Goal: Information Seeking & Learning: Find specific fact

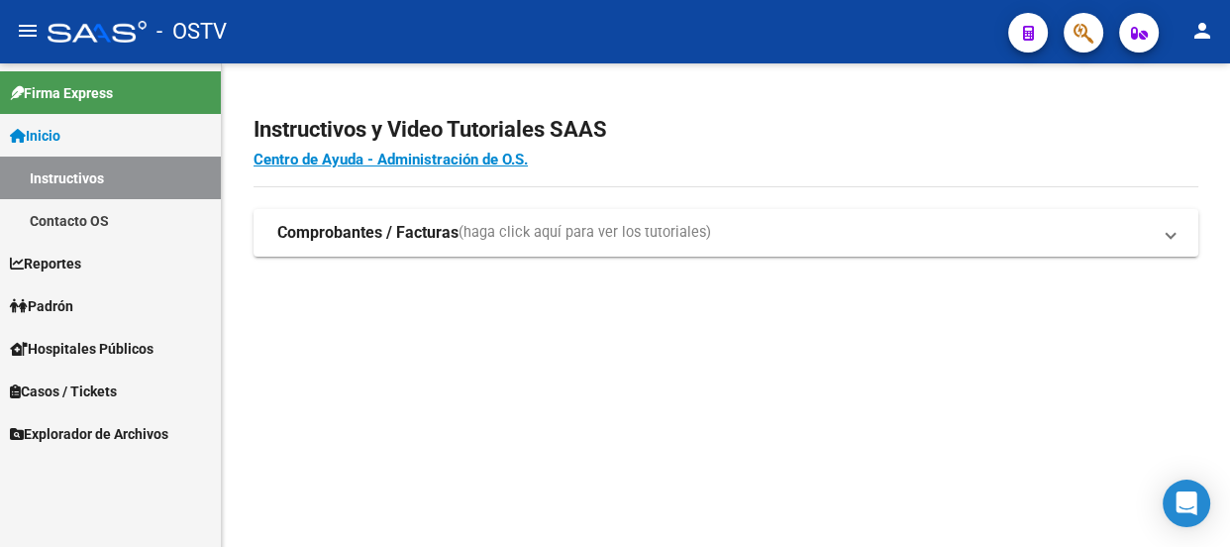
click at [87, 306] on link "Padrón" at bounding box center [110, 305] width 221 height 43
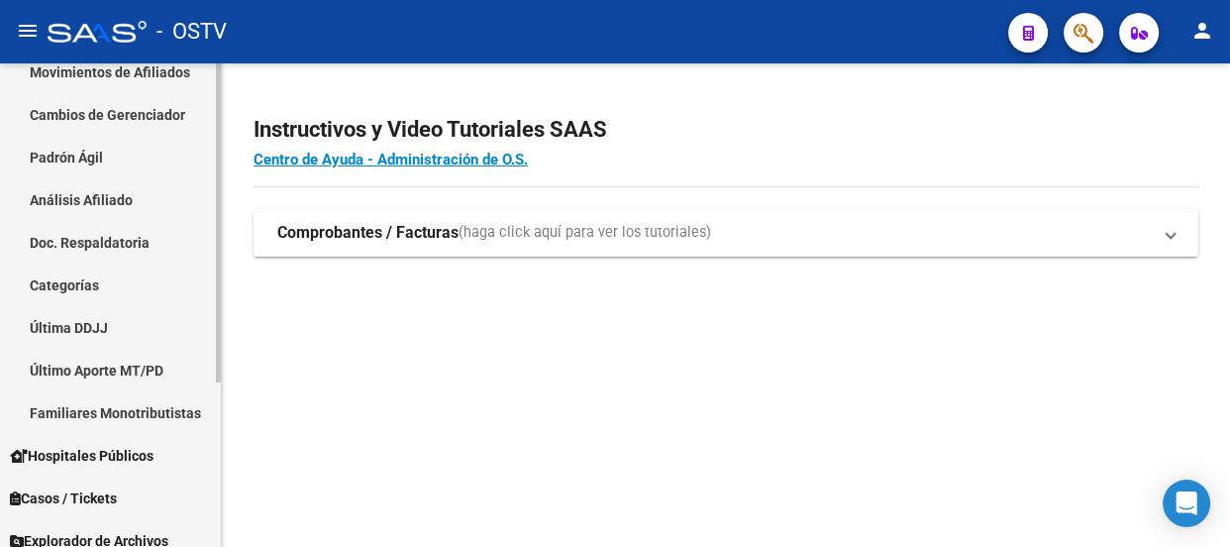
scroll to position [248, 0]
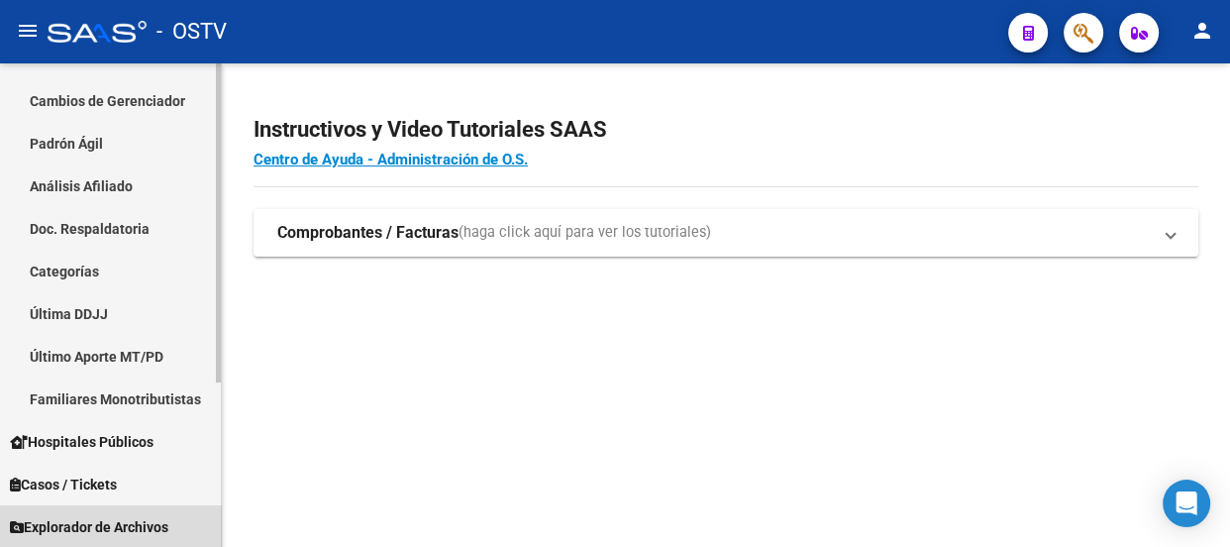
click at [158, 518] on span "Explorador de Archivos" at bounding box center [89, 527] width 158 height 22
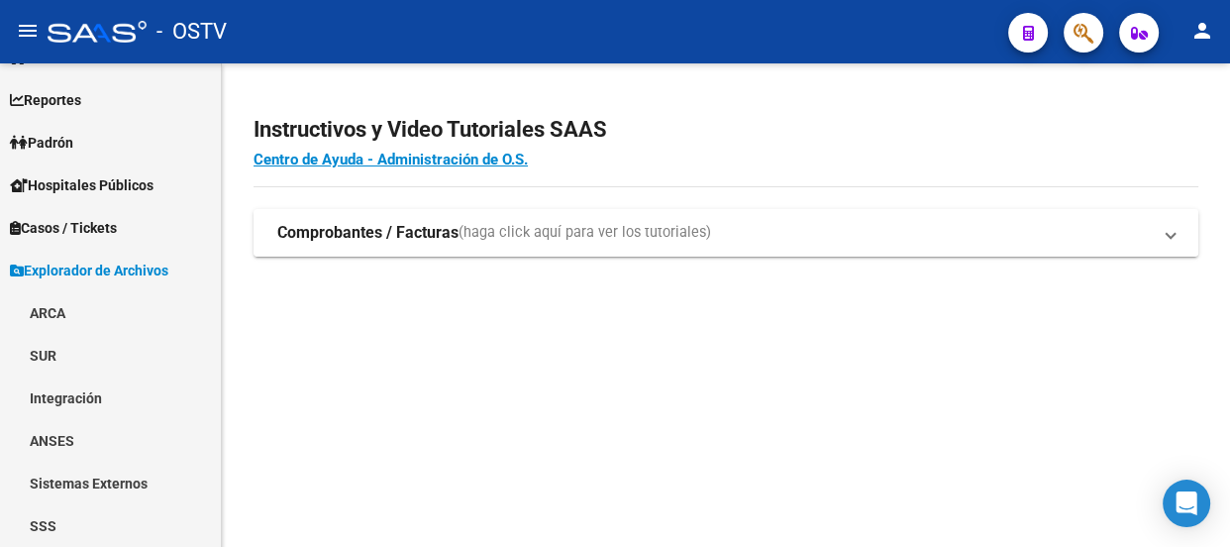
scroll to position [78, 0]
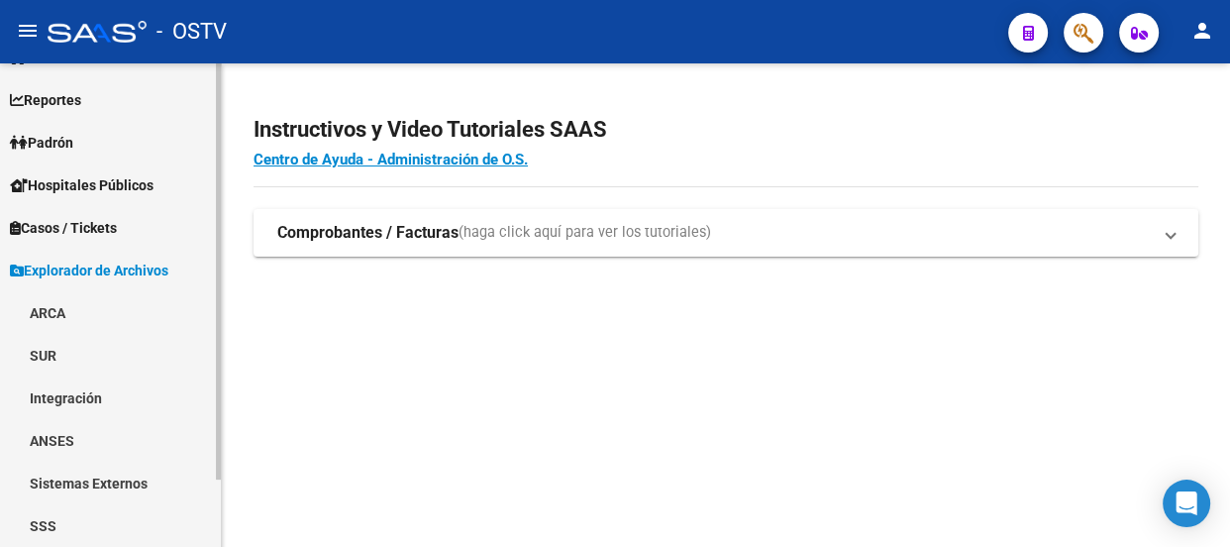
click at [58, 310] on link "ARCA" at bounding box center [110, 312] width 221 height 43
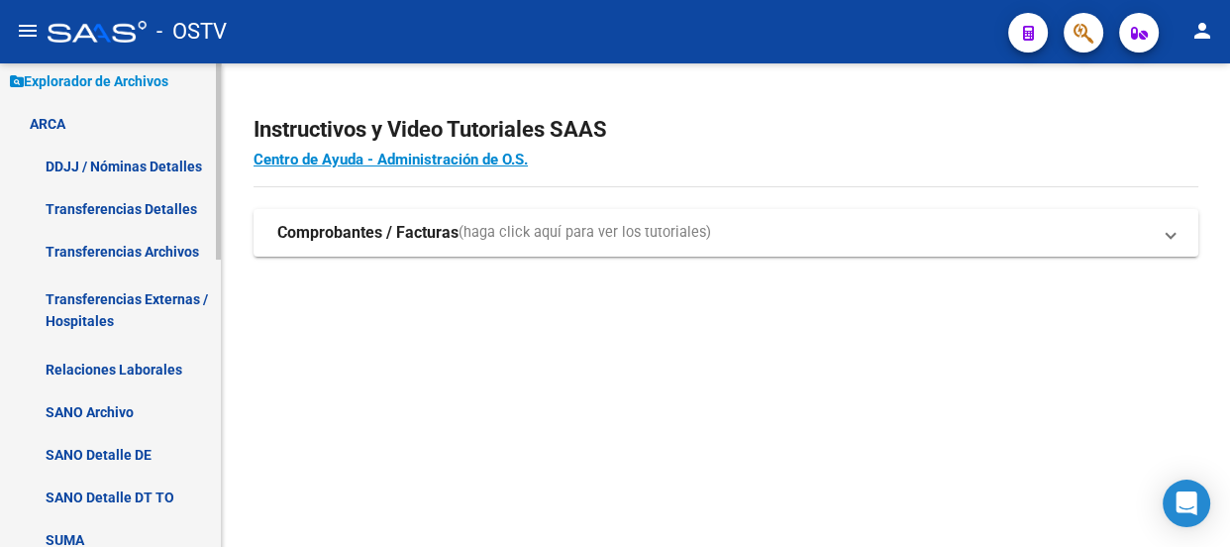
scroll to position [257, 0]
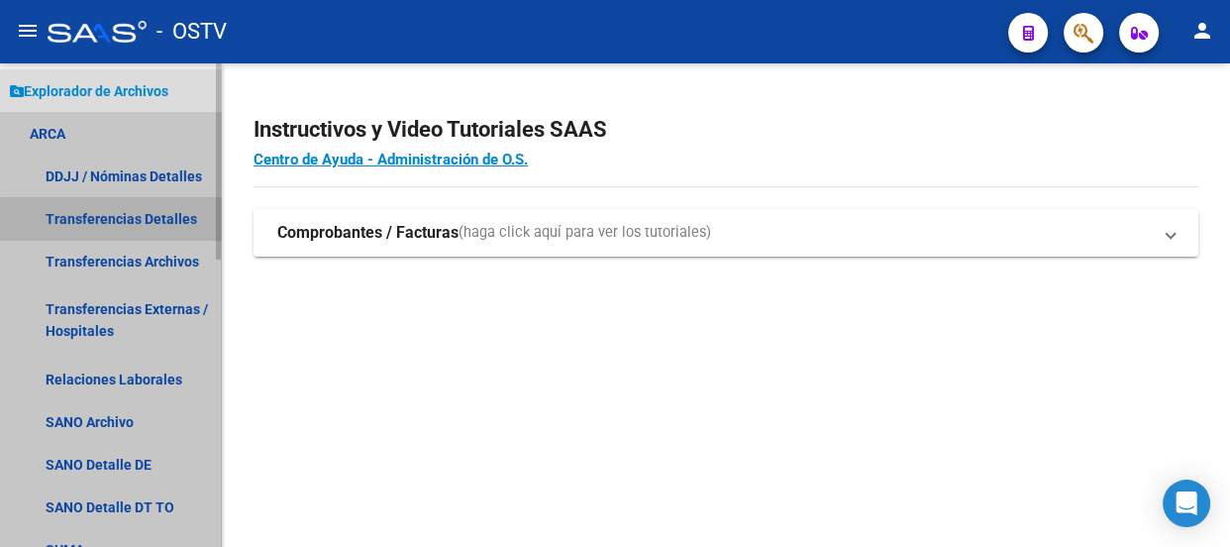
click at [160, 222] on link "Transferencias Detalles" at bounding box center [110, 218] width 221 height 43
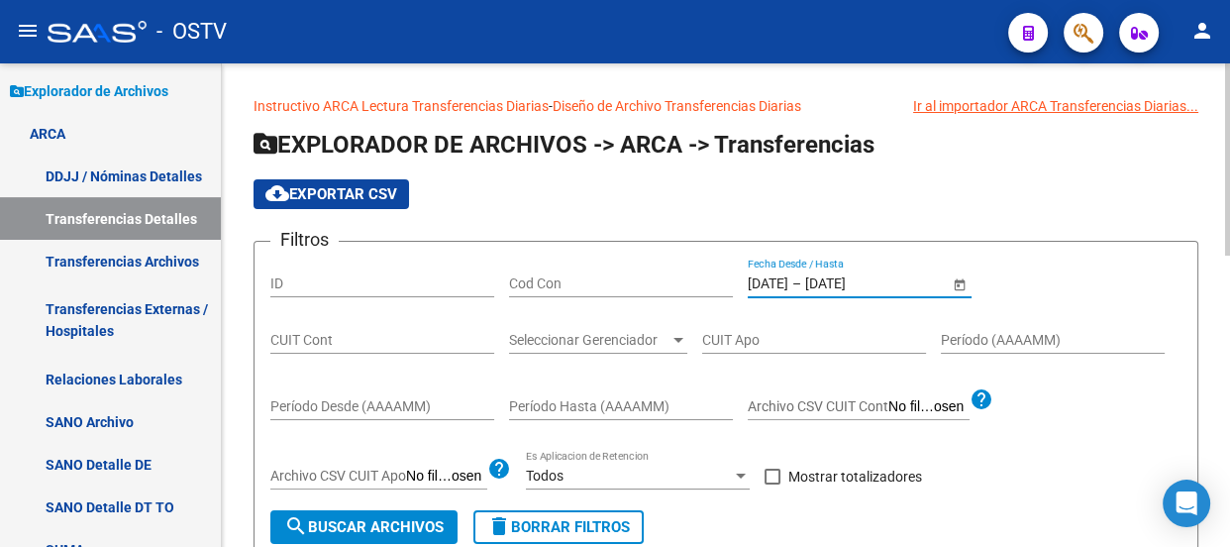
click at [788, 281] on input "[DATE]" at bounding box center [768, 283] width 41 height 17
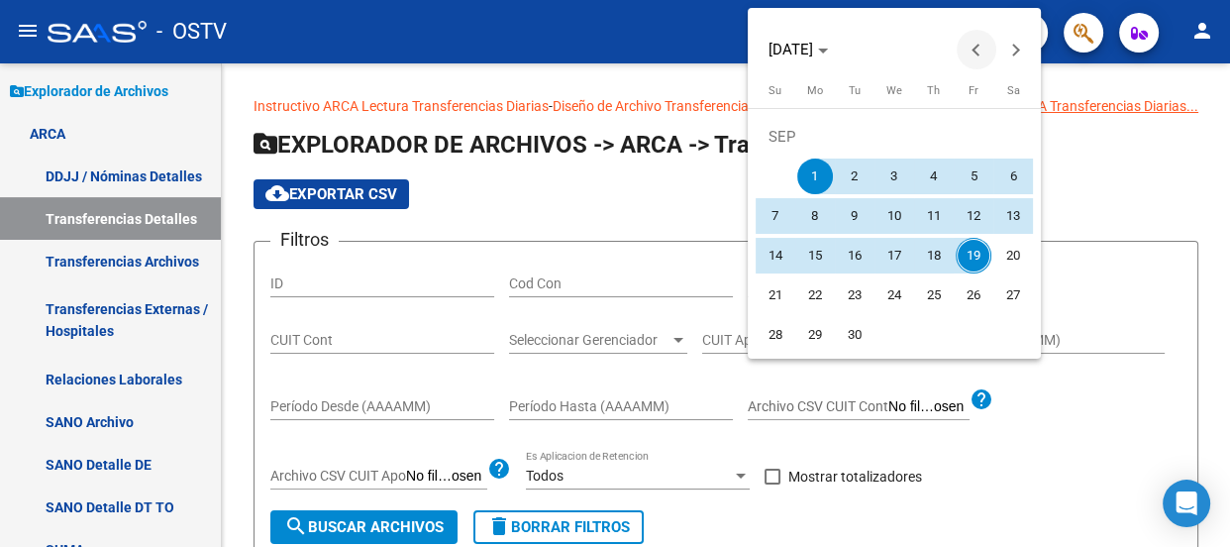
click at [962, 42] on span "Previous month" at bounding box center [976, 50] width 40 height 40
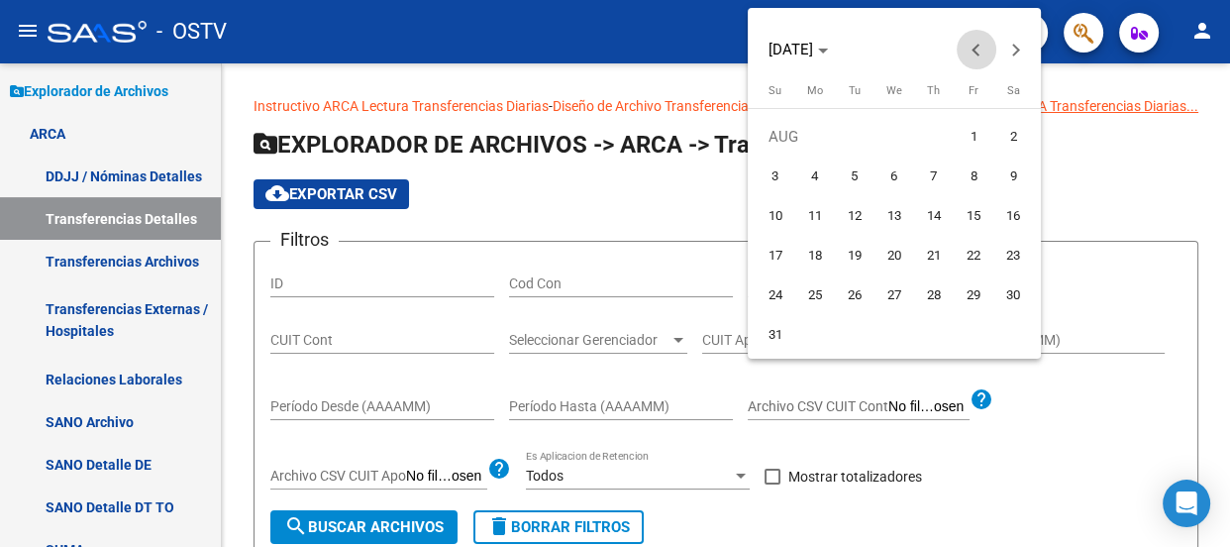
click at [971, 43] on span "Previous month" at bounding box center [976, 50] width 40 height 40
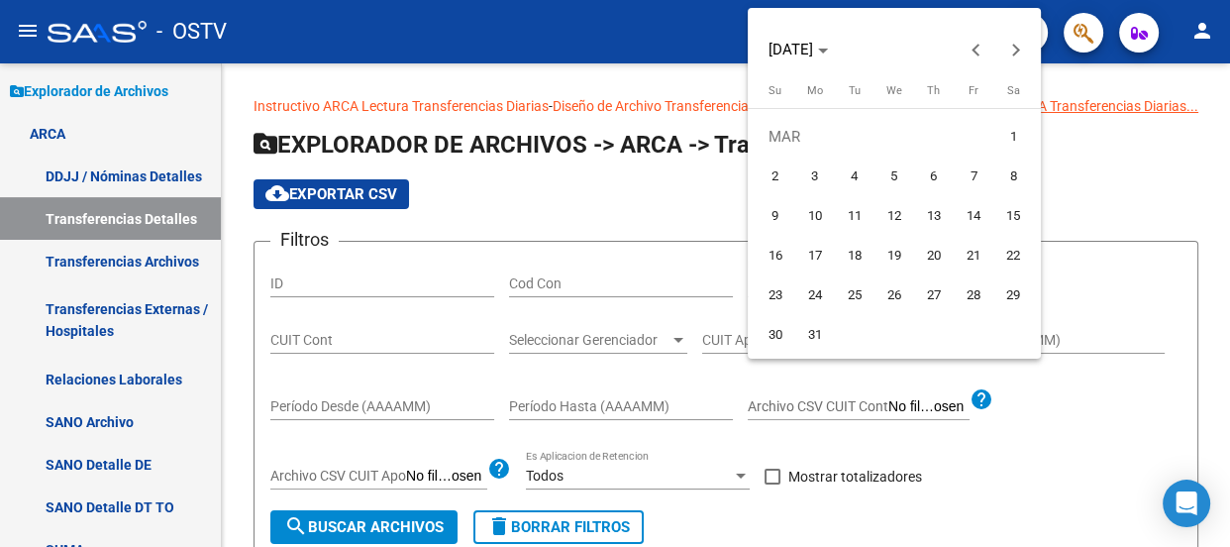
click at [1010, 136] on span "1" at bounding box center [1013, 137] width 36 height 36
type input "[DATE]"
click at [1013, 38] on span "Next month" at bounding box center [1016, 50] width 40 height 40
click at [1013, 36] on span "Next month" at bounding box center [1016, 50] width 40 height 40
click at [1014, 36] on span "Next month" at bounding box center [1016, 50] width 40 height 40
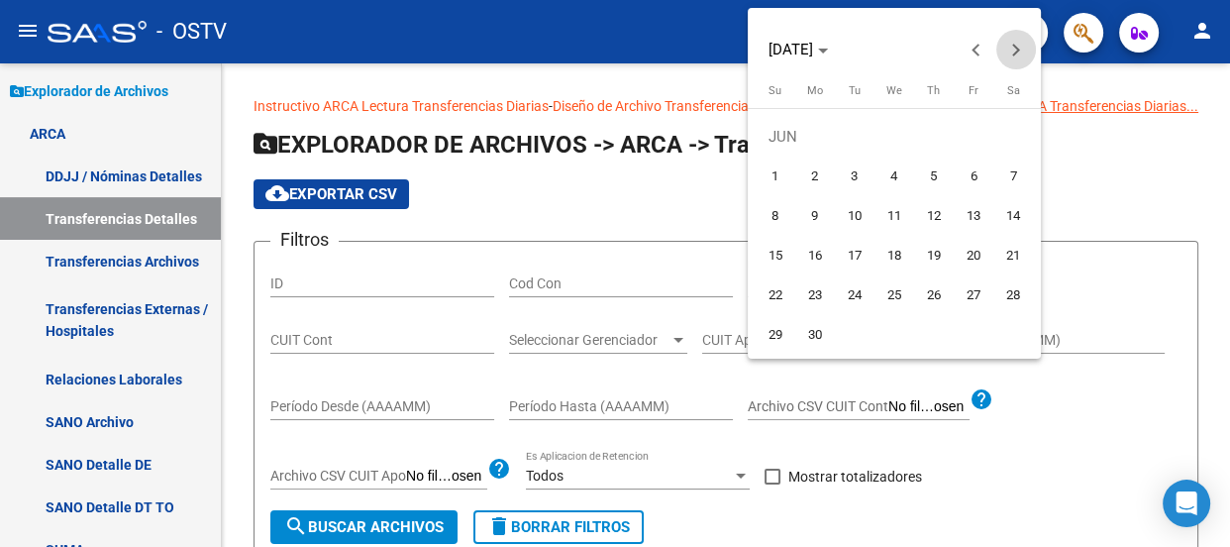
click at [1014, 36] on span "Next month" at bounding box center [1016, 50] width 40 height 40
click at [1015, 36] on span "Next month" at bounding box center [1016, 50] width 40 height 40
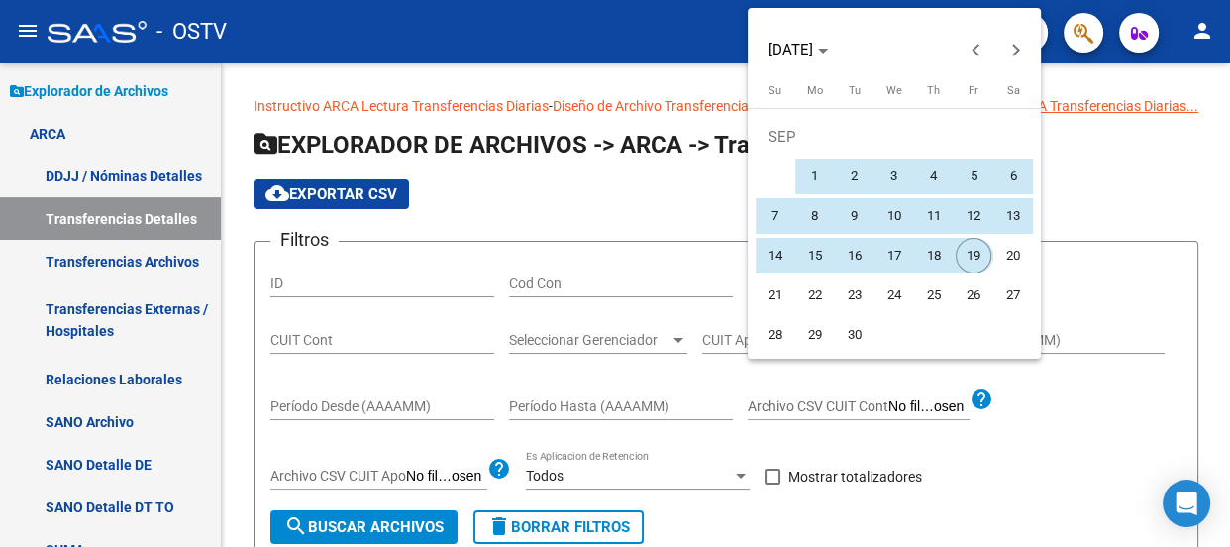
click at [969, 265] on span "19" at bounding box center [973, 256] width 36 height 36
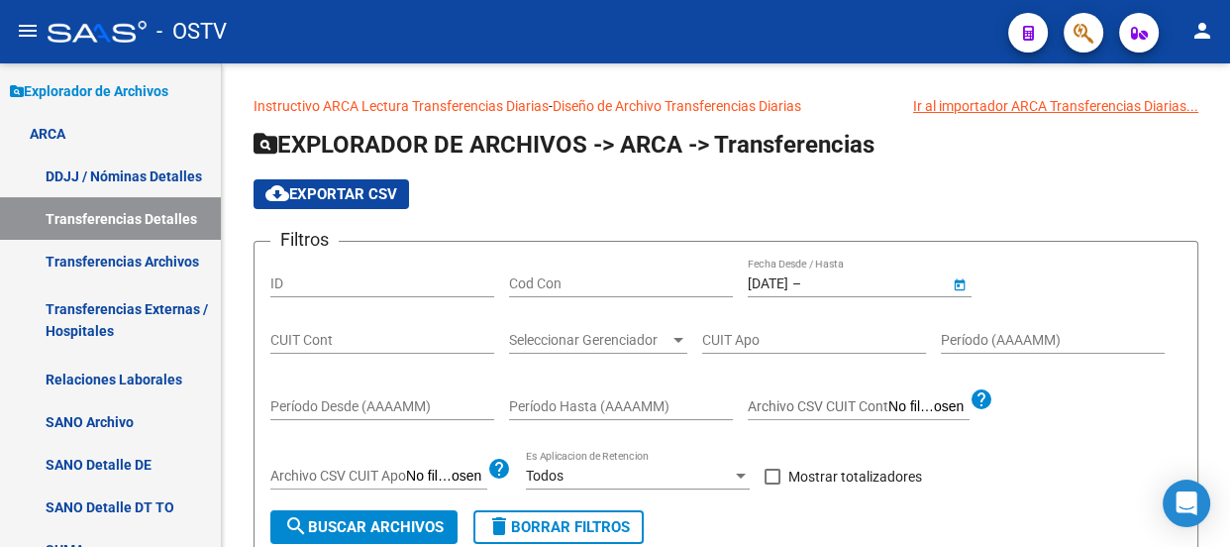
type input "[DATE]"
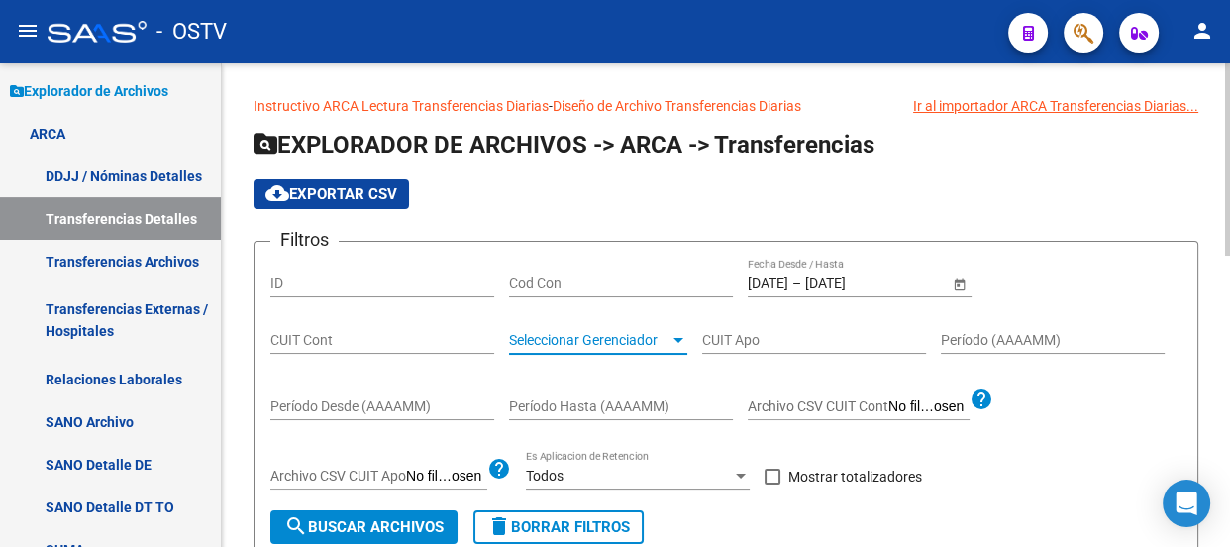
click at [554, 344] on span "Seleccionar Gerenciador" at bounding box center [589, 340] width 160 height 17
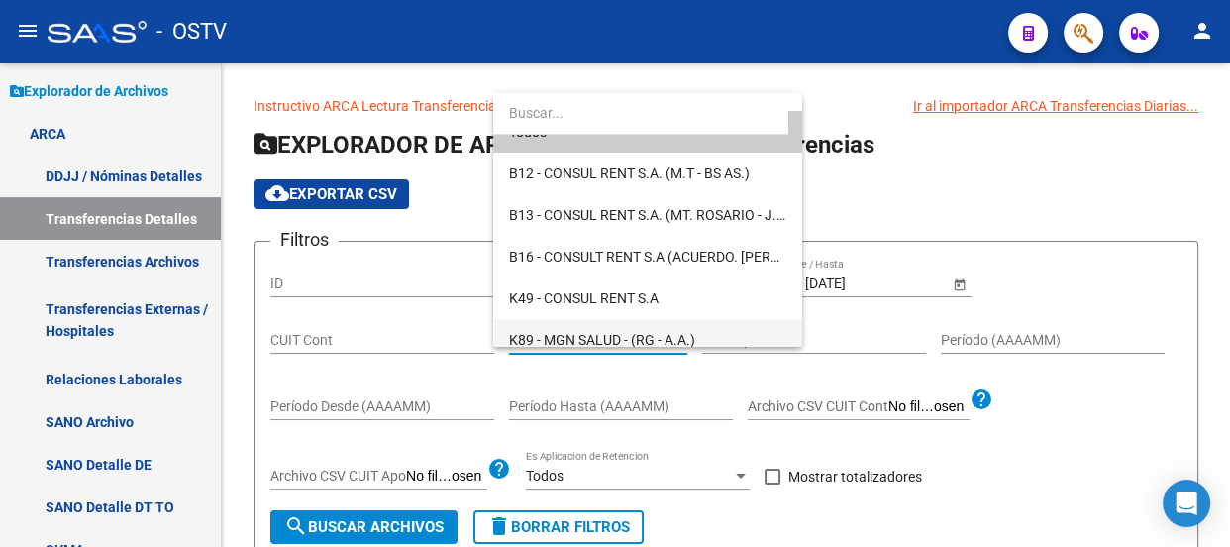
scroll to position [37, 0]
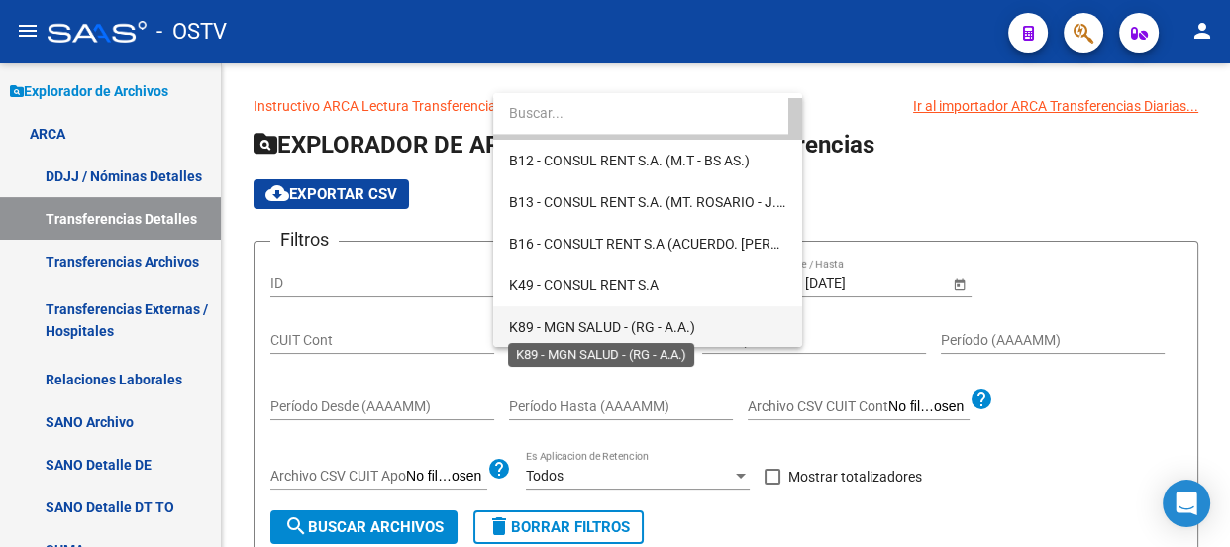
click at [571, 319] on span "K89 - MGN SALUD - (RG - A.A.)" at bounding box center [602, 327] width 186 height 16
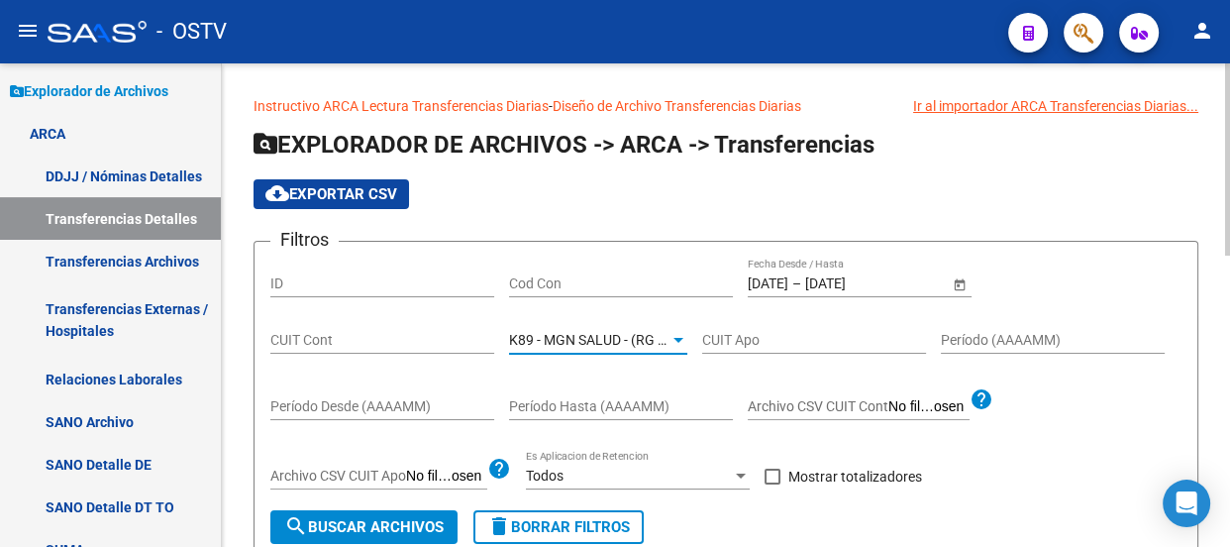
click at [358, 521] on span "search Buscar Archivos" at bounding box center [363, 527] width 159 height 18
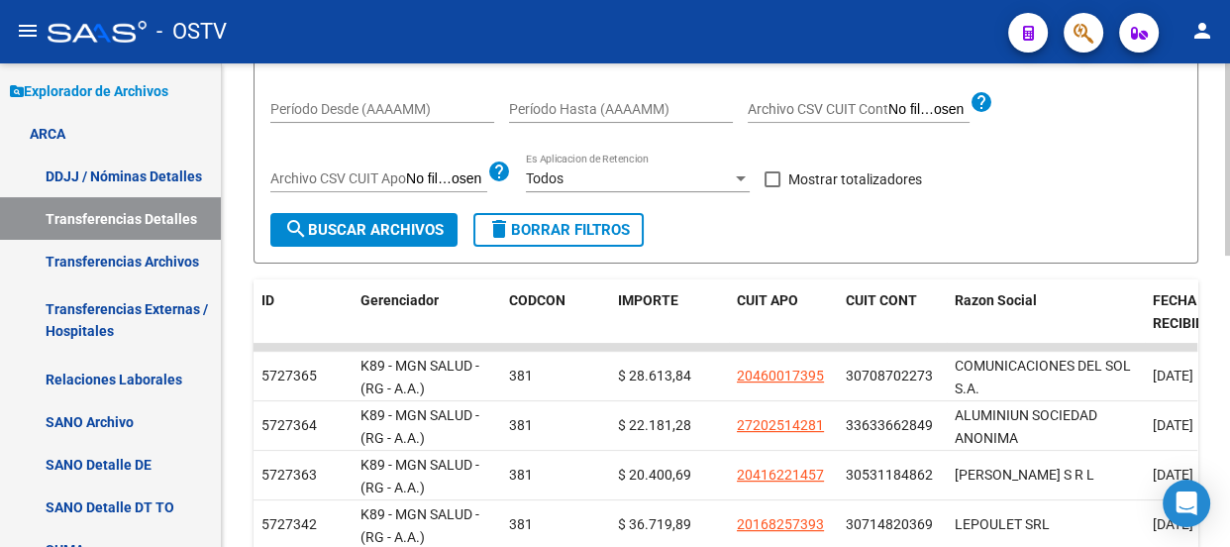
scroll to position [269, 0]
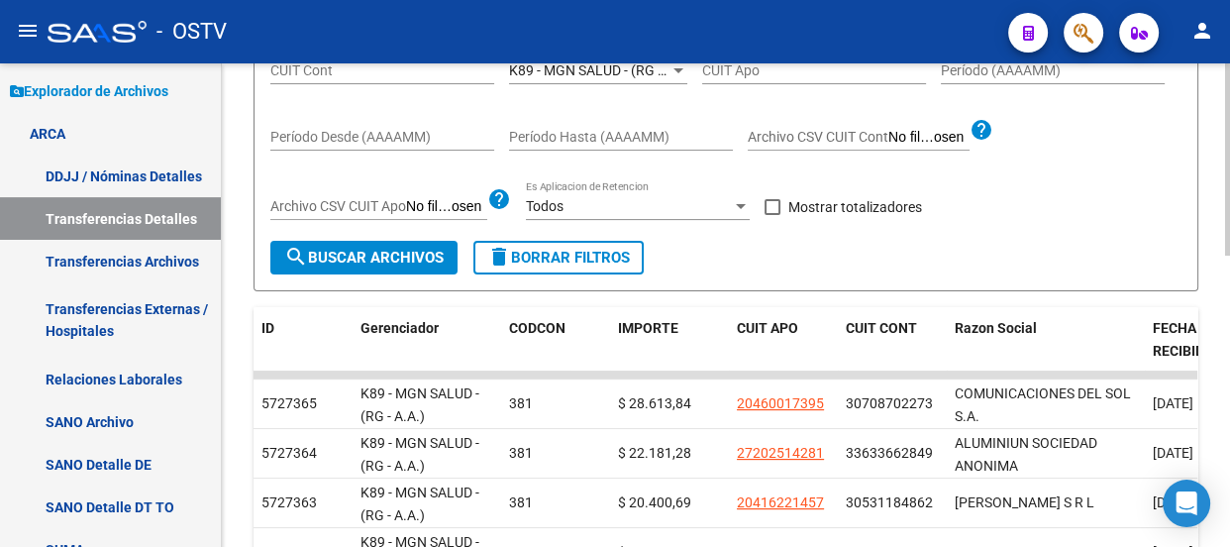
click at [859, 205] on span "Mostrar totalizadores" at bounding box center [855, 207] width 134 height 24
click at [772, 215] on input "Mostrar totalizadores" at bounding box center [771, 215] width 1 height 1
checkbox input "true"
click at [403, 261] on span "search Buscar Archivos" at bounding box center [363, 258] width 159 height 18
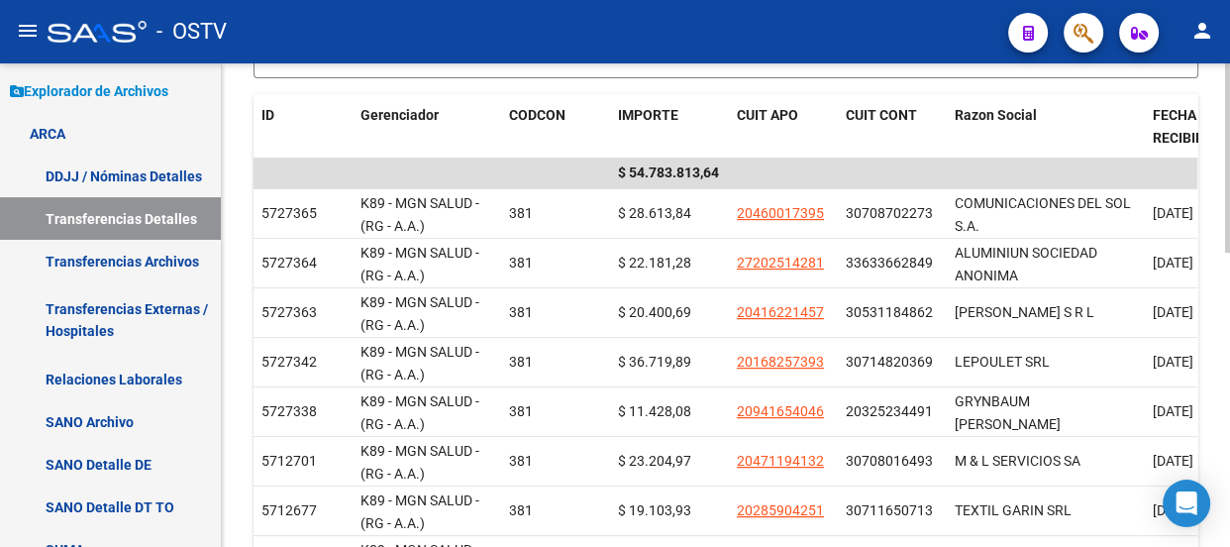
scroll to position [0, 0]
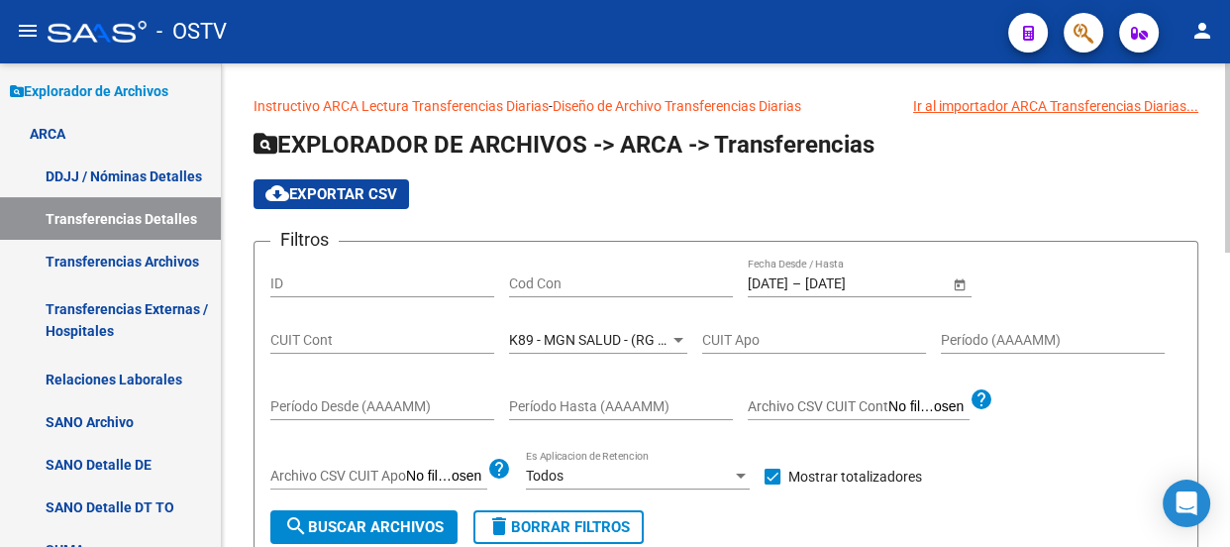
click at [332, 174] on app-list-header "EXPLORADOR DE ARCHIVOS -> ARCA -> Transferencias cloud_download Exportar CSV Fi…" at bounding box center [725, 345] width 945 height 432
click at [356, 198] on span "cloud_download Exportar CSV" at bounding box center [331, 194] width 132 height 18
click at [787, 283] on input "[DATE]" at bounding box center [768, 283] width 41 height 17
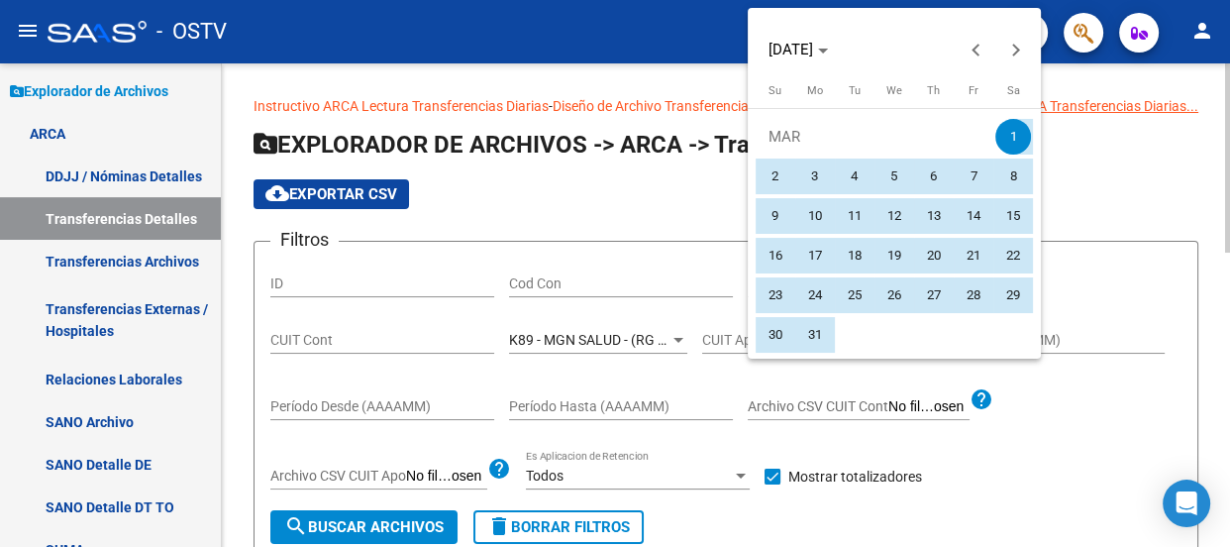
drag, startPoint x: 1080, startPoint y: 173, endPoint x: 1067, endPoint y: 182, distance: 15.7
click at [1080, 174] on div at bounding box center [615, 273] width 1230 height 547
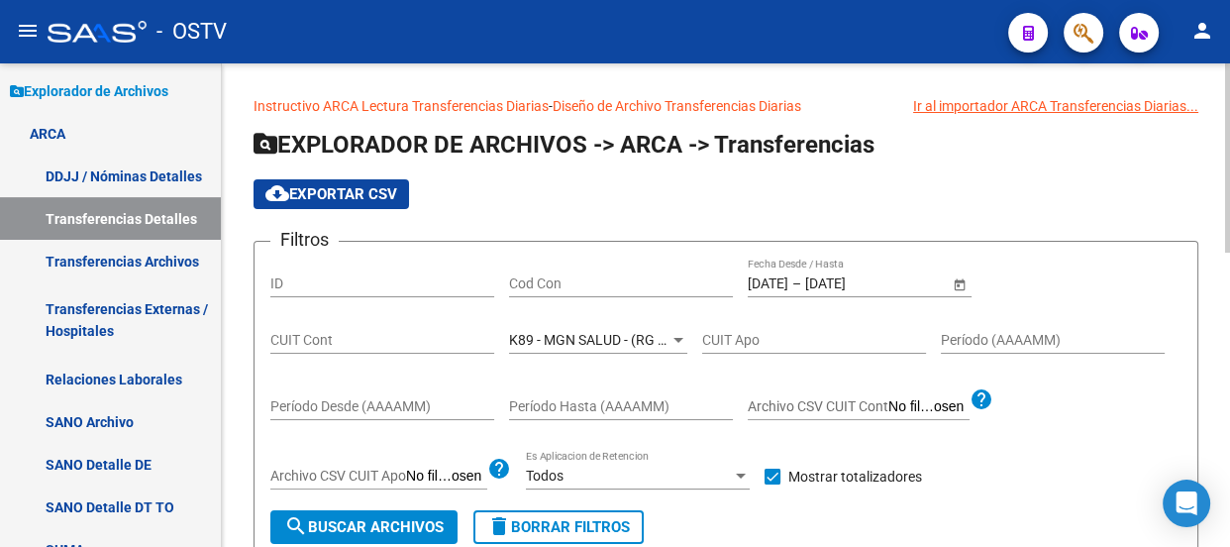
click at [957, 279] on span "Open calendar" at bounding box center [960, 284] width 48 height 48
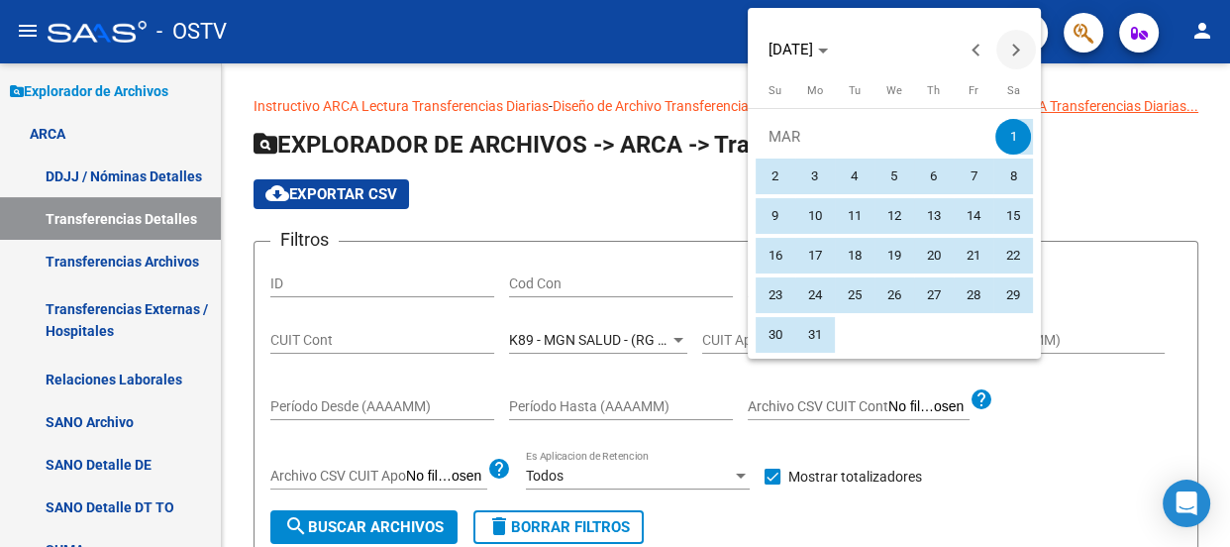
click at [1021, 51] on span "Next month" at bounding box center [1016, 50] width 40 height 40
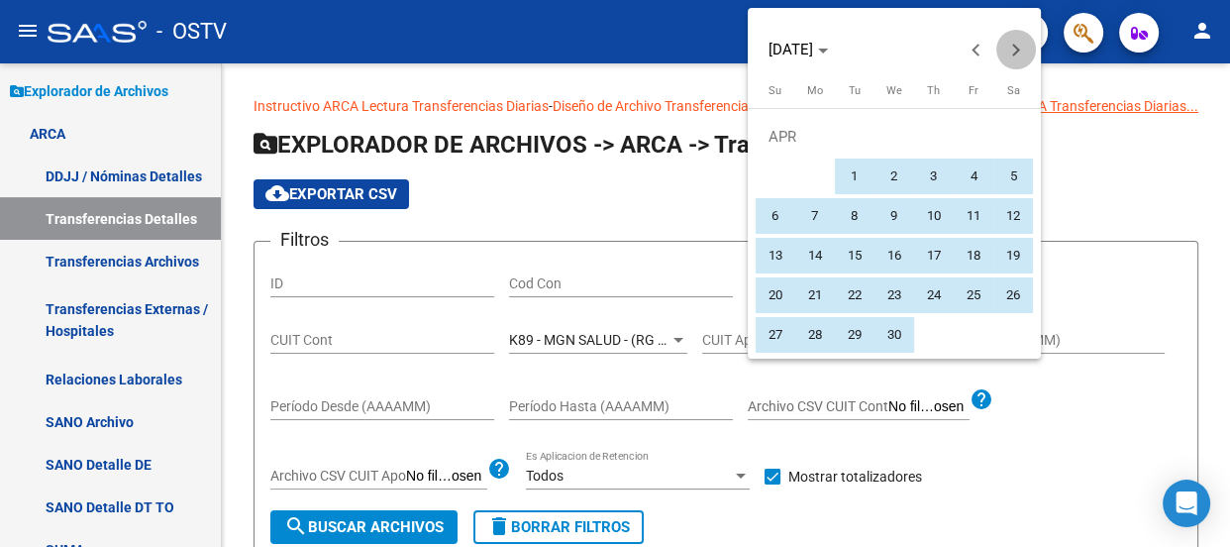
click at [1021, 51] on span "Next month" at bounding box center [1016, 50] width 40 height 40
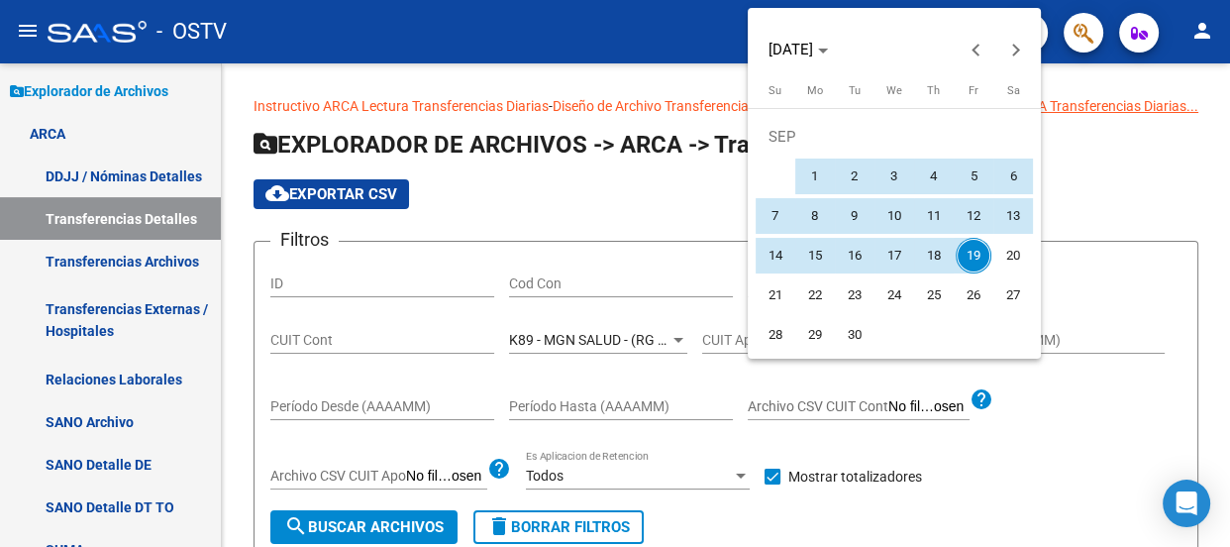
click at [815, 173] on span "1" at bounding box center [815, 176] width 36 height 36
type input "[DATE]"
click at [967, 245] on span "19" at bounding box center [973, 256] width 36 height 36
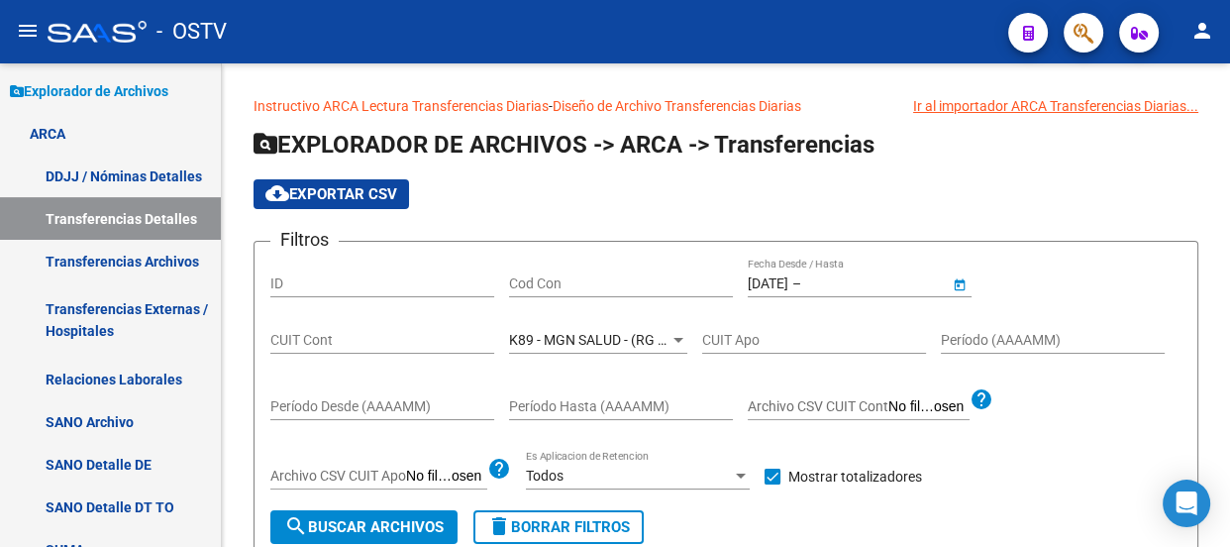
type input "[DATE]"
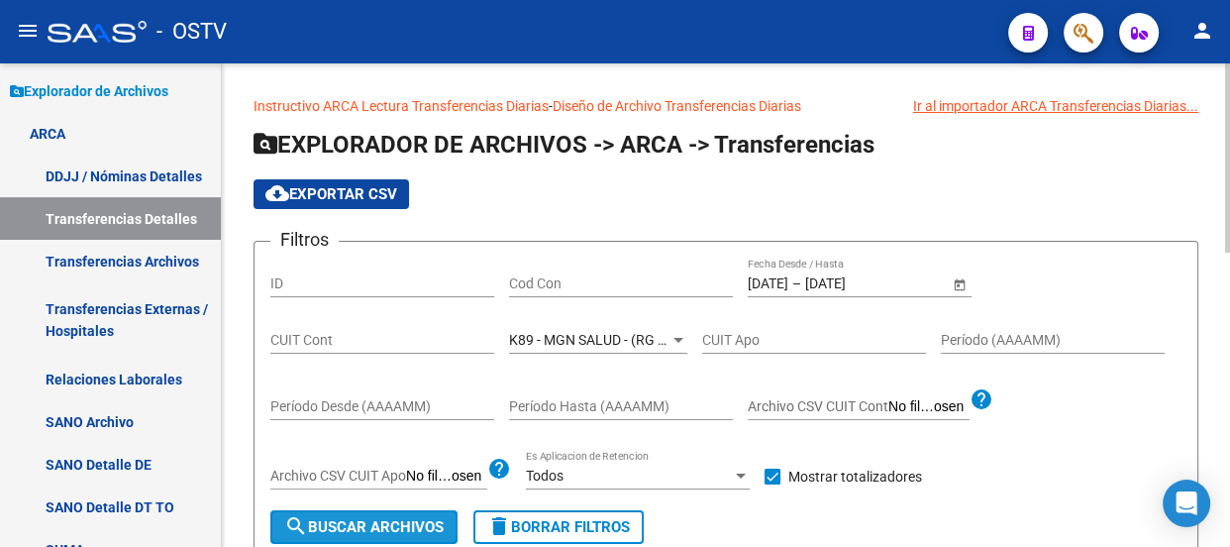
click at [417, 524] on span "search Buscar Archivos" at bounding box center [363, 527] width 159 height 18
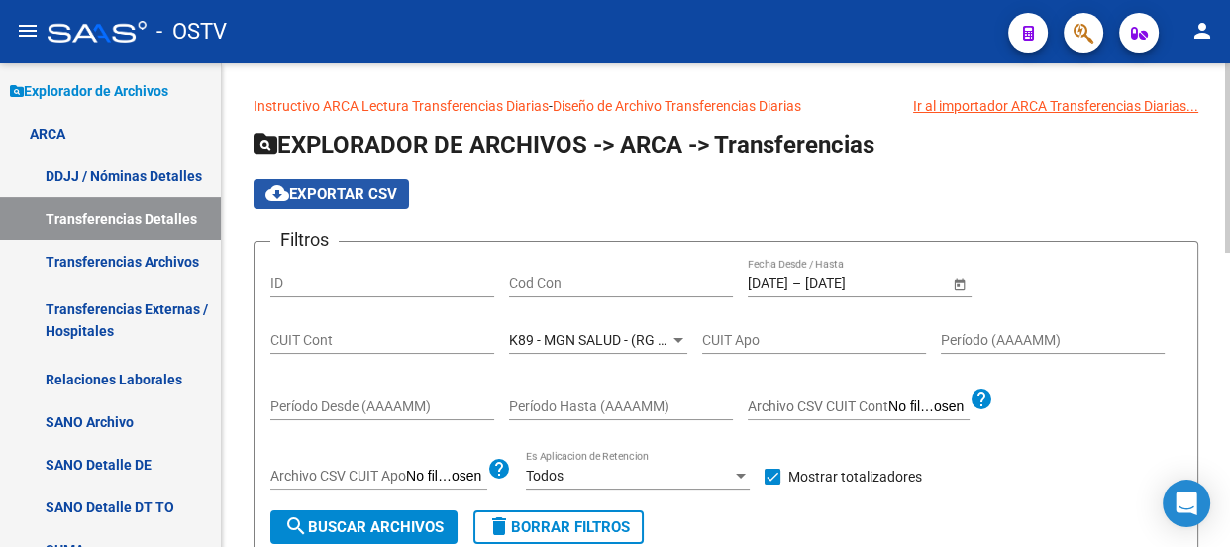
click at [358, 187] on span "cloud_download Exportar CSV" at bounding box center [331, 194] width 132 height 18
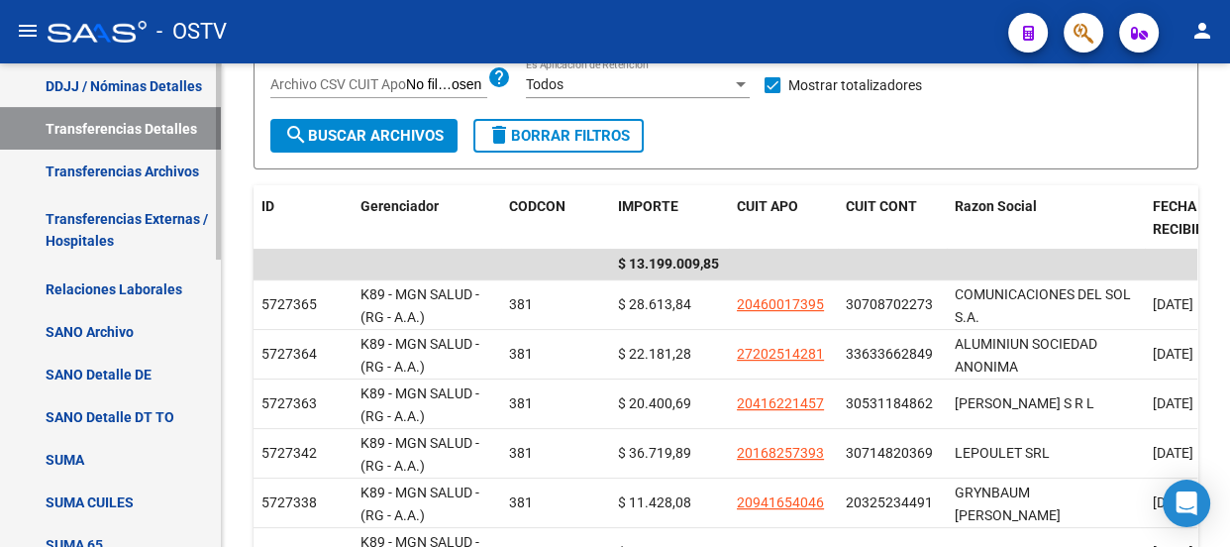
scroll to position [257, 0]
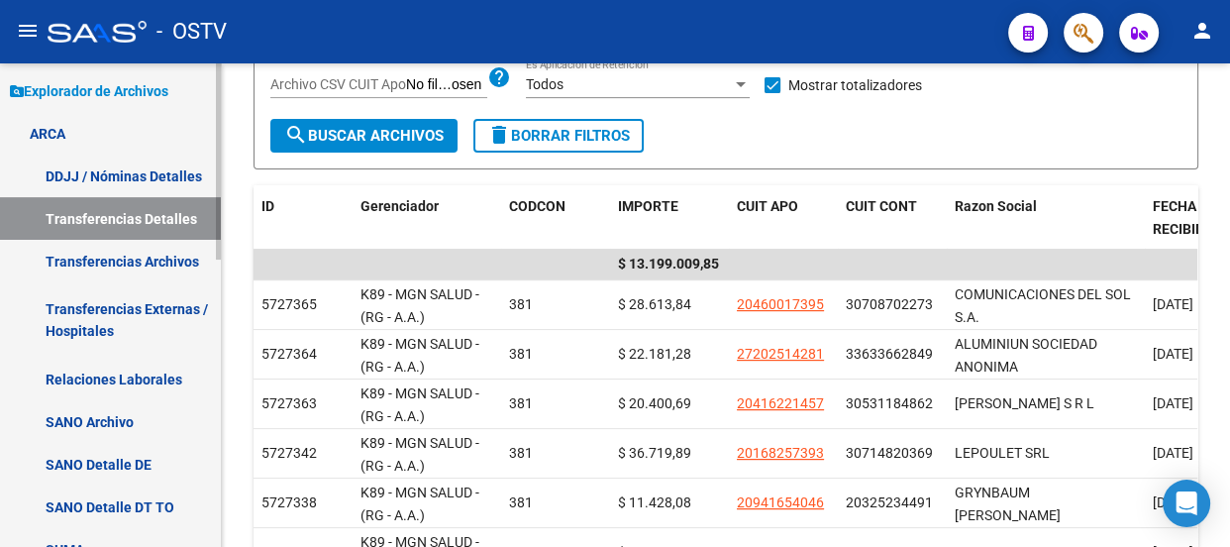
click at [118, 149] on link "ARCA" at bounding box center [110, 133] width 221 height 43
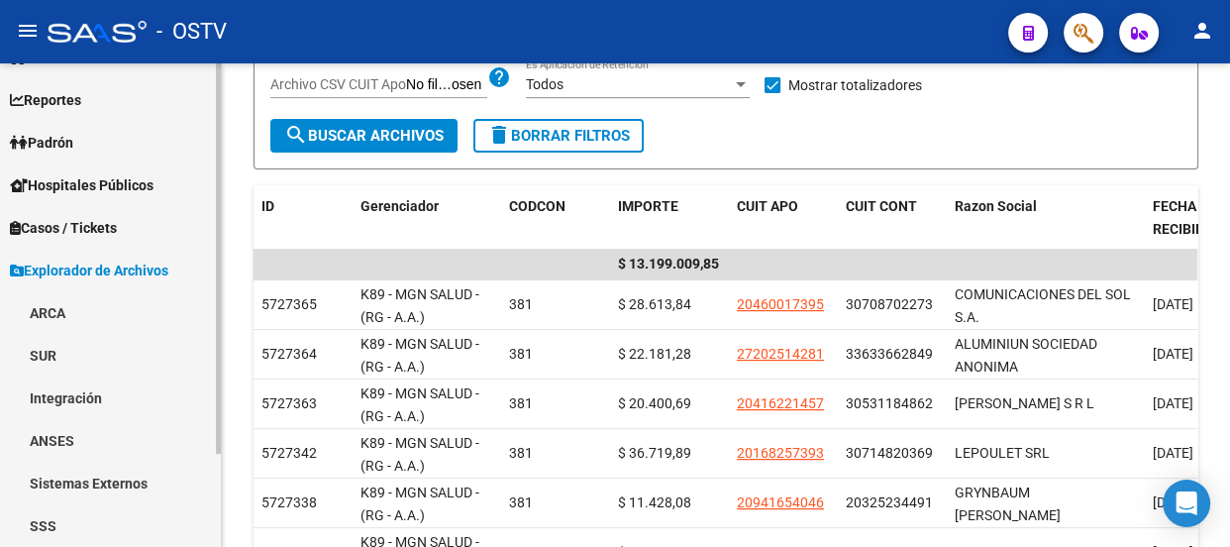
scroll to position [78, 0]
click at [59, 310] on link "ARCA" at bounding box center [110, 312] width 221 height 43
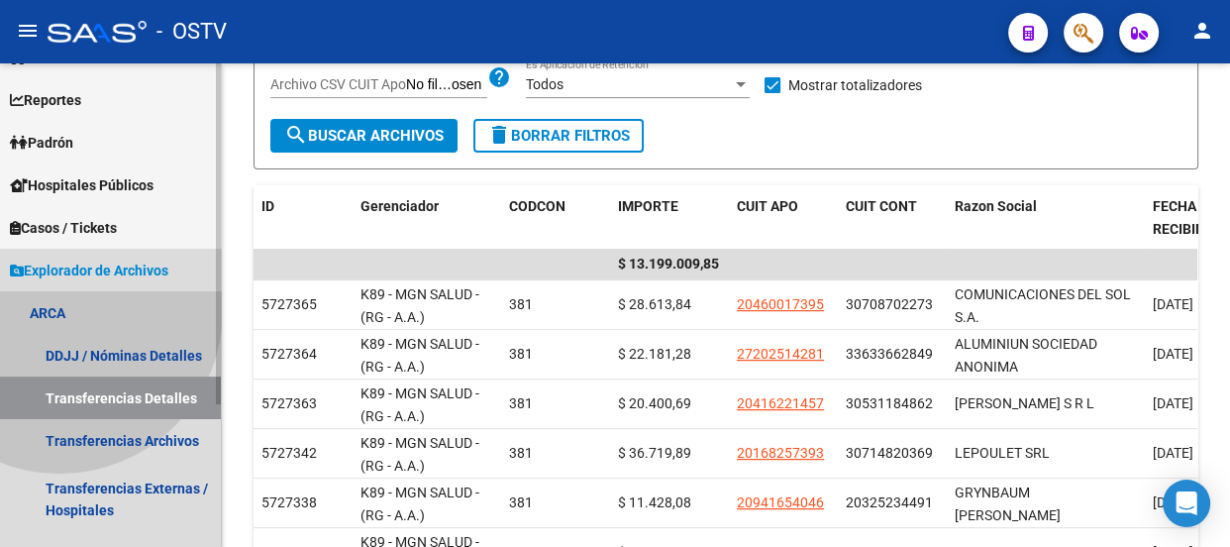
scroll to position [257, 0]
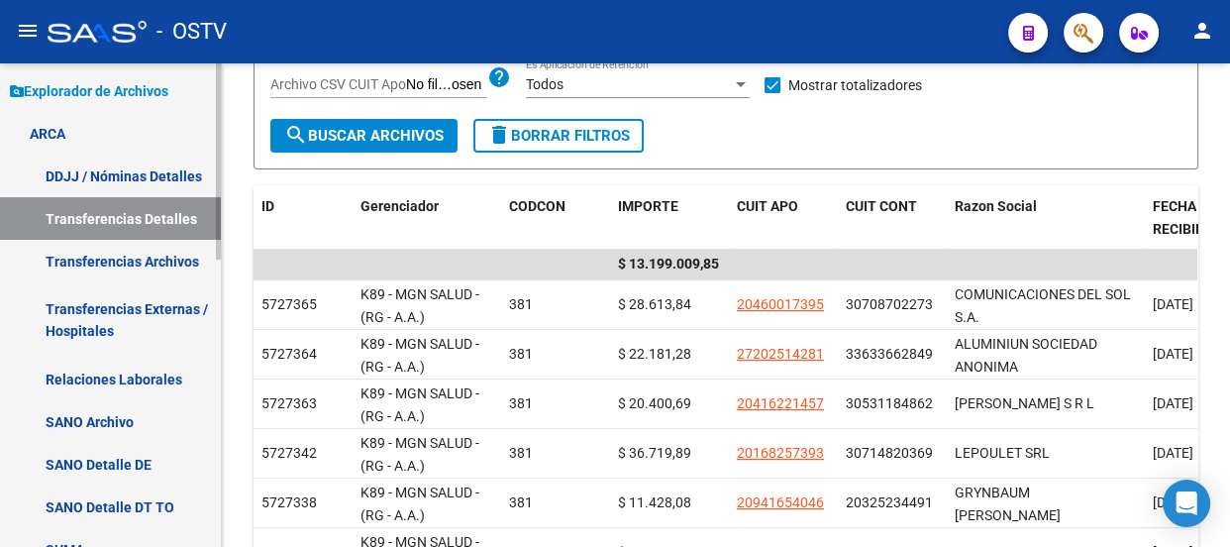
click at [129, 178] on link "DDJJ / Nóminas Detalles" at bounding box center [110, 175] width 221 height 43
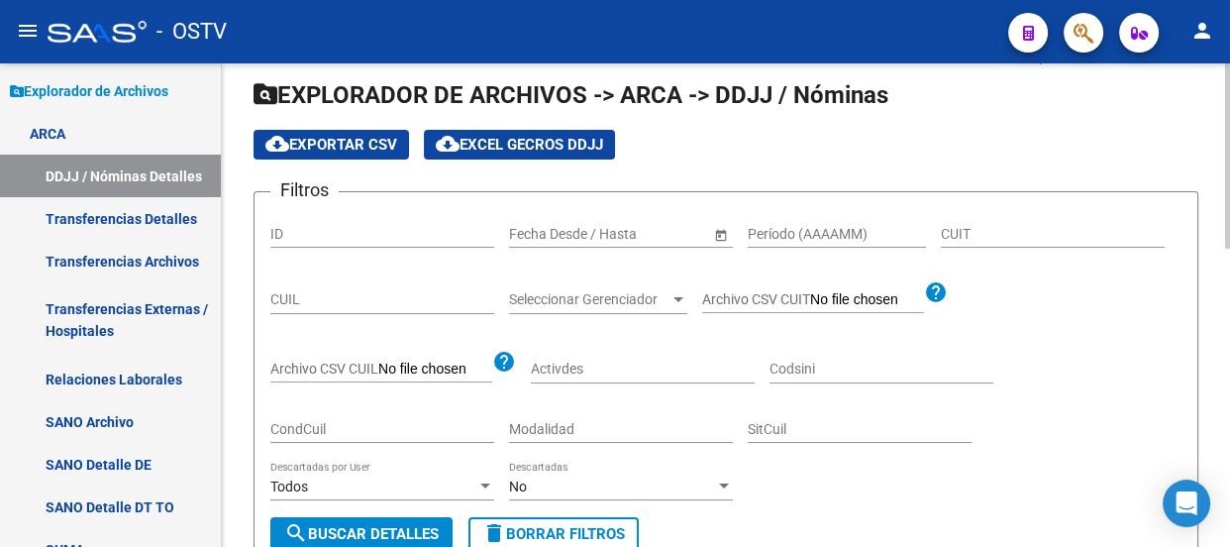
scroll to position [31, 0]
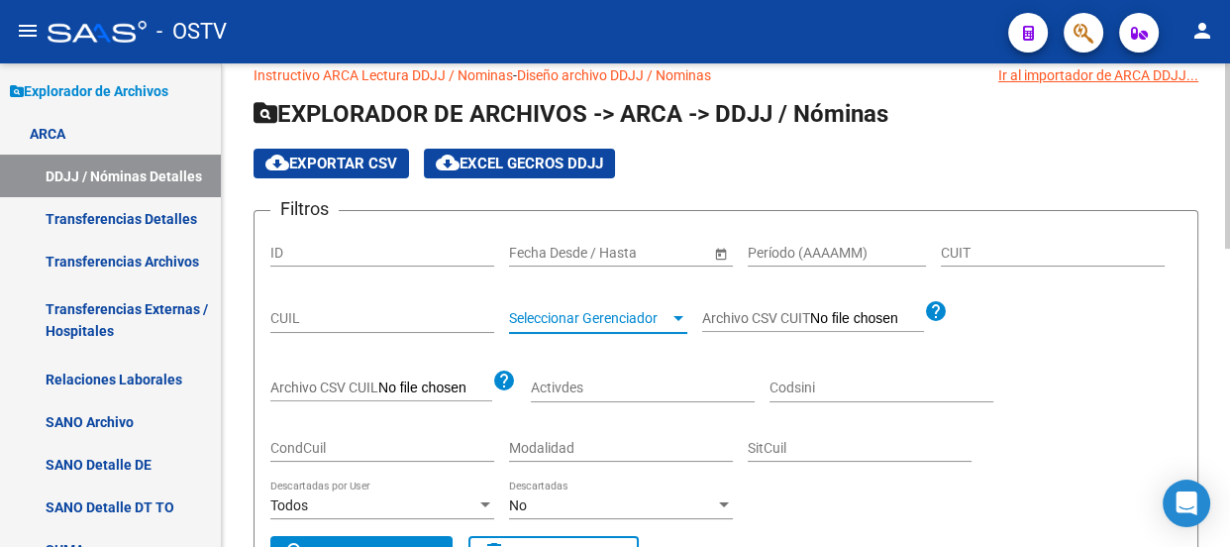
click at [564, 310] on span "Seleccionar Gerenciador" at bounding box center [589, 318] width 160 height 17
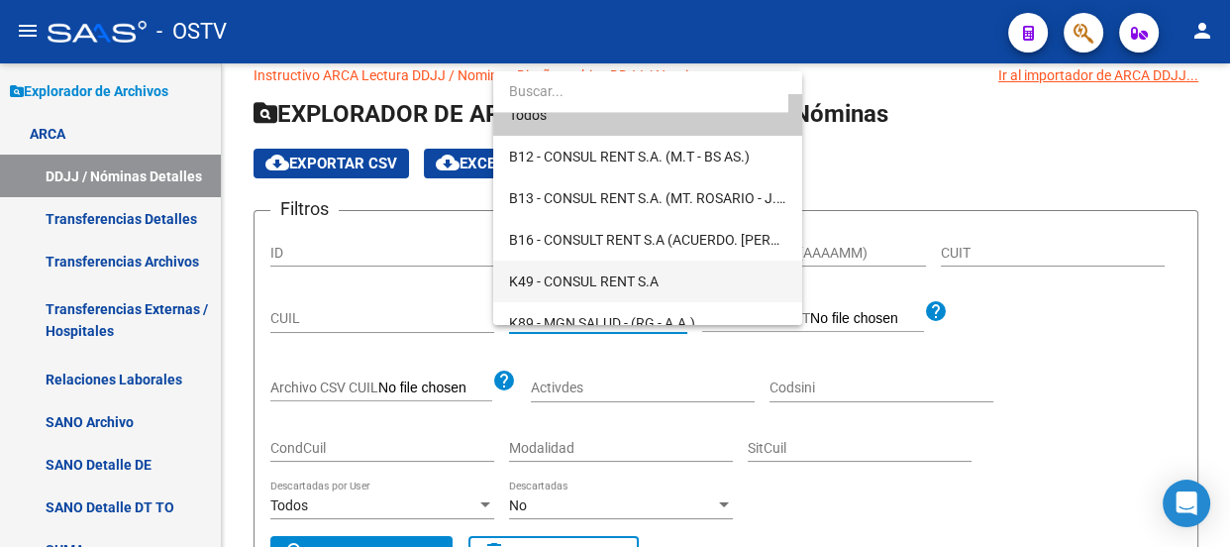
scroll to position [37, 0]
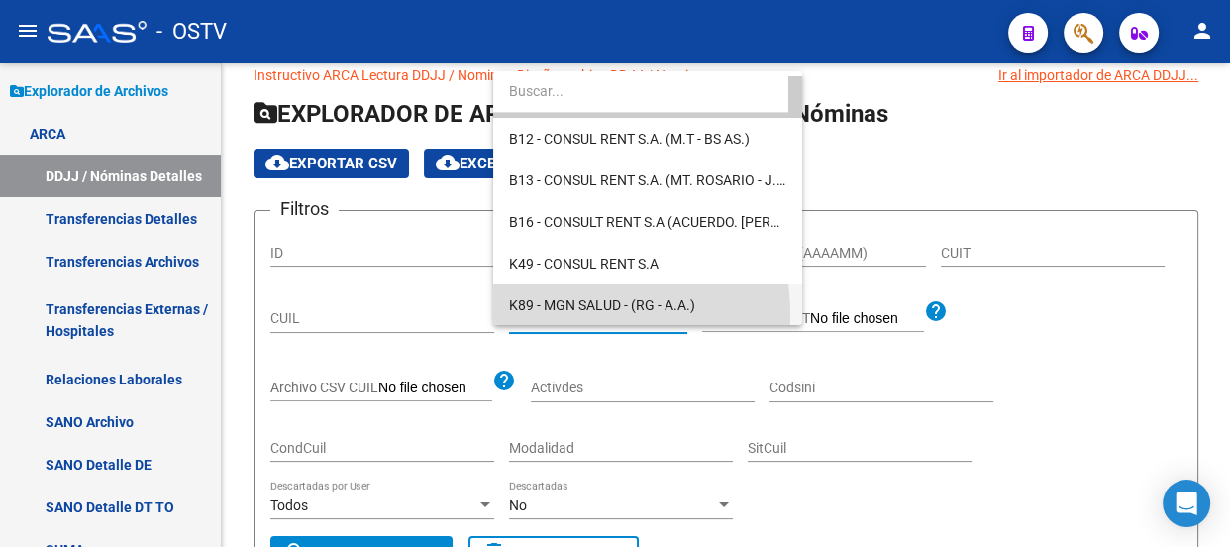
click at [569, 314] on span "K89 - MGN SALUD - (RG - A.A.)" at bounding box center [647, 305] width 277 height 42
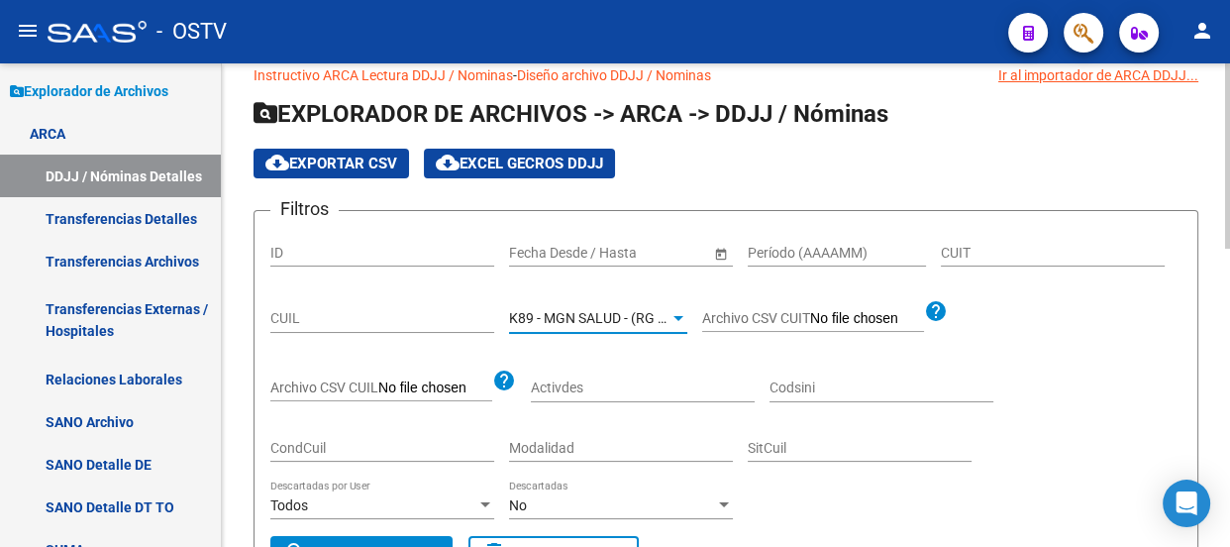
click at [798, 250] on input "Período (AAAAMM)" at bounding box center [837, 253] width 178 height 17
click at [821, 193] on app-list-header "EXPLORADOR DE ARCHIVOS -> ARCA -> DDJJ / Nóminas cloud_download Exportar CSV cl…" at bounding box center [725, 342] width 945 height 488
click at [821, 249] on input "Período (AAAAMM)" at bounding box center [837, 253] width 178 height 17
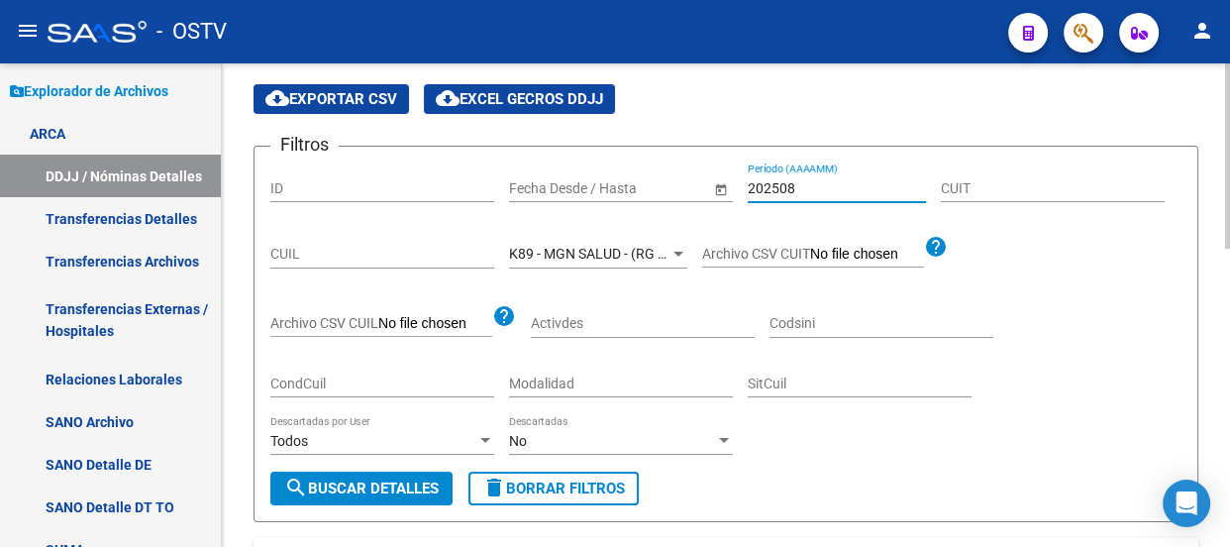
scroll to position [121, 0]
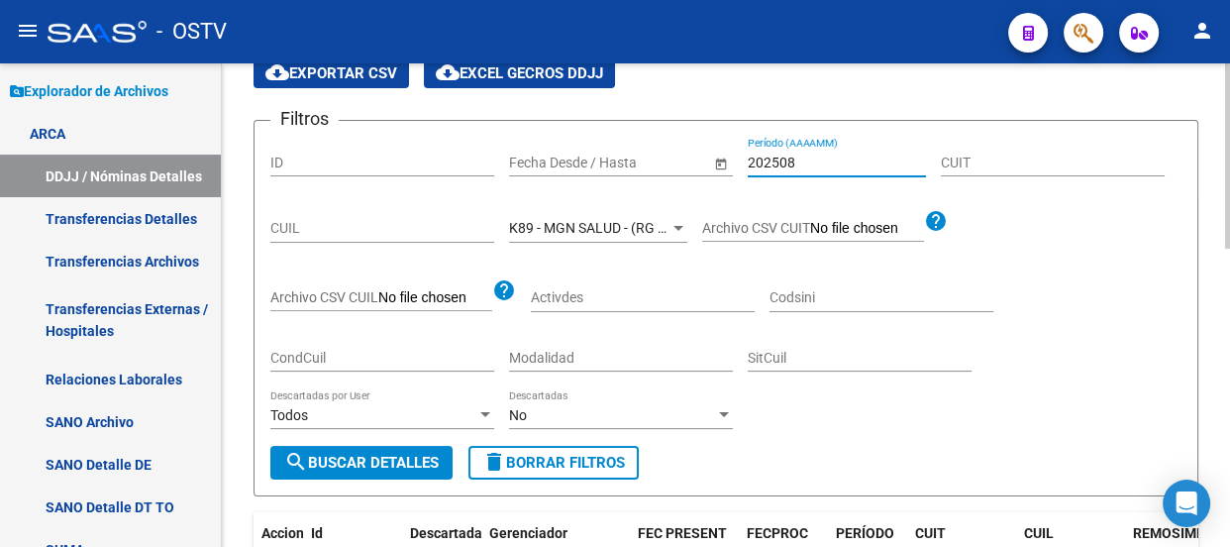
type input "202508"
click at [350, 453] on span "search Buscar Detalles" at bounding box center [361, 462] width 154 height 18
click at [631, 407] on div "No" at bounding box center [612, 415] width 206 height 17
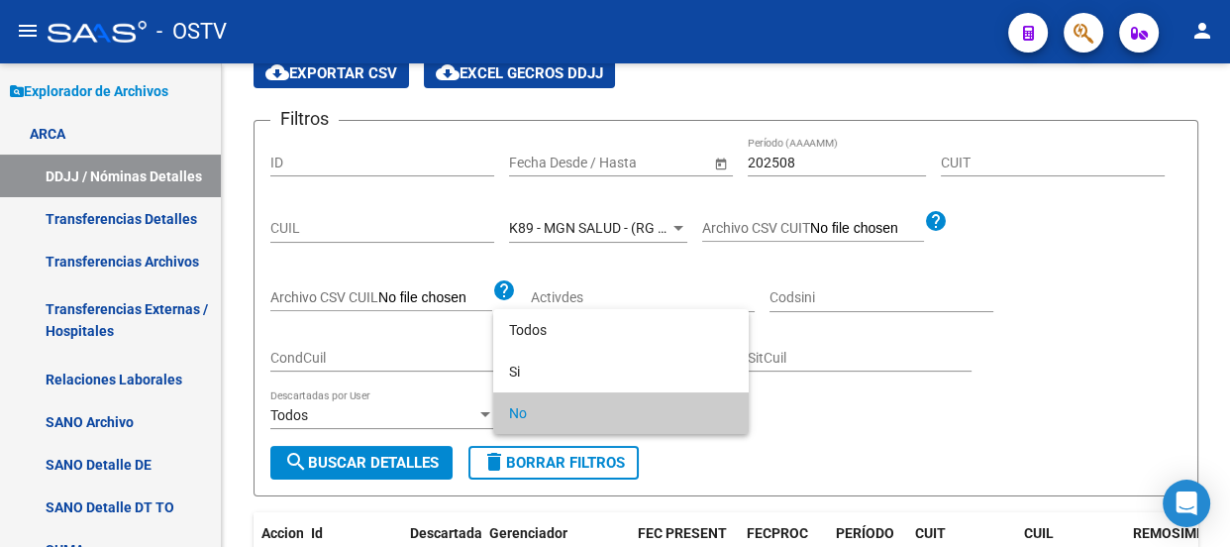
click at [983, 392] on div at bounding box center [615, 273] width 1230 height 547
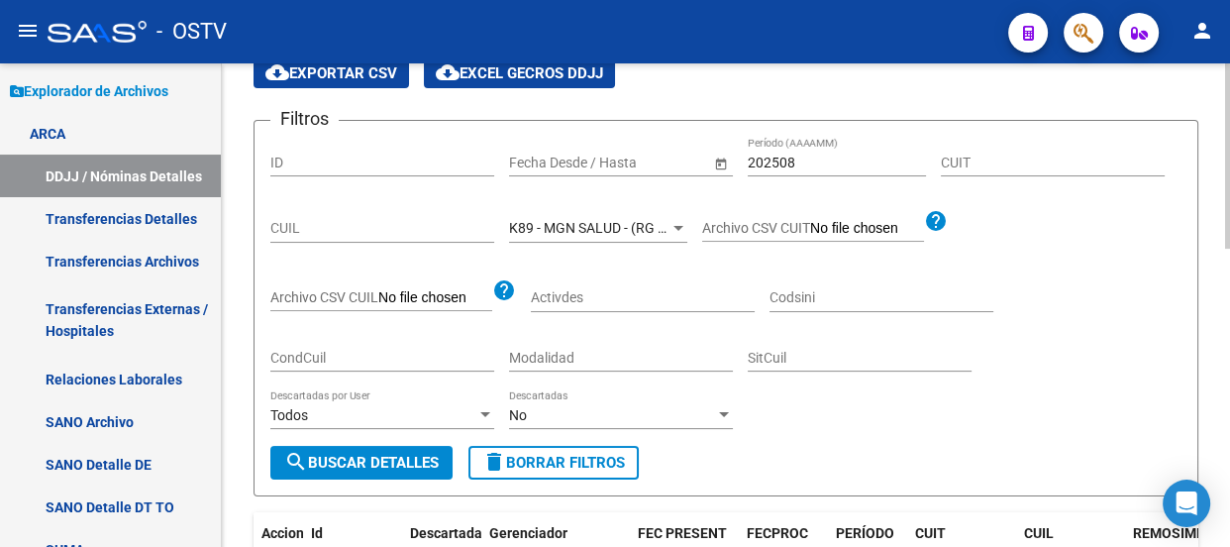
click at [673, 289] on input "Activdes" at bounding box center [643, 297] width 224 height 17
click at [1017, 339] on div "Filtros ID Fecha inicio – Fecha fin Fecha Desde / Hasta 202508 Período (AAAAMM)…" at bounding box center [725, 291] width 911 height 309
click at [812, 226] on input "Archivo CSV CUIT" at bounding box center [867, 229] width 114 height 18
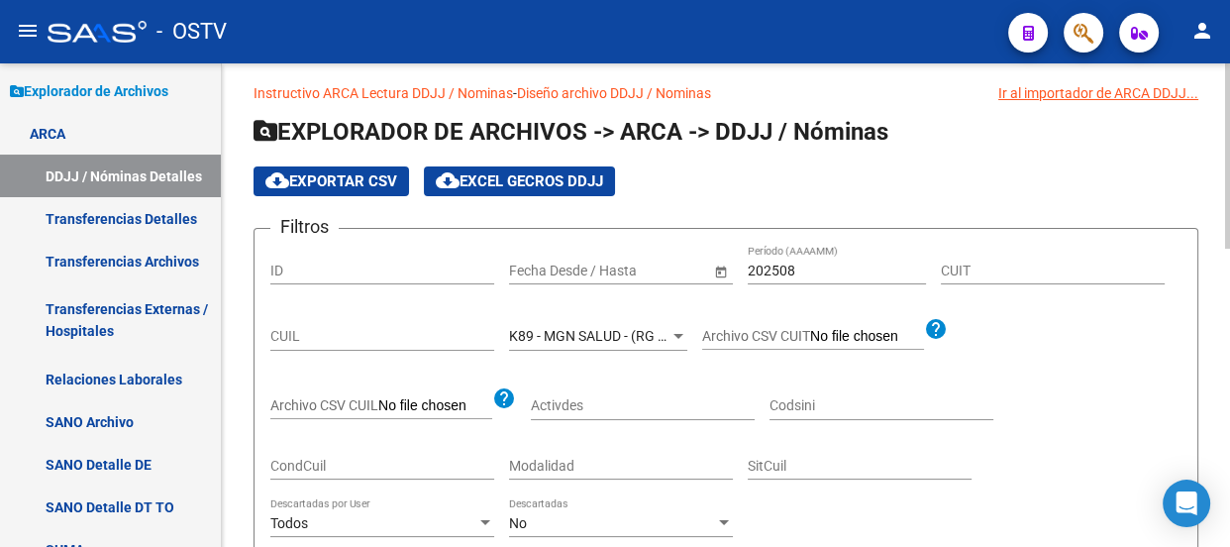
scroll to position [0, 0]
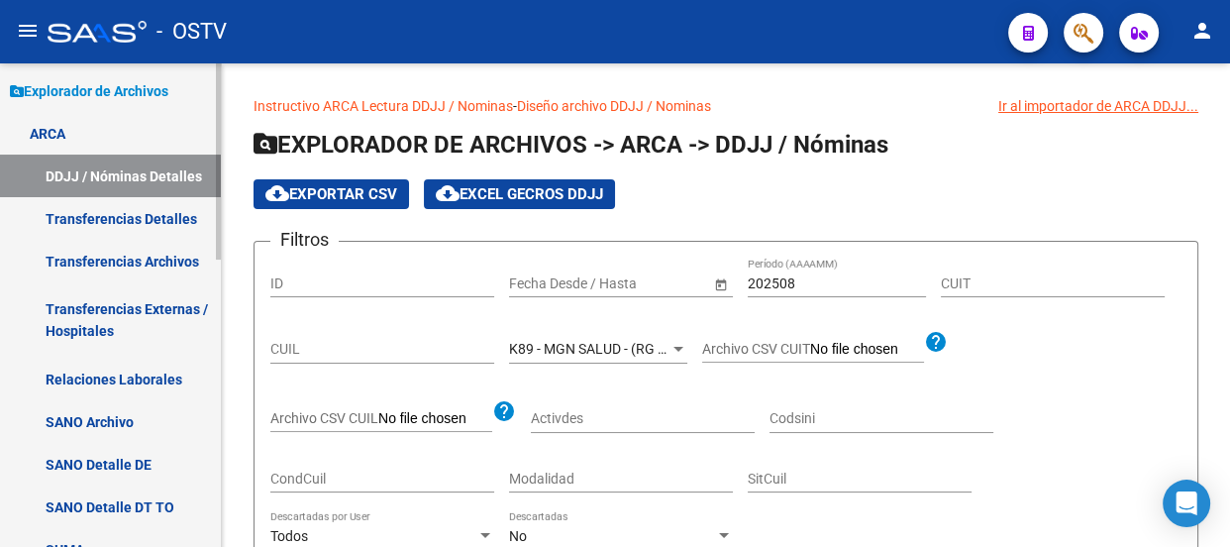
click at [125, 378] on link "Relaciones Laborales" at bounding box center [110, 378] width 221 height 43
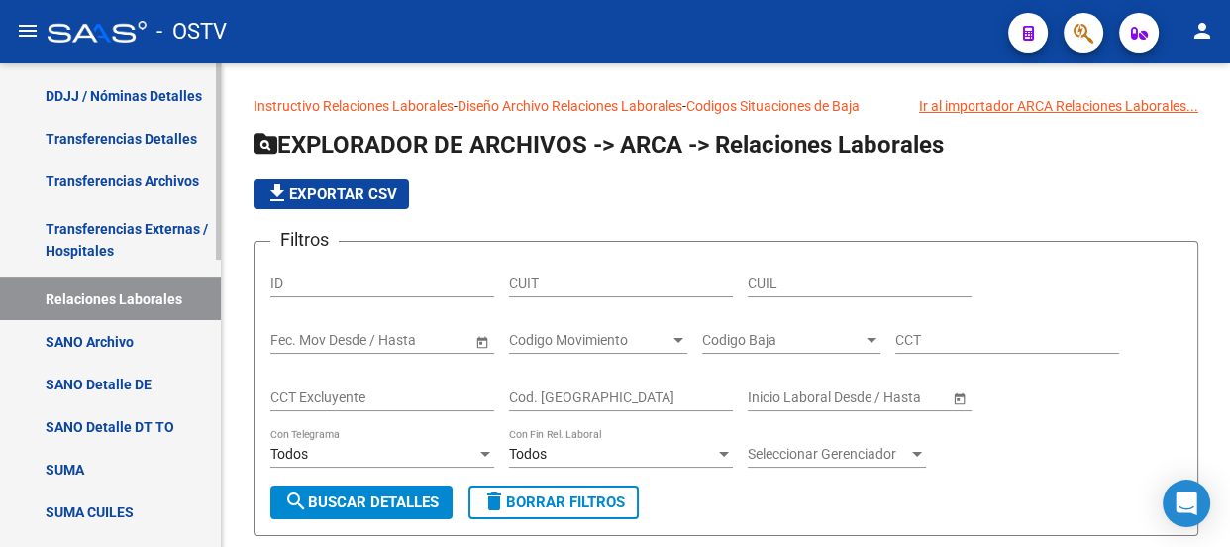
scroll to position [257, 0]
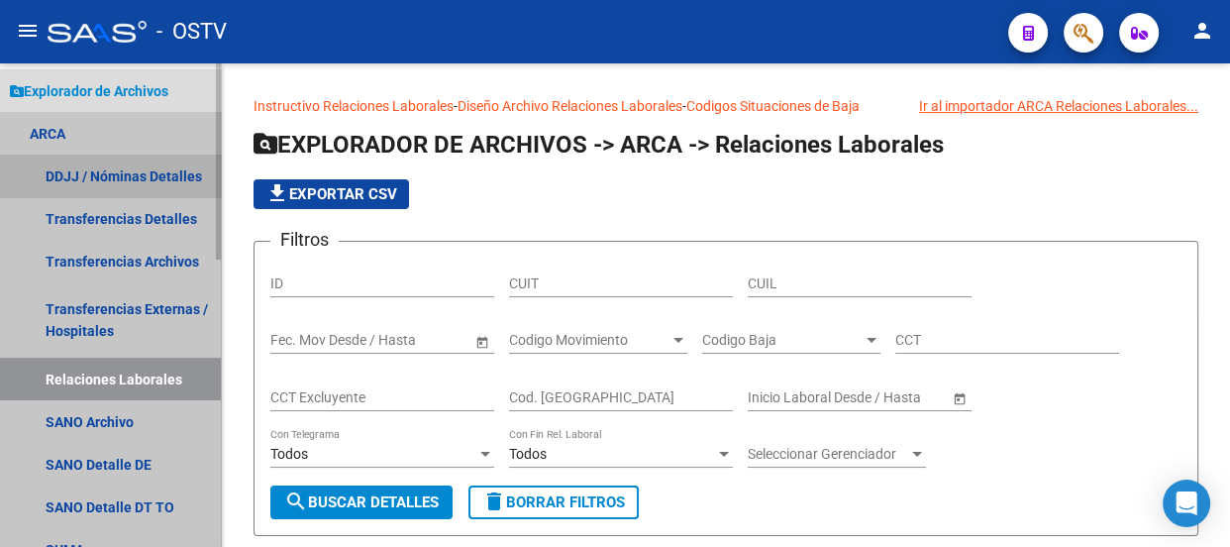
click at [173, 169] on link "DDJJ / Nóminas Detalles" at bounding box center [110, 175] width 221 height 43
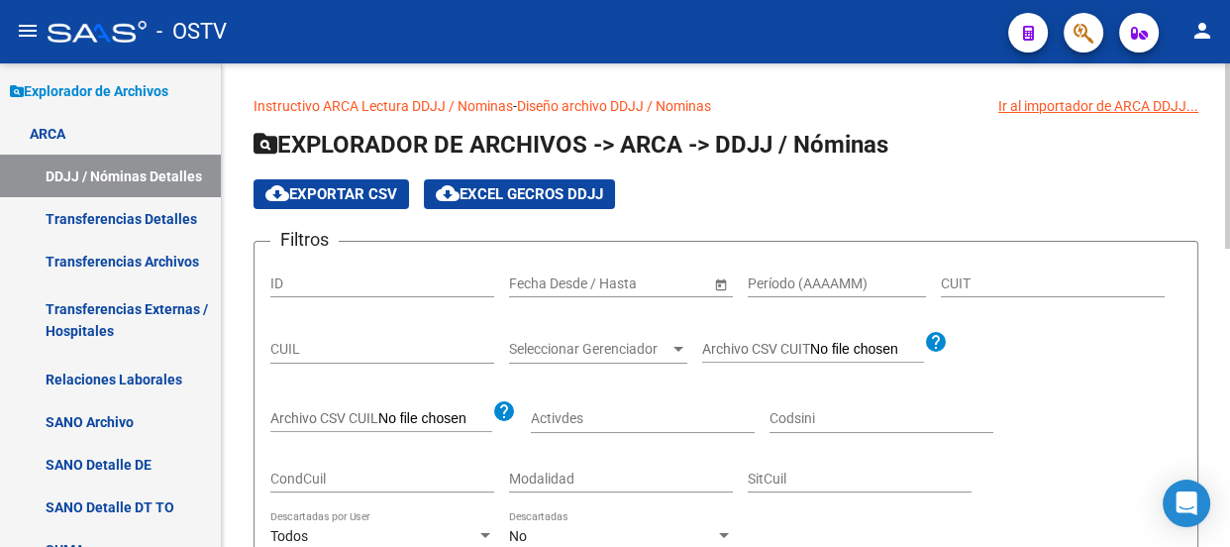
click at [817, 275] on input "Período (AAAAMM)" at bounding box center [837, 283] width 178 height 17
type input "202508"
click at [605, 338] on div "Seleccionar Gerenciador Seleccionar Gerenciador" at bounding box center [598, 344] width 178 height 40
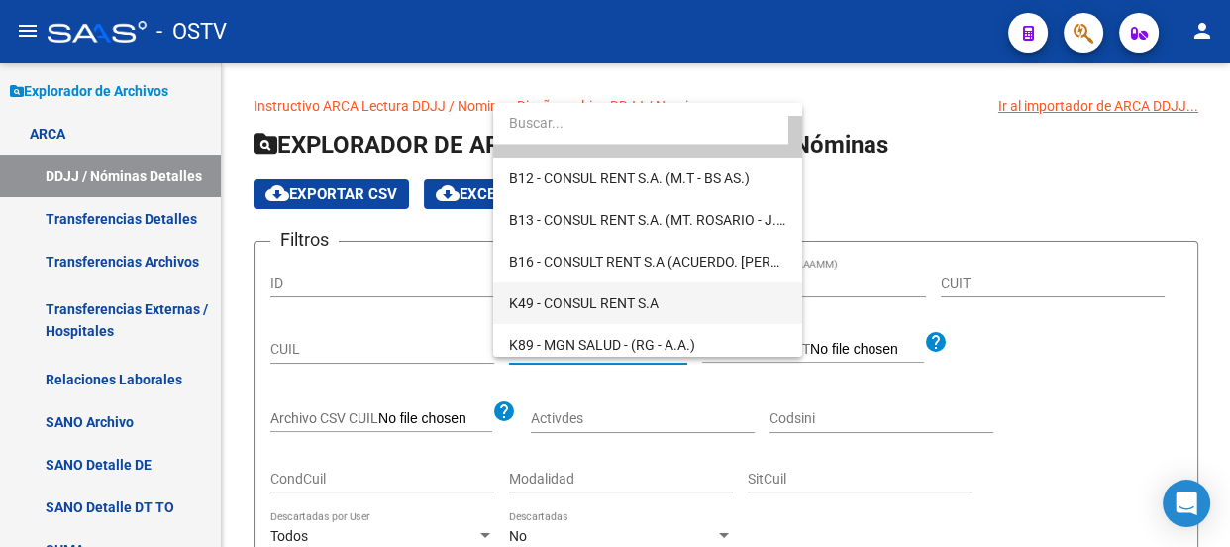
scroll to position [37, 0]
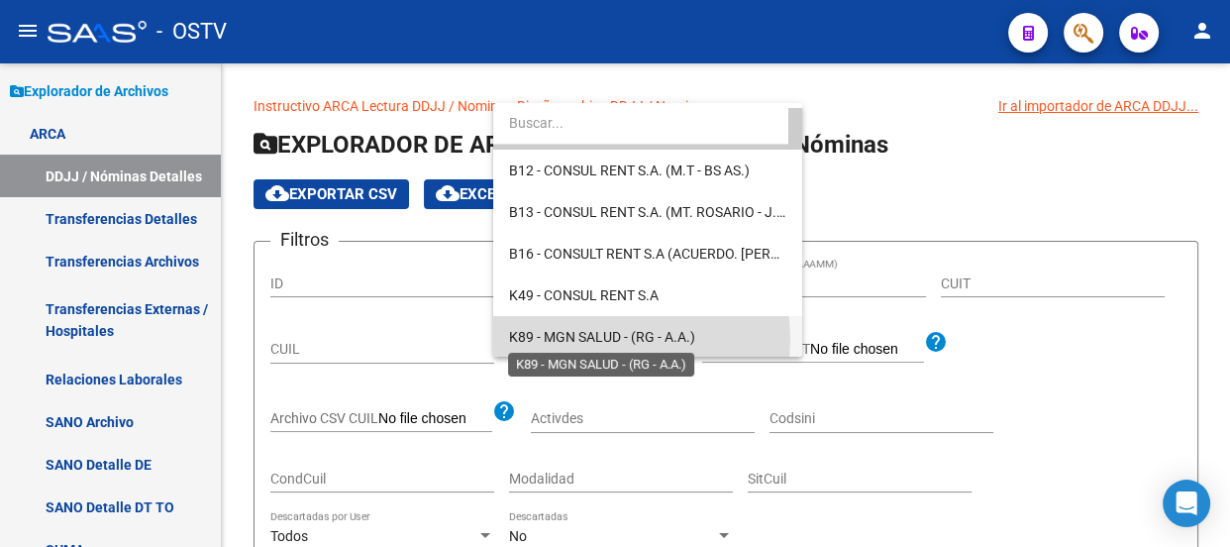
click at [611, 338] on span "K89 - MGN SALUD - (RG - A.A.)" at bounding box center [602, 337] width 186 height 16
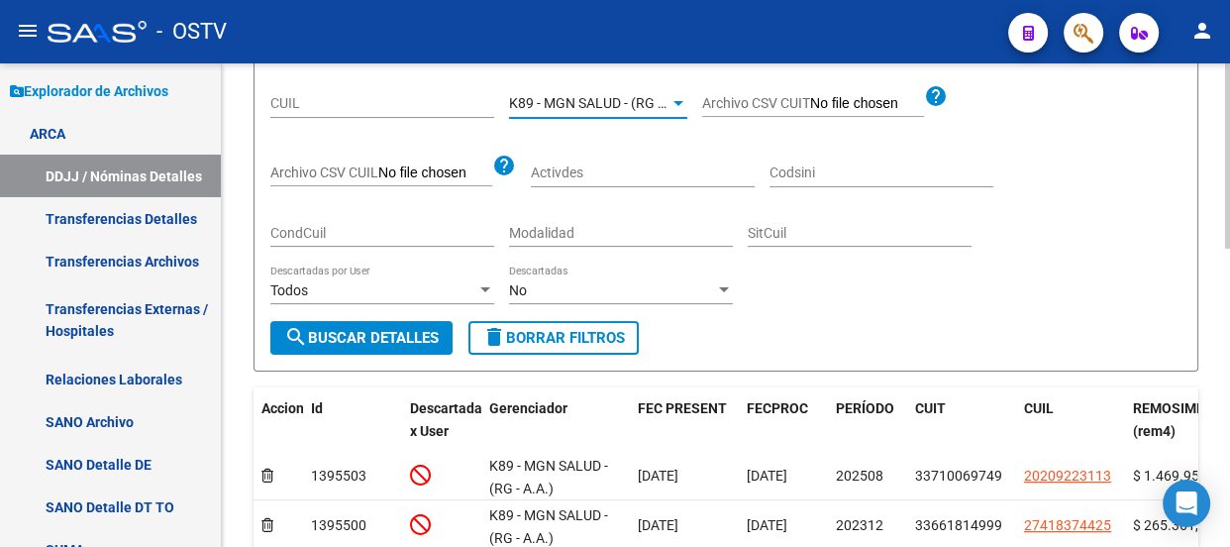
scroll to position [269, 0]
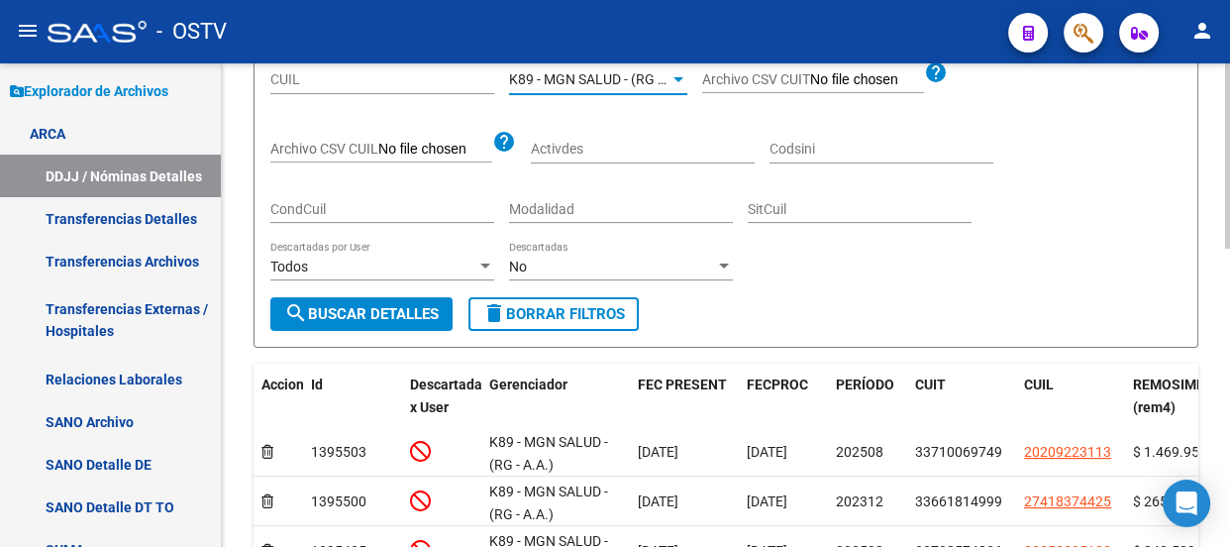
click at [357, 278] on div "Todos Descartadas por User" at bounding box center [382, 269] width 224 height 56
click at [363, 268] on div "Todos" at bounding box center [373, 266] width 206 height 17
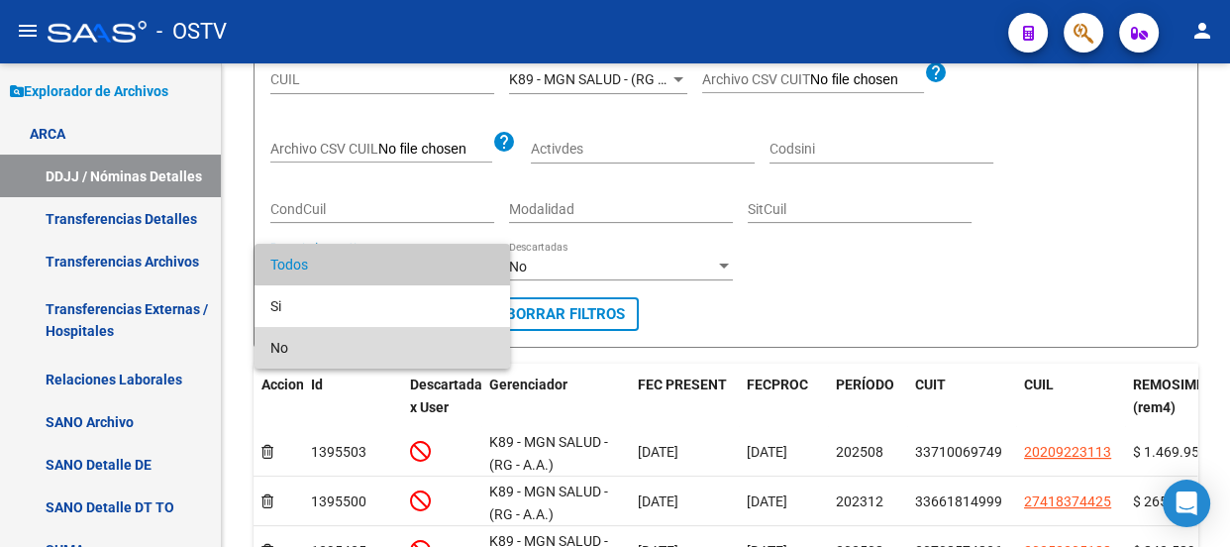
click at [328, 346] on span "No" at bounding box center [382, 348] width 224 height 42
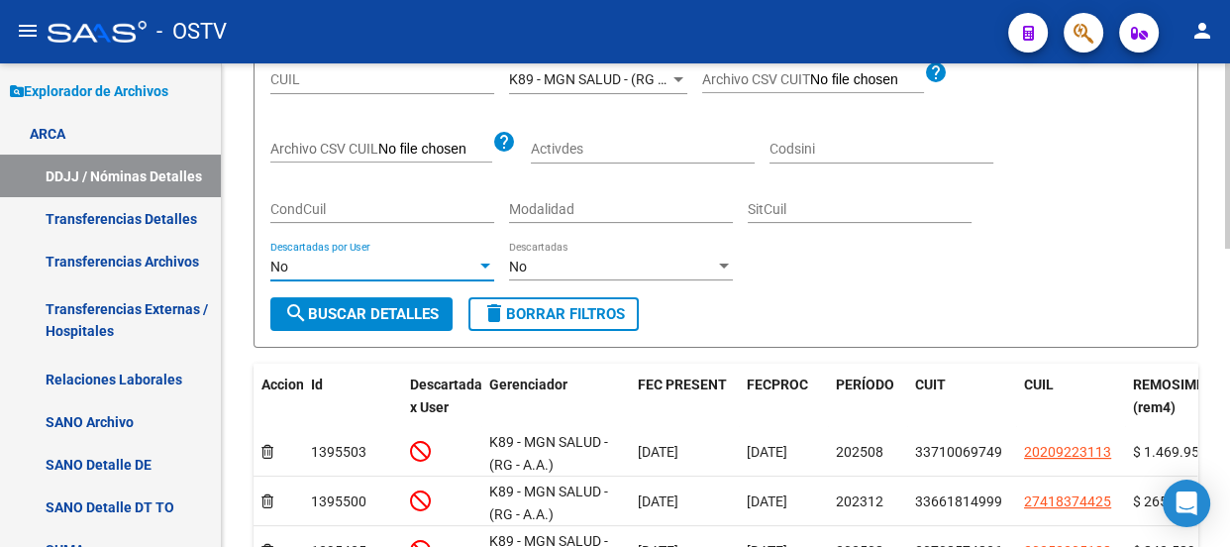
click at [357, 319] on span "search Buscar Detalles" at bounding box center [361, 314] width 154 height 18
click at [458, 258] on div "No" at bounding box center [373, 266] width 206 height 17
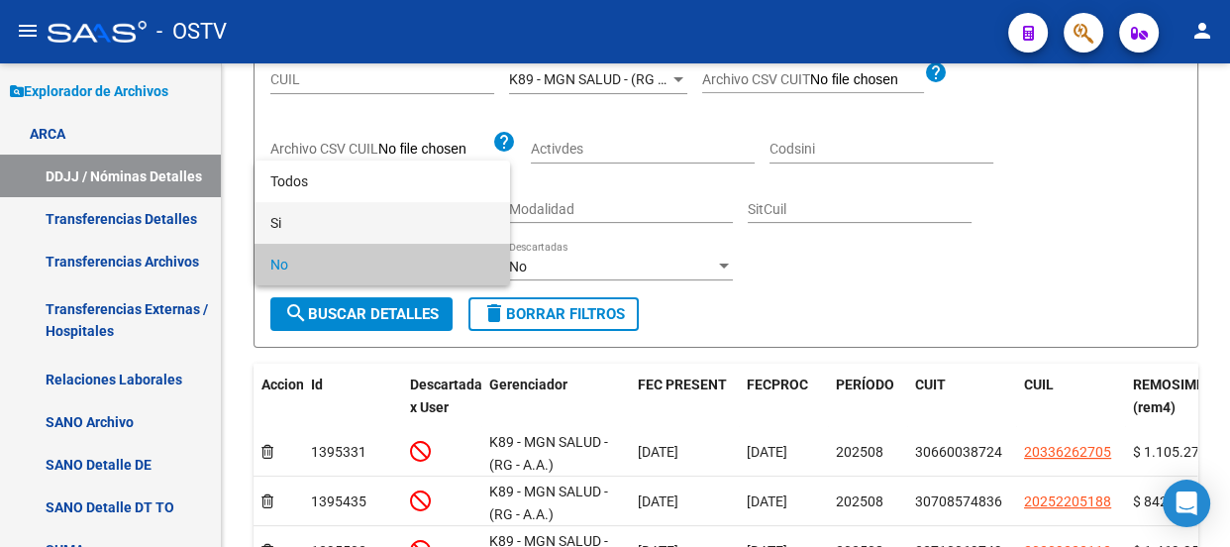
click at [458, 223] on span "Si" at bounding box center [382, 223] width 224 height 42
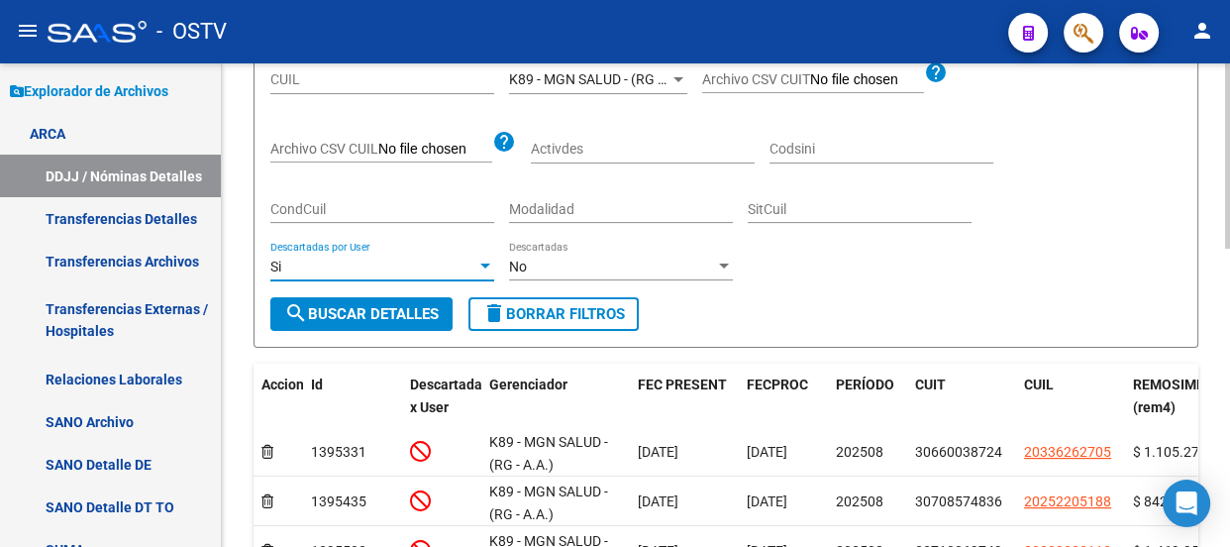
click at [412, 309] on span "search Buscar Detalles" at bounding box center [361, 314] width 154 height 18
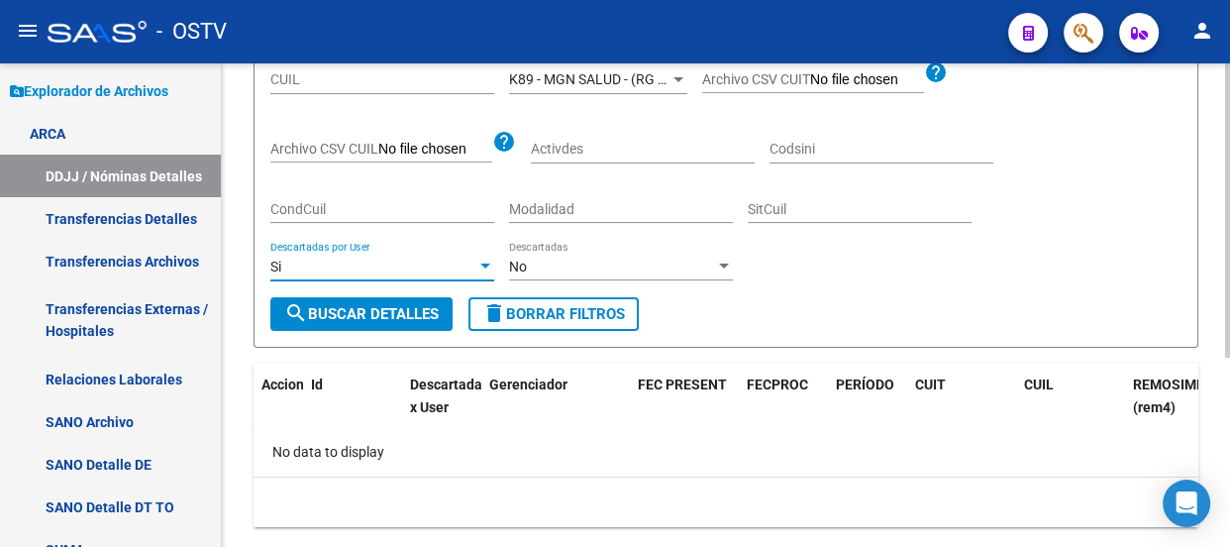
click at [446, 260] on div "Si" at bounding box center [373, 266] width 206 height 17
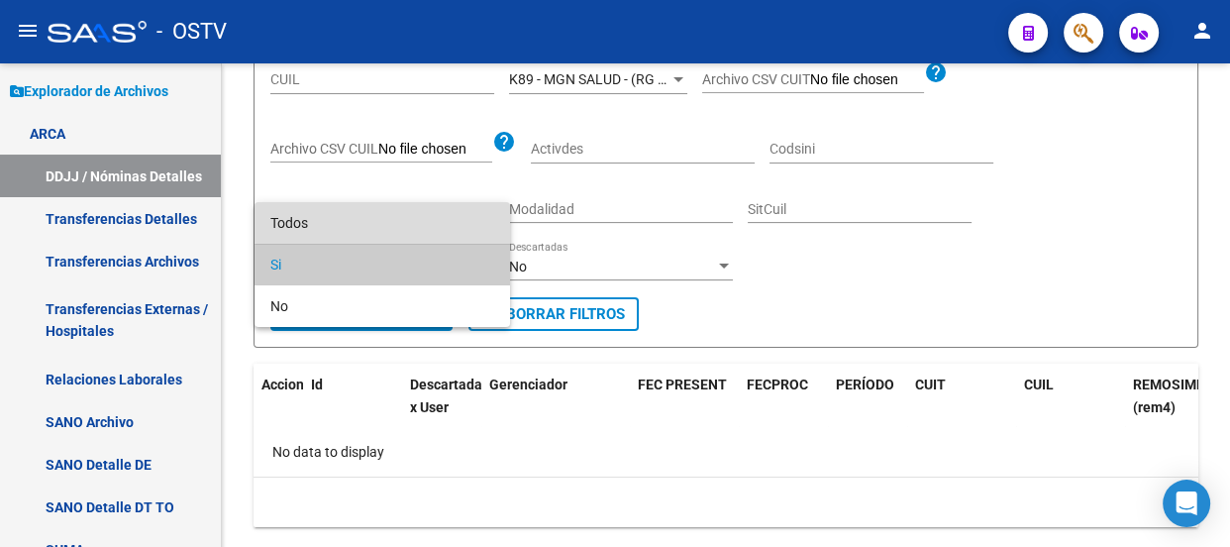
click at [442, 209] on span "Todos" at bounding box center [382, 223] width 224 height 42
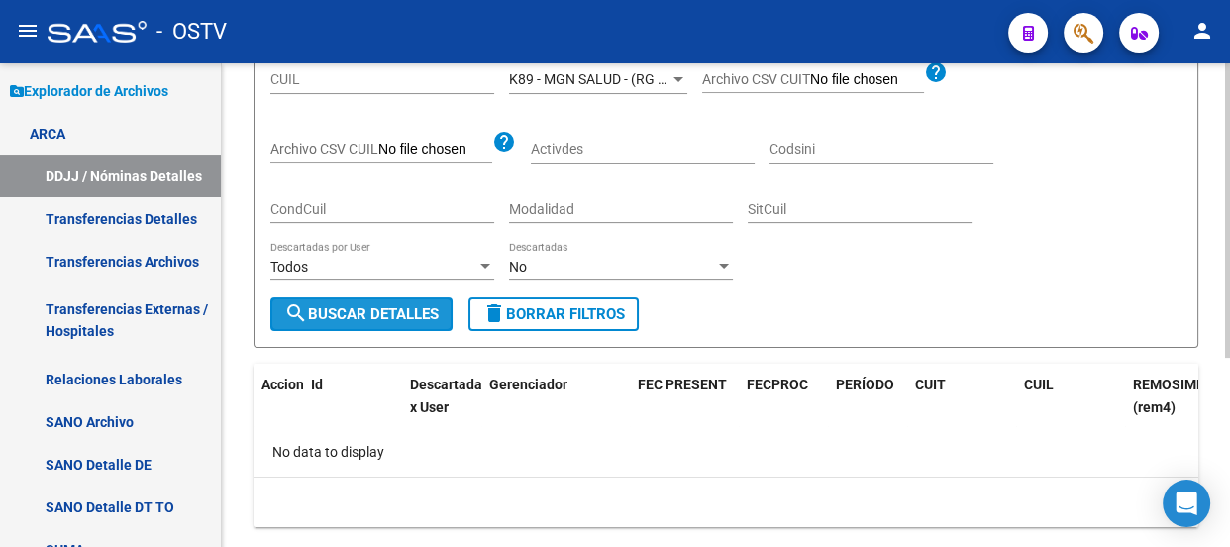
click at [394, 319] on span "search Buscar Detalles" at bounding box center [361, 314] width 154 height 18
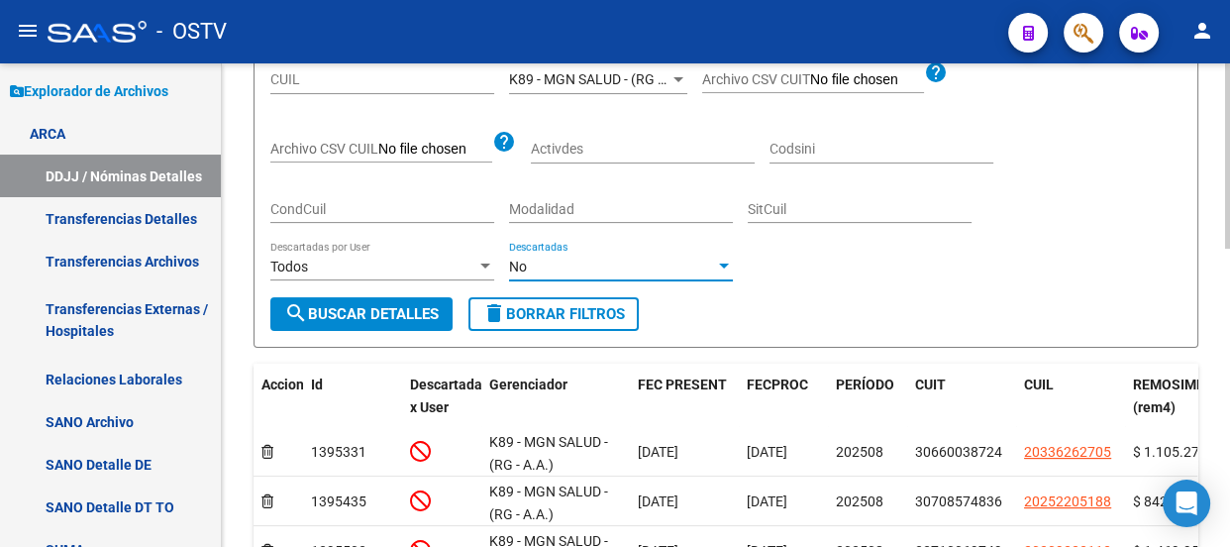
click at [602, 262] on div "No" at bounding box center [612, 266] width 206 height 17
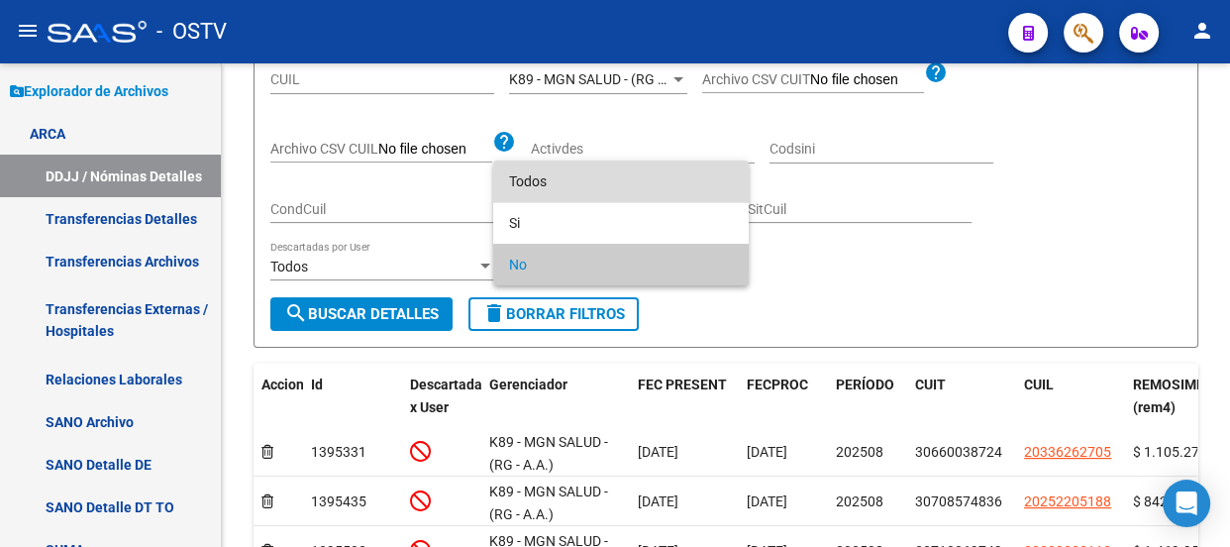
click at [659, 189] on span "Todos" at bounding box center [621, 181] width 224 height 42
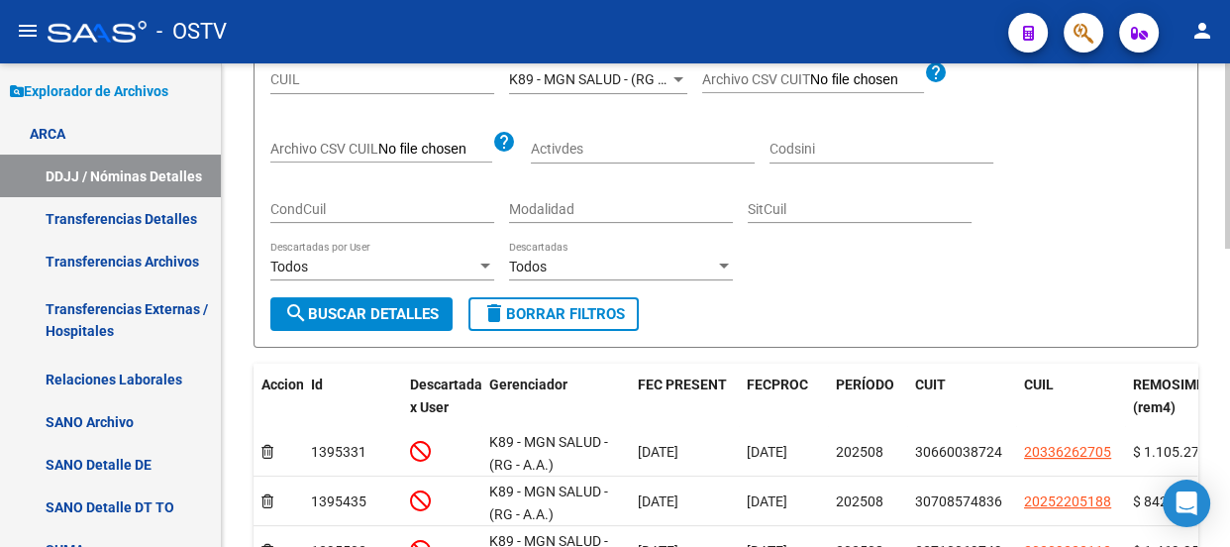
click at [420, 282] on div "Todos Descartadas por User" at bounding box center [382, 269] width 224 height 56
click at [420, 298] on button "search Buscar Detalles" at bounding box center [361, 314] width 182 height 34
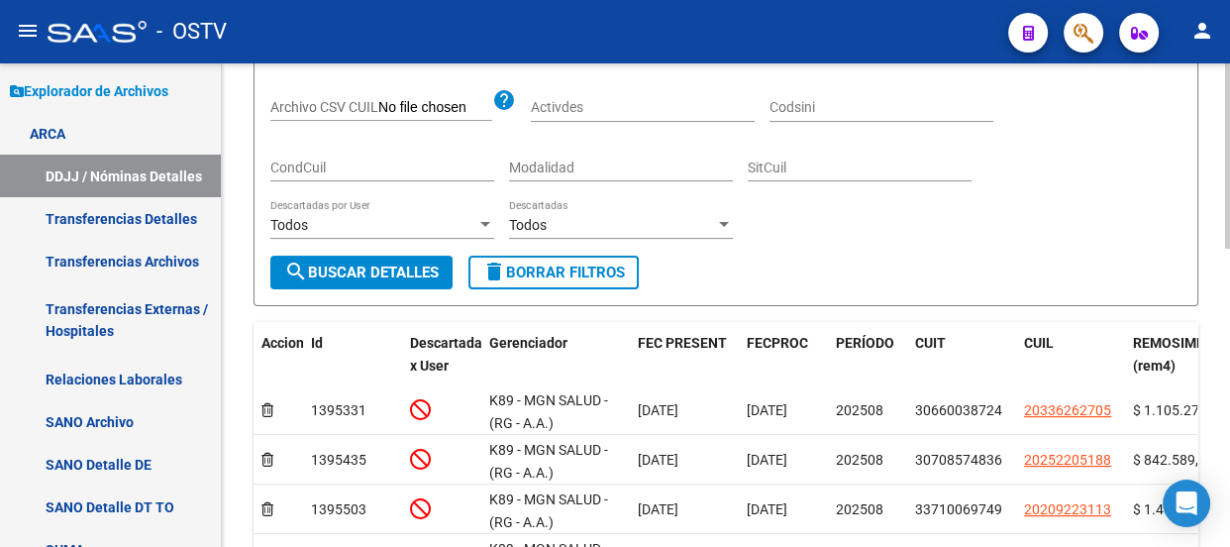
scroll to position [238, 0]
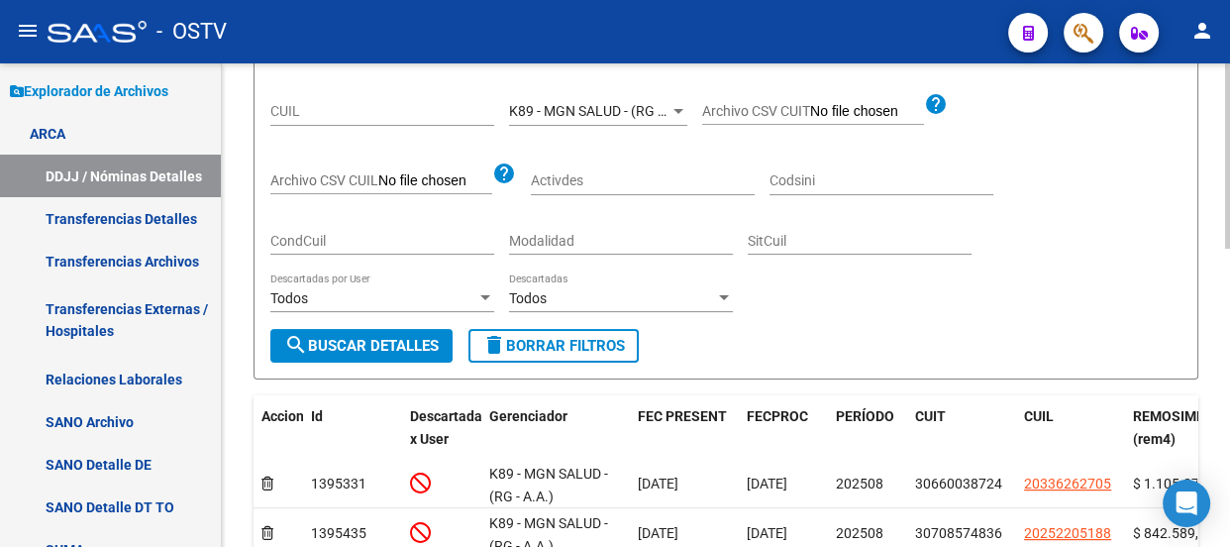
click at [553, 284] on div "Todos Descartadas" at bounding box center [621, 292] width 224 height 40
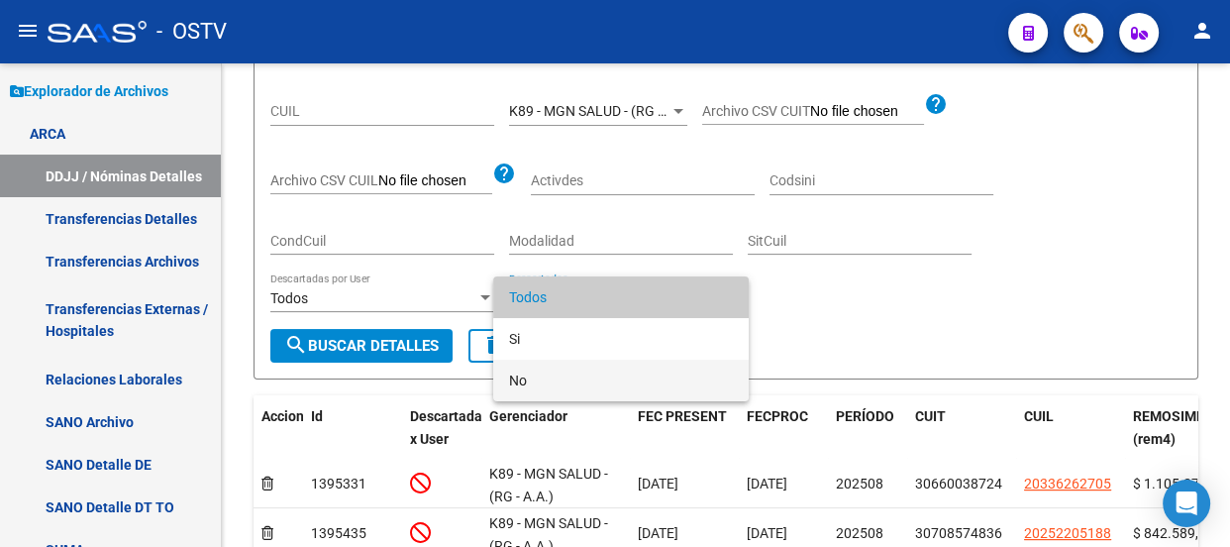
click at [534, 372] on span "No" at bounding box center [621, 380] width 224 height 42
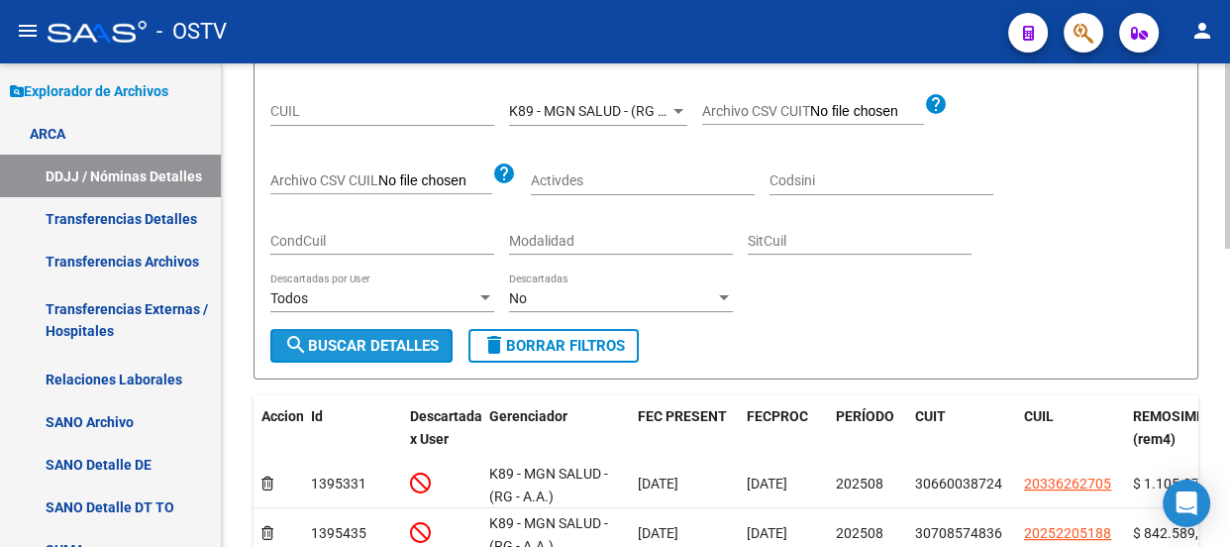
click at [393, 337] on span "search Buscar Detalles" at bounding box center [361, 346] width 154 height 18
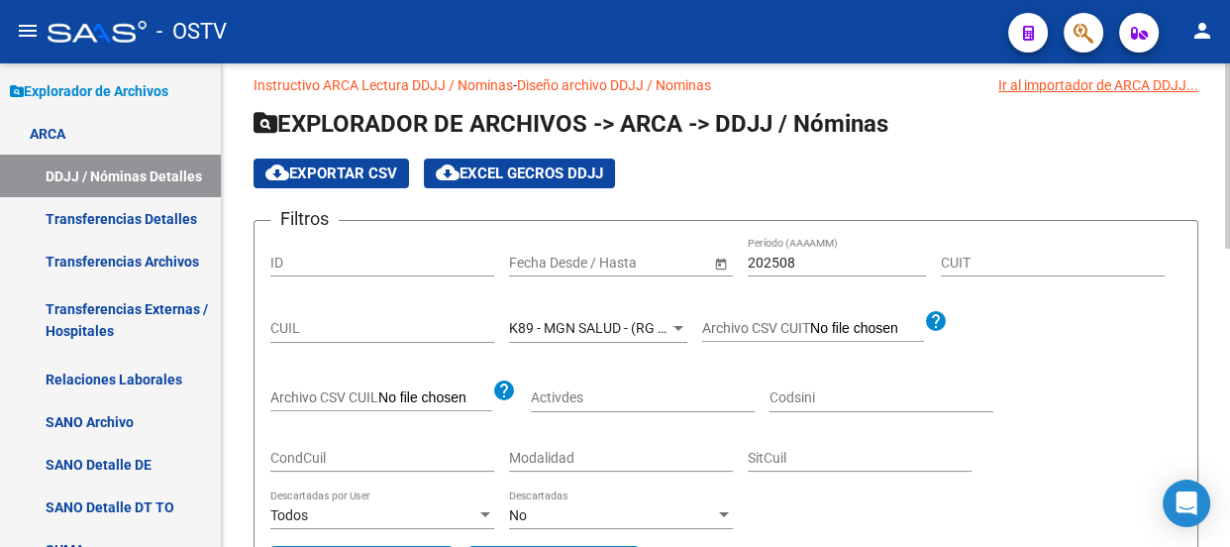
scroll to position [0, 0]
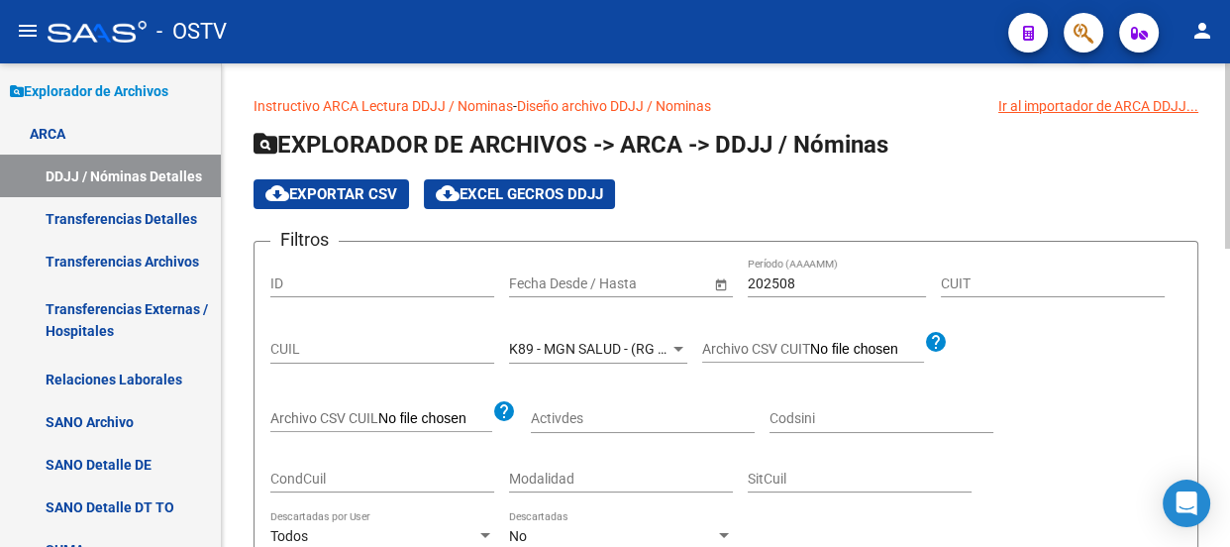
click at [390, 197] on span "cloud_download Exportar CSV" at bounding box center [331, 194] width 132 height 18
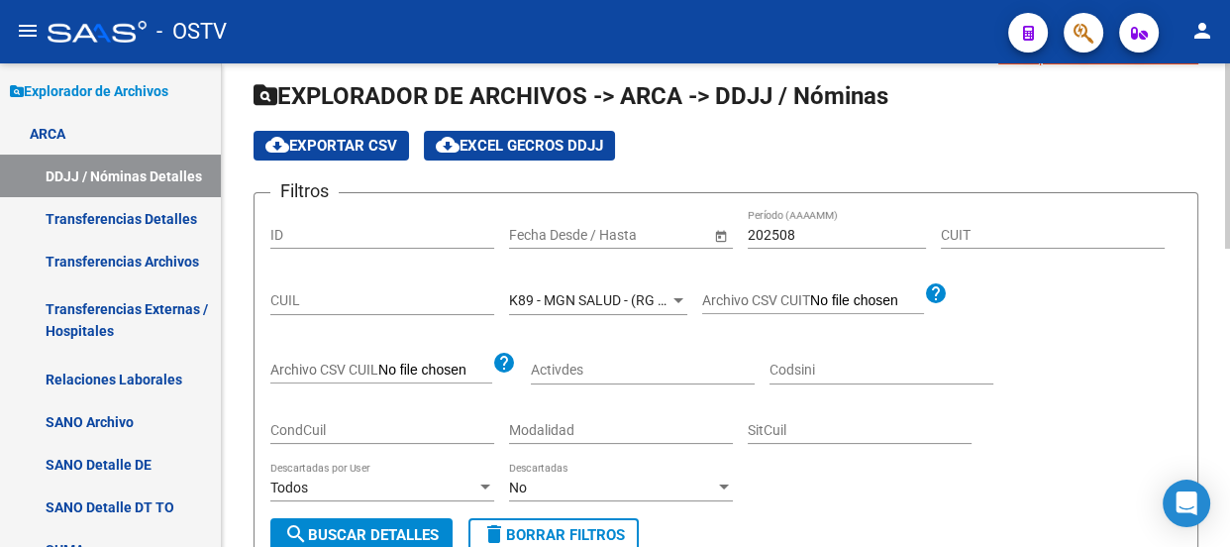
scroll to position [89, 0]
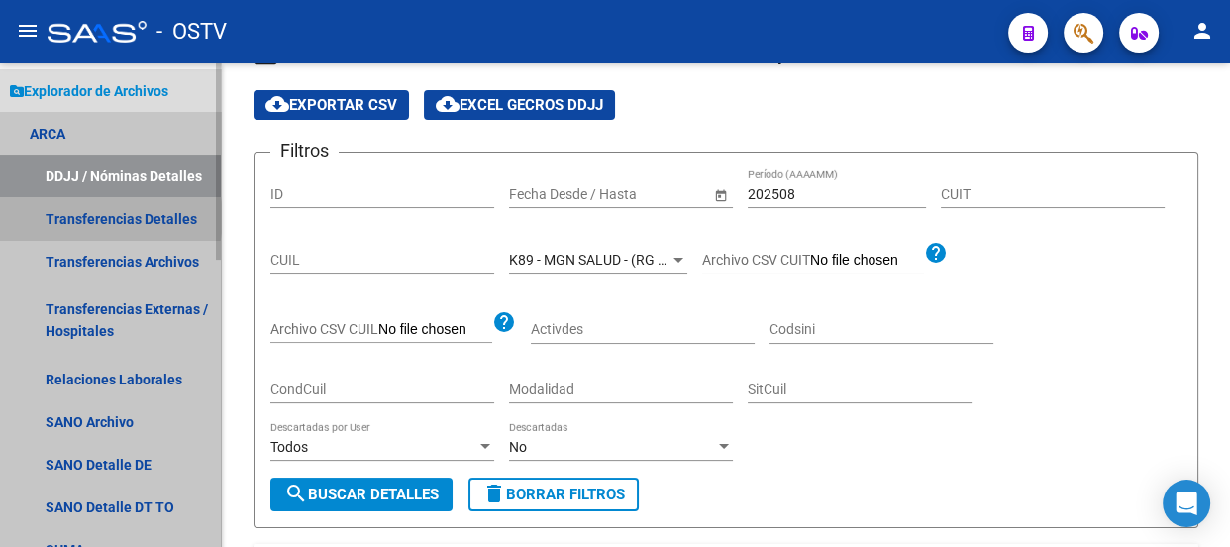
click at [97, 217] on link "Transferencias Detalles" at bounding box center [110, 218] width 221 height 43
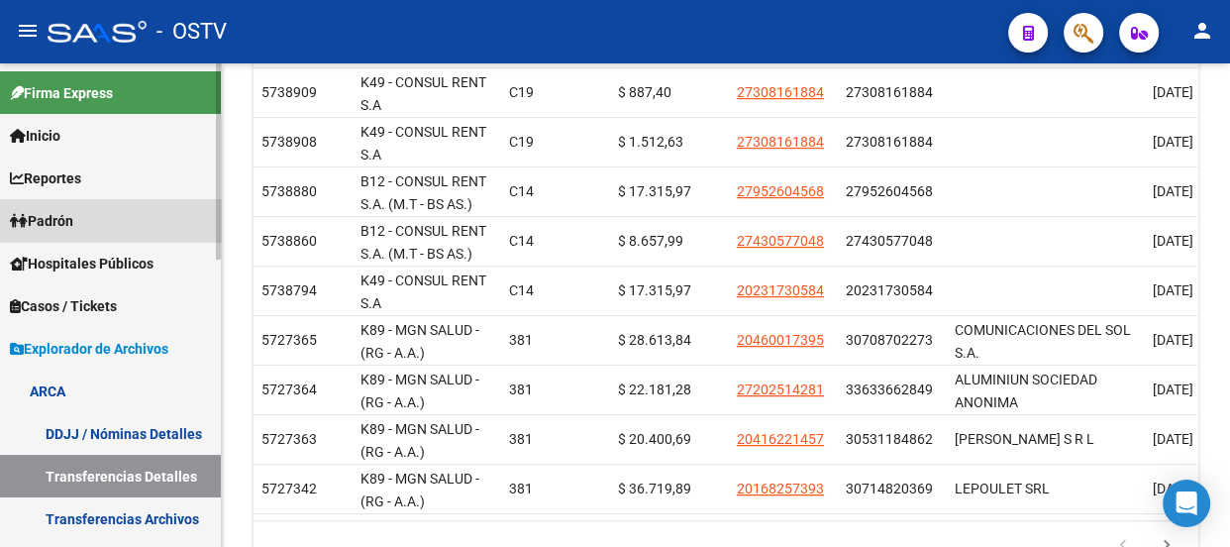
click at [112, 216] on link "Padrón" at bounding box center [110, 220] width 221 height 43
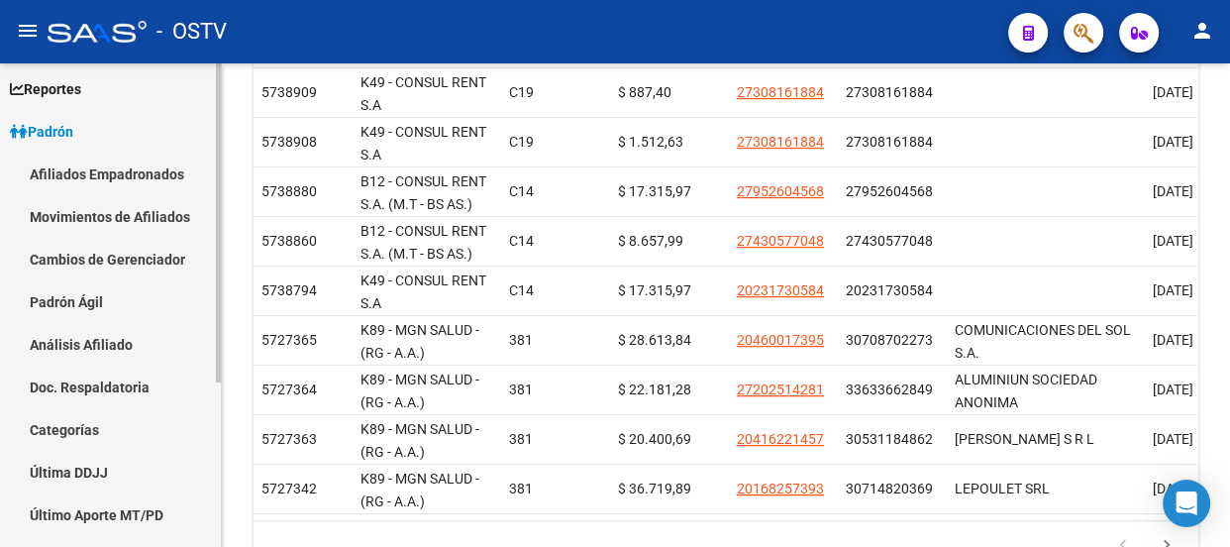
scroll to position [179, 0]
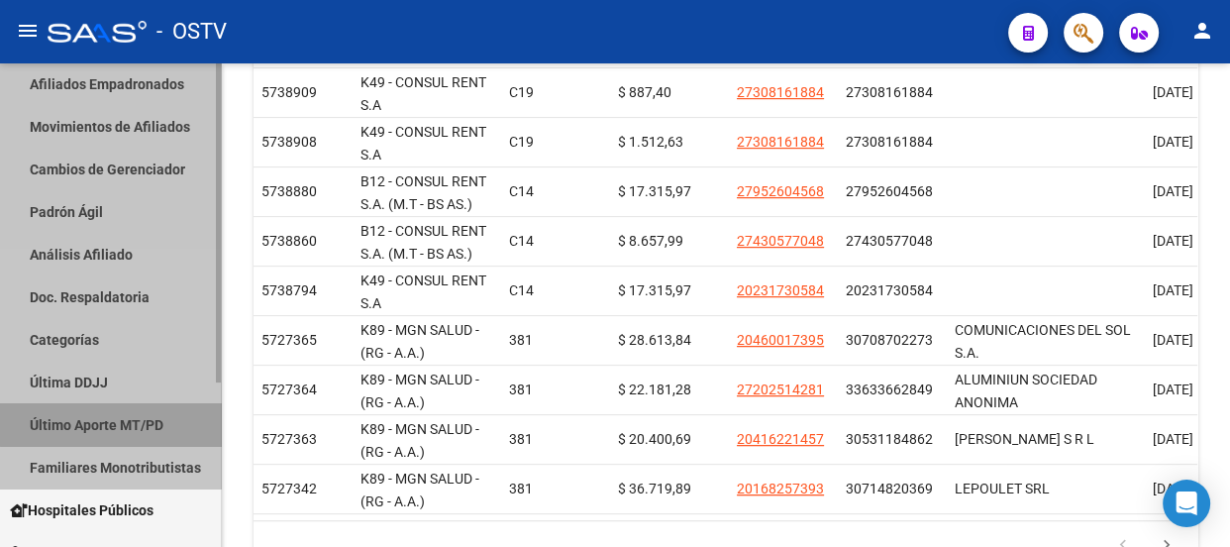
click at [141, 416] on link "Último Aporte MT/PD" at bounding box center [110, 424] width 221 height 43
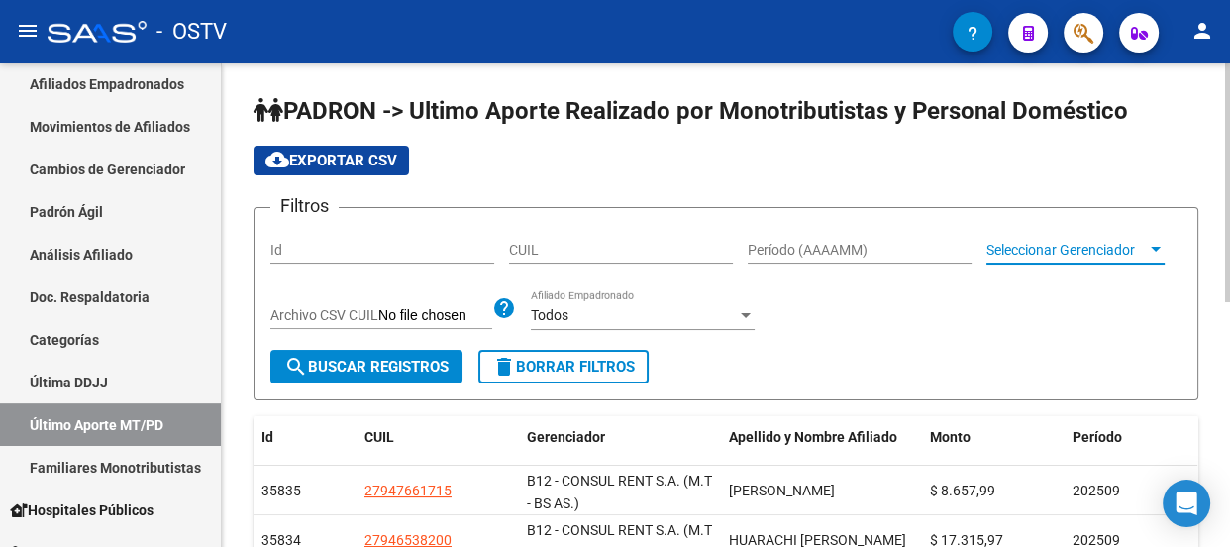
click at [1082, 249] on span "Seleccionar Gerenciador" at bounding box center [1066, 250] width 160 height 17
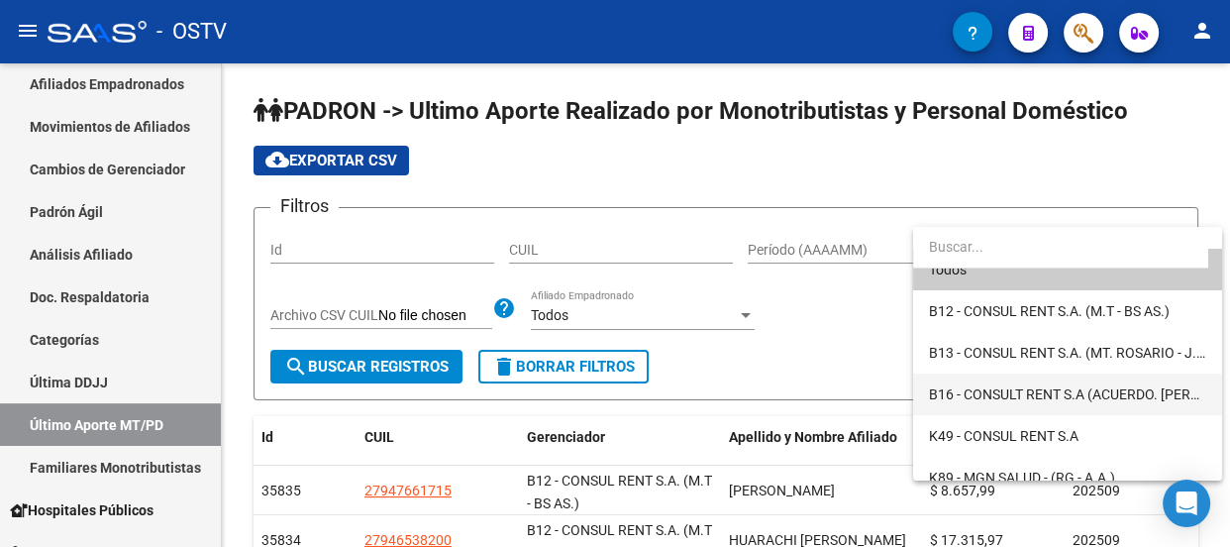
scroll to position [37, 0]
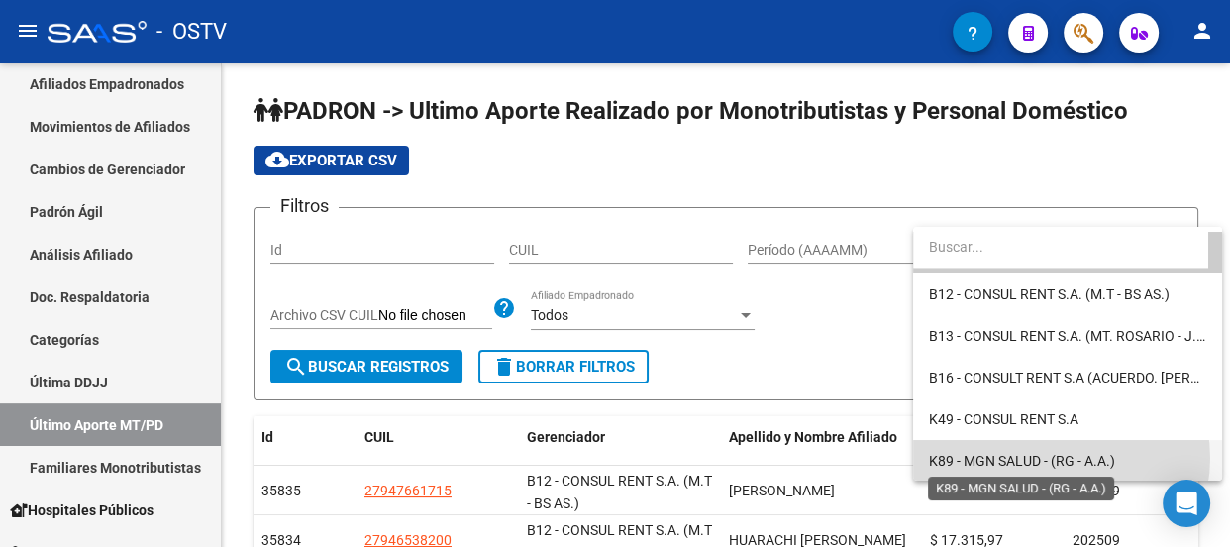
click at [1059, 457] on span "K89 - MGN SALUD - (RG - A.A.)" at bounding box center [1022, 460] width 186 height 16
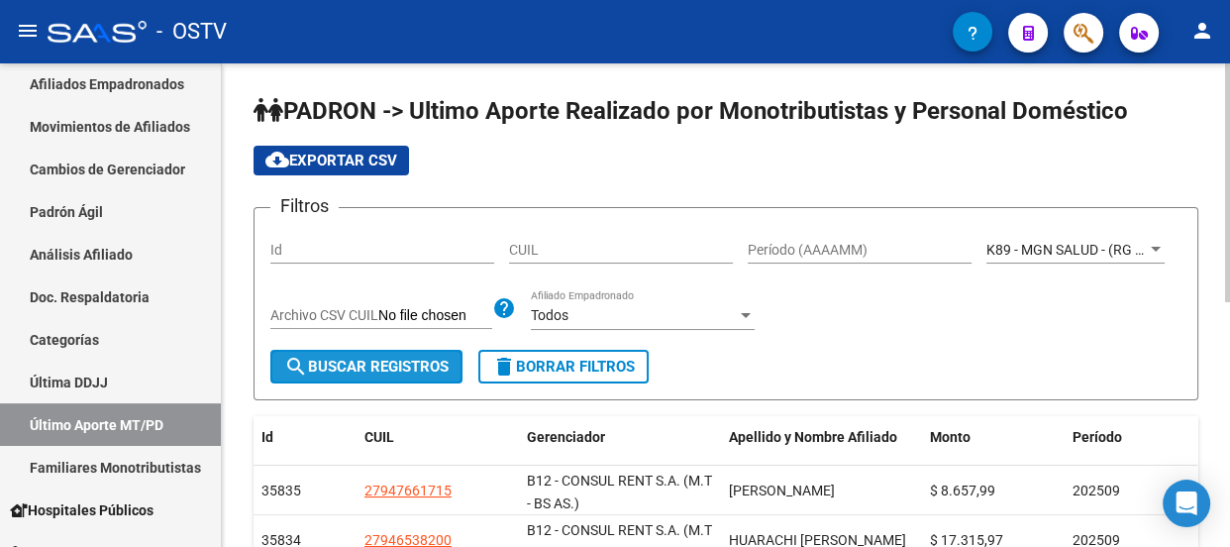
click at [444, 365] on span "search Buscar Registros" at bounding box center [366, 366] width 164 height 18
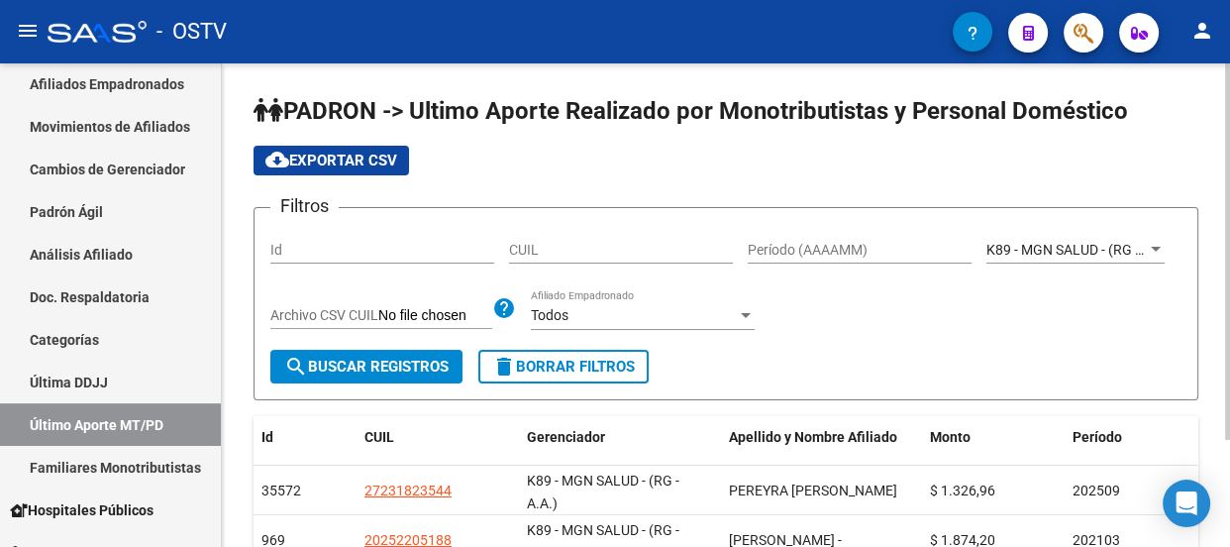
scroll to position [137, 0]
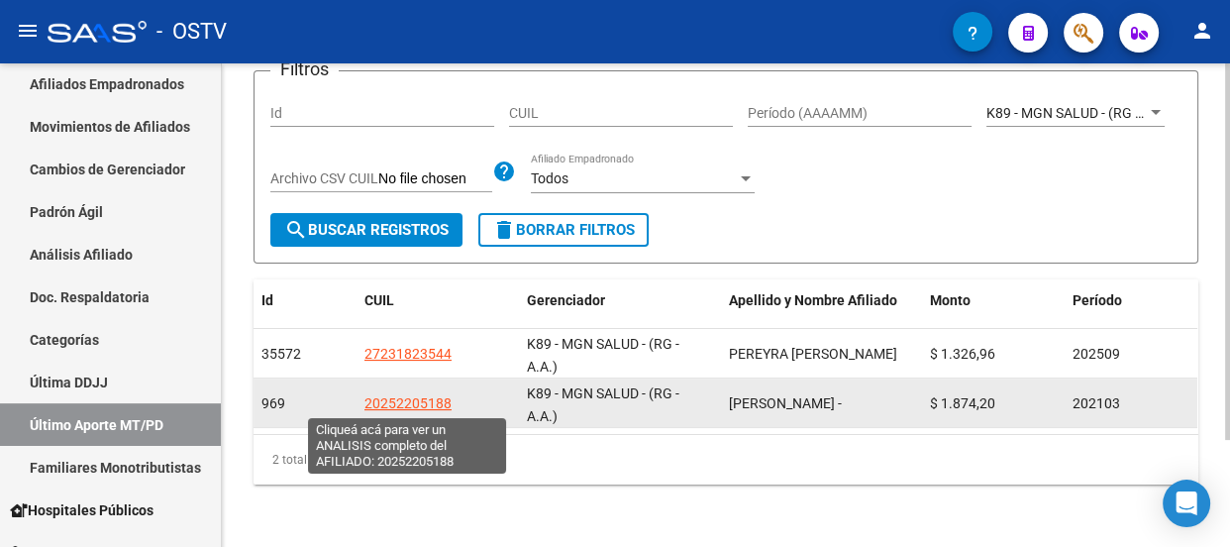
click at [416, 406] on span "20252205188" at bounding box center [407, 403] width 87 height 16
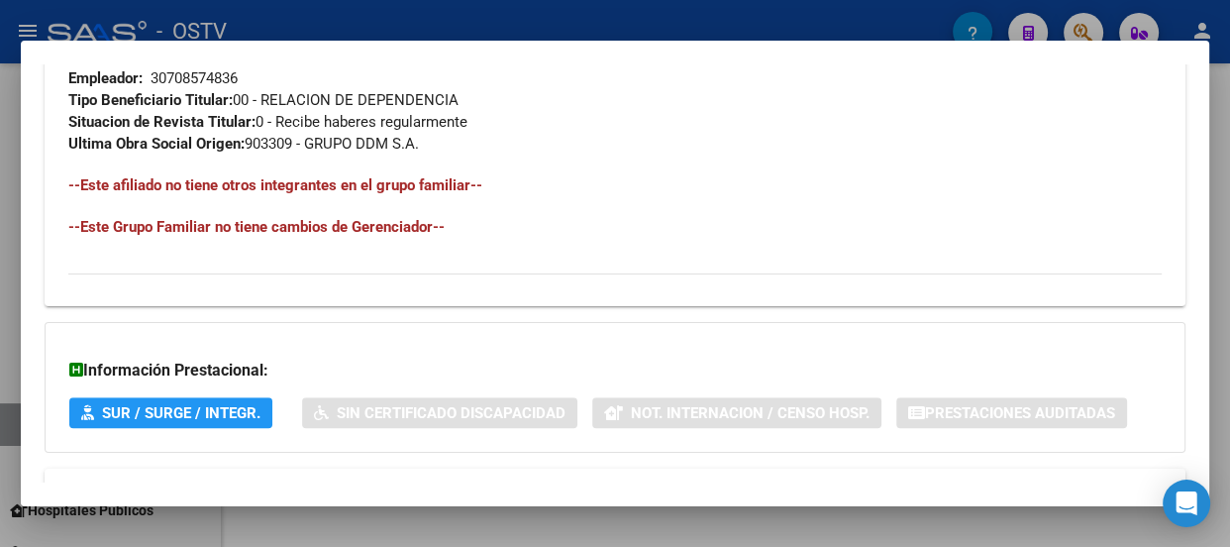
scroll to position [1221, 0]
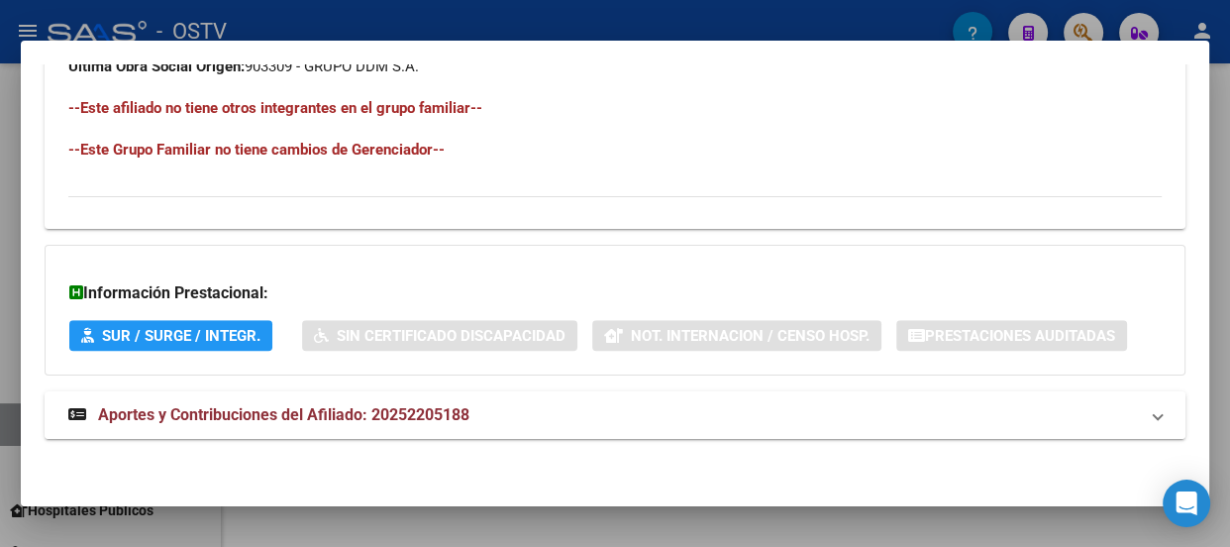
click at [443, 414] on span "Aportes y Contribuciones del Afiliado: 20252205188" at bounding box center [283, 414] width 371 height 19
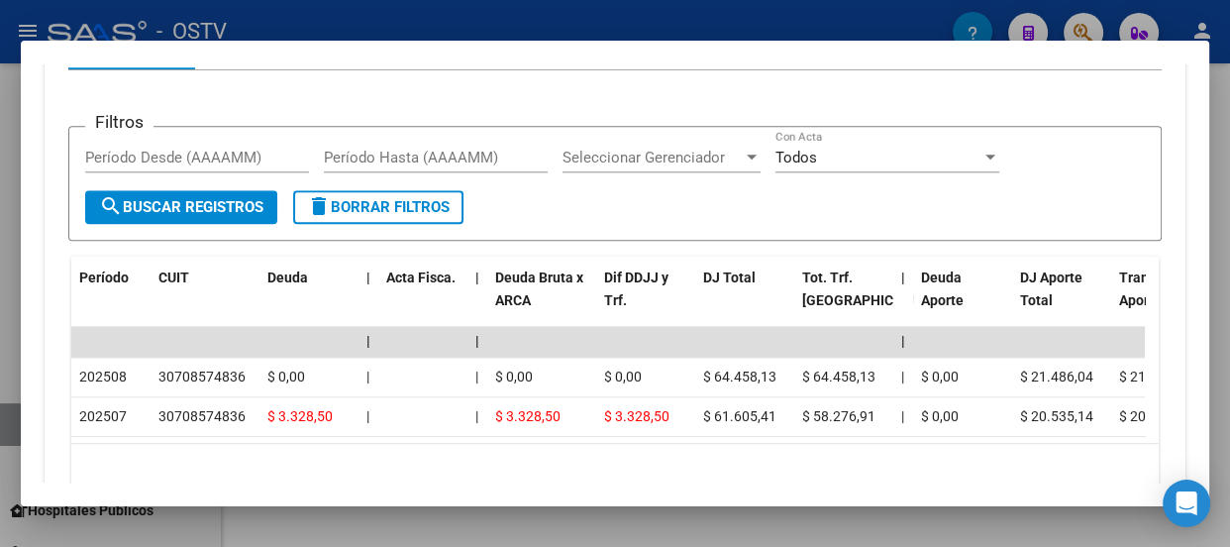
scroll to position [1859, 0]
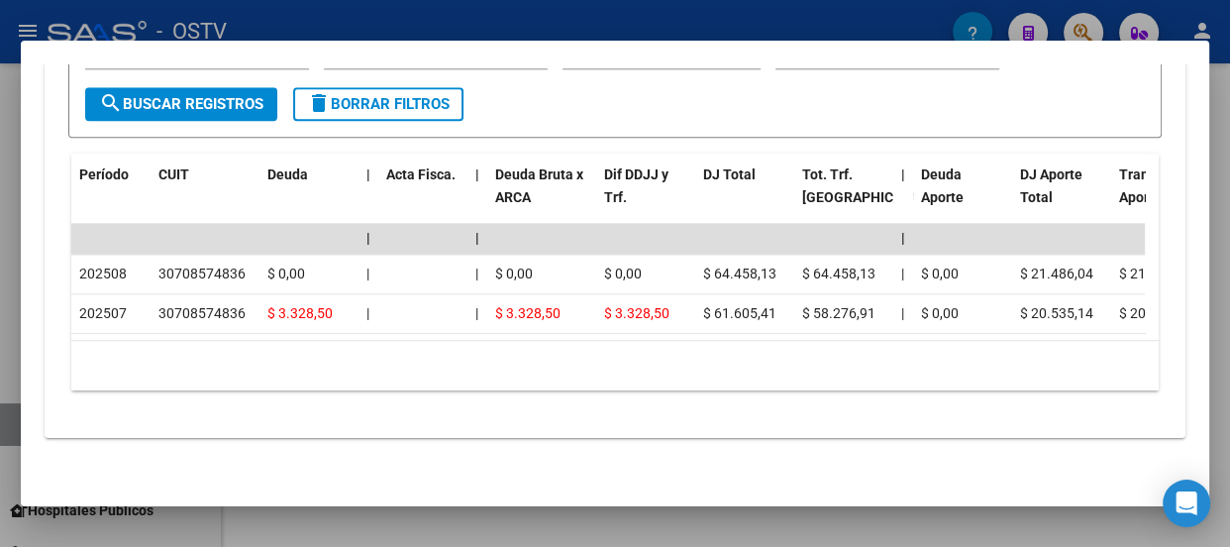
click at [683, 22] on div at bounding box center [615, 273] width 1230 height 547
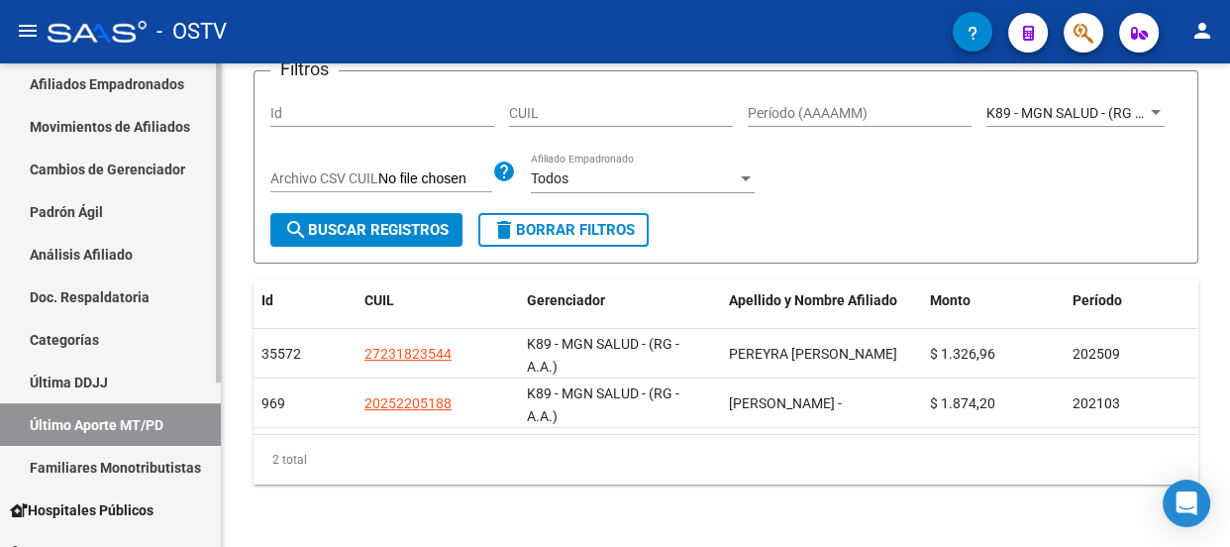
scroll to position [248, 0]
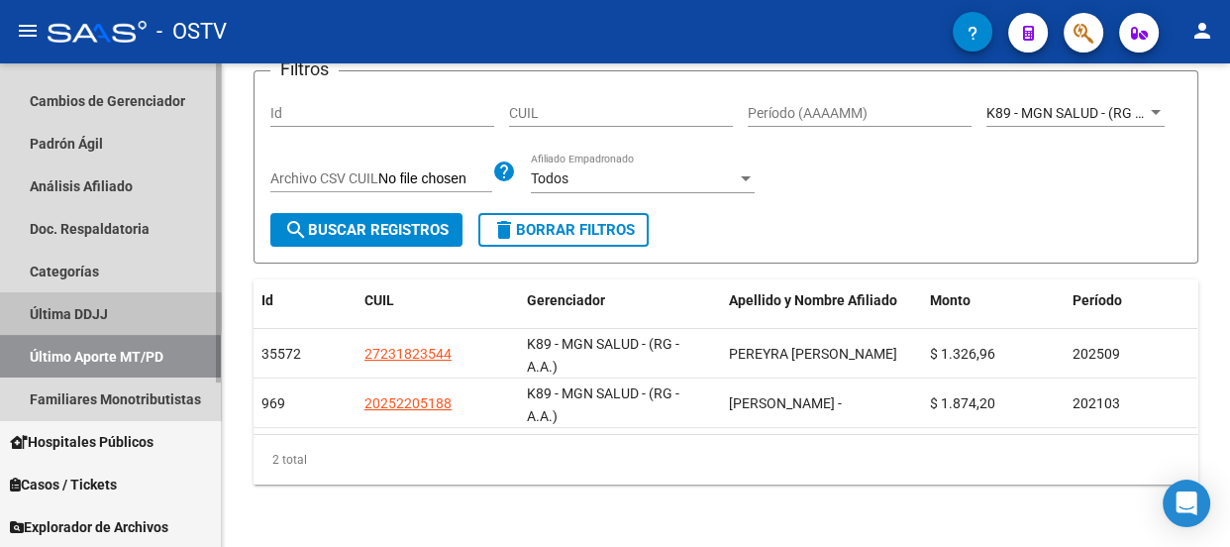
click at [76, 311] on link "Última DDJJ" at bounding box center [110, 313] width 221 height 43
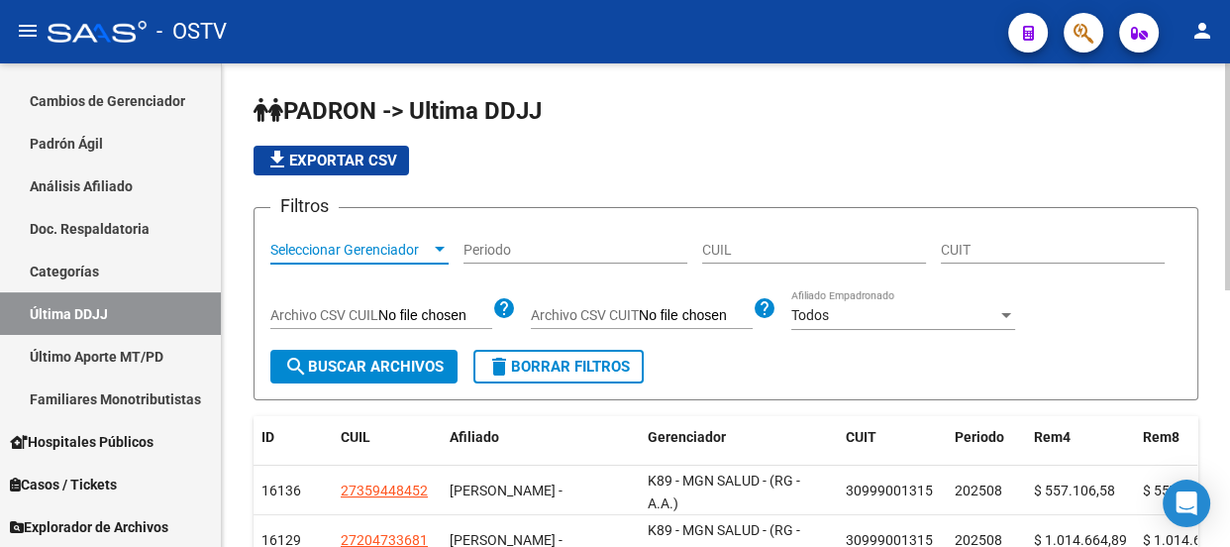
click at [411, 247] on span "Seleccionar Gerenciador" at bounding box center [350, 250] width 160 height 17
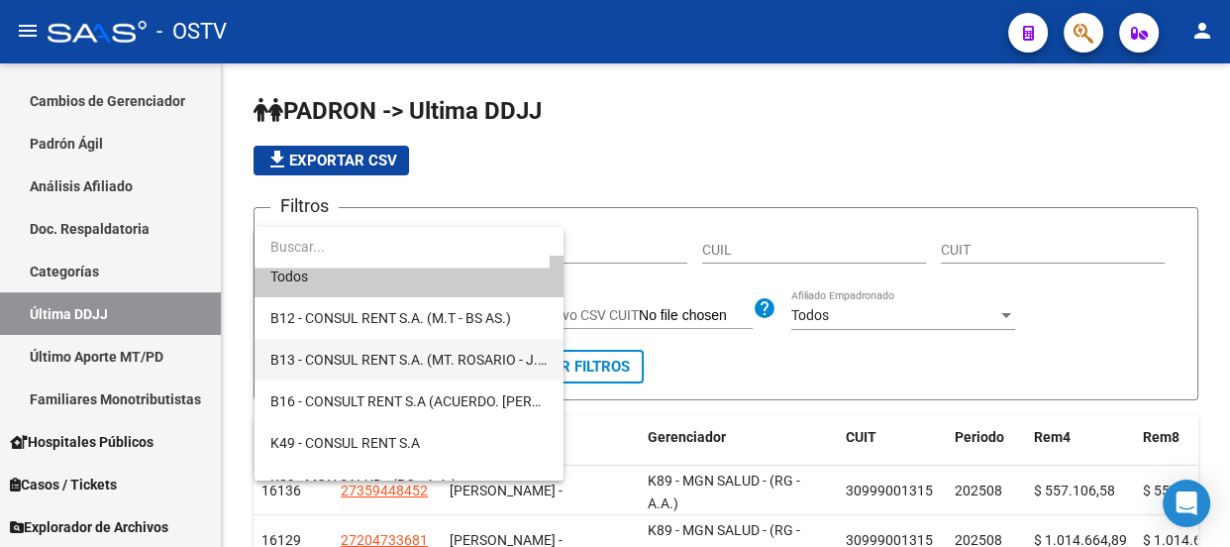
scroll to position [37, 0]
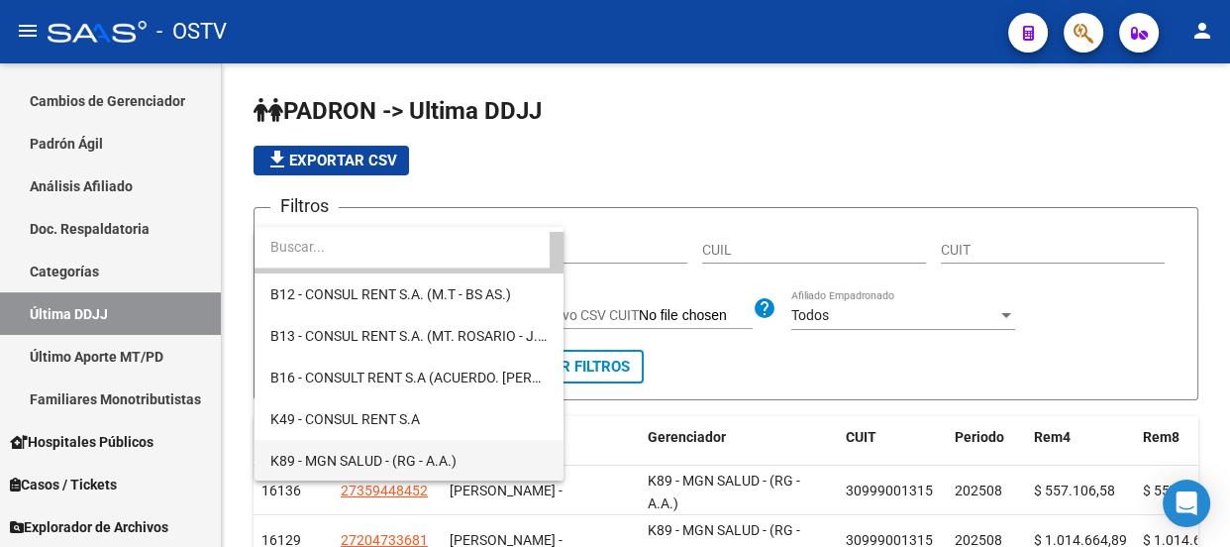
click at [370, 447] on span "K89 - MGN SALUD - (RG - A.A.)" at bounding box center [408, 461] width 277 height 42
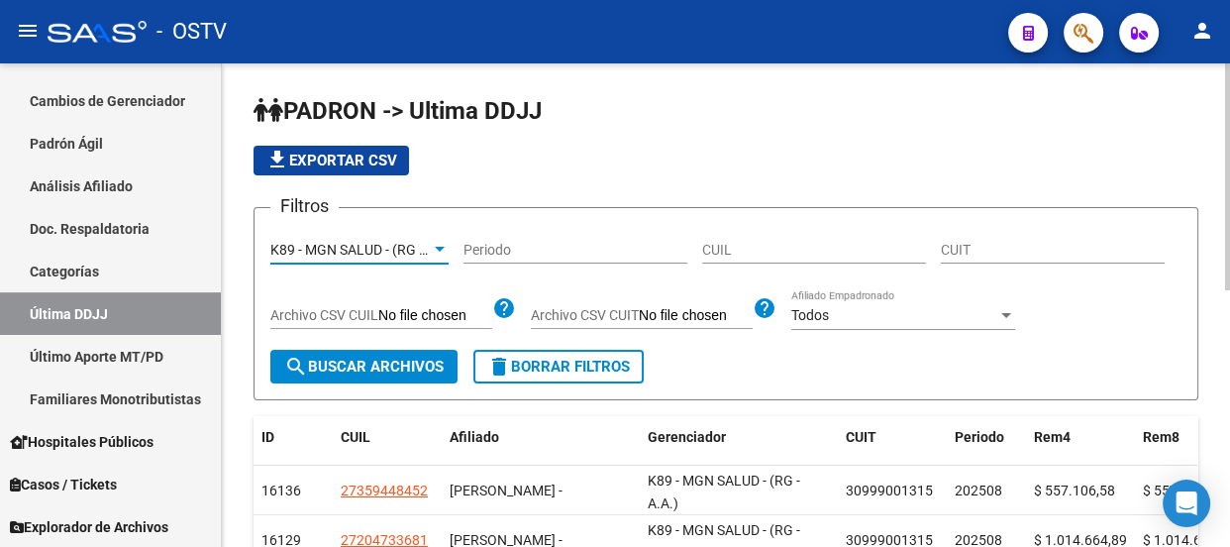
click at [515, 229] on form "Filtros K89 - MGN SALUD - (RG - A.A.) Seleccionar Gerenciador Periodo CUIL CUIT…" at bounding box center [725, 303] width 945 height 193
click at [518, 231] on div "Periodo" at bounding box center [575, 244] width 224 height 40
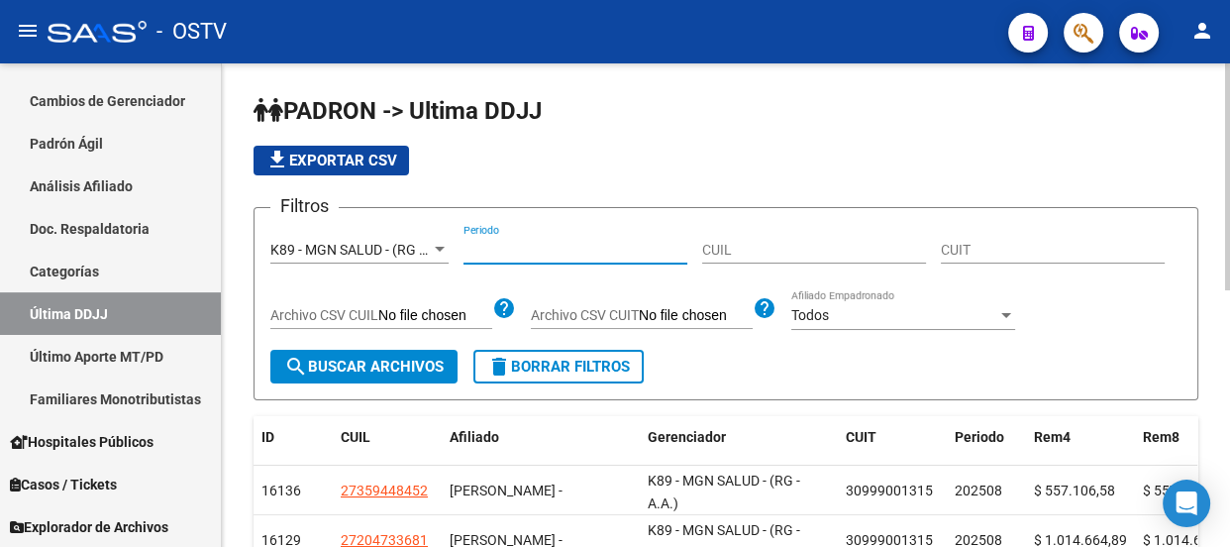
type input "0"
type input "202508"
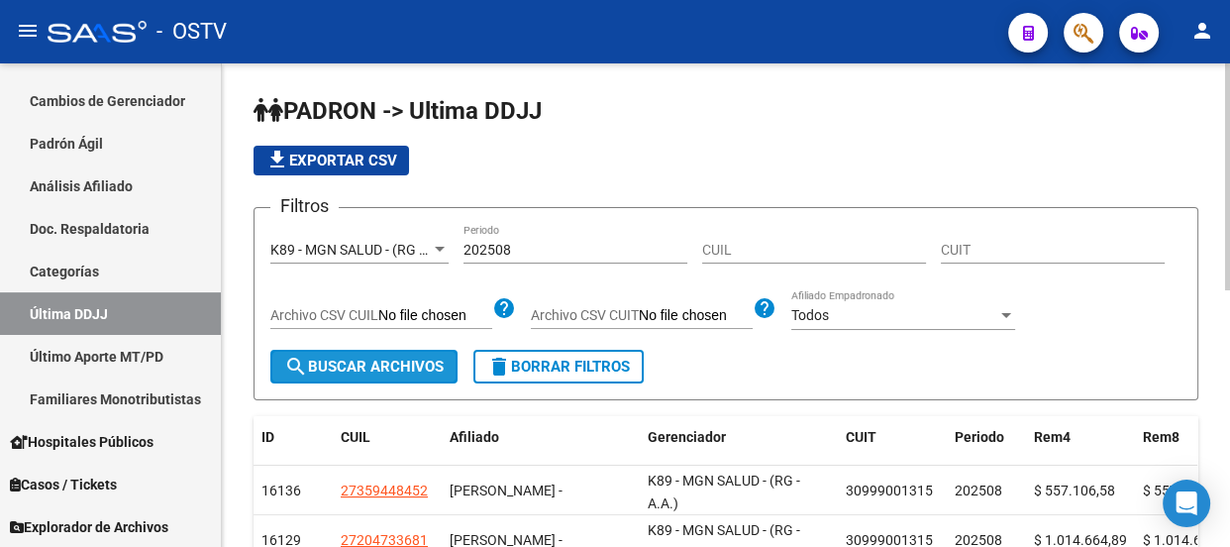
drag, startPoint x: 379, startPoint y: 368, endPoint x: 395, endPoint y: 359, distance: 18.2
click at [378, 368] on span "search Buscar Archivos" at bounding box center [363, 366] width 159 height 18
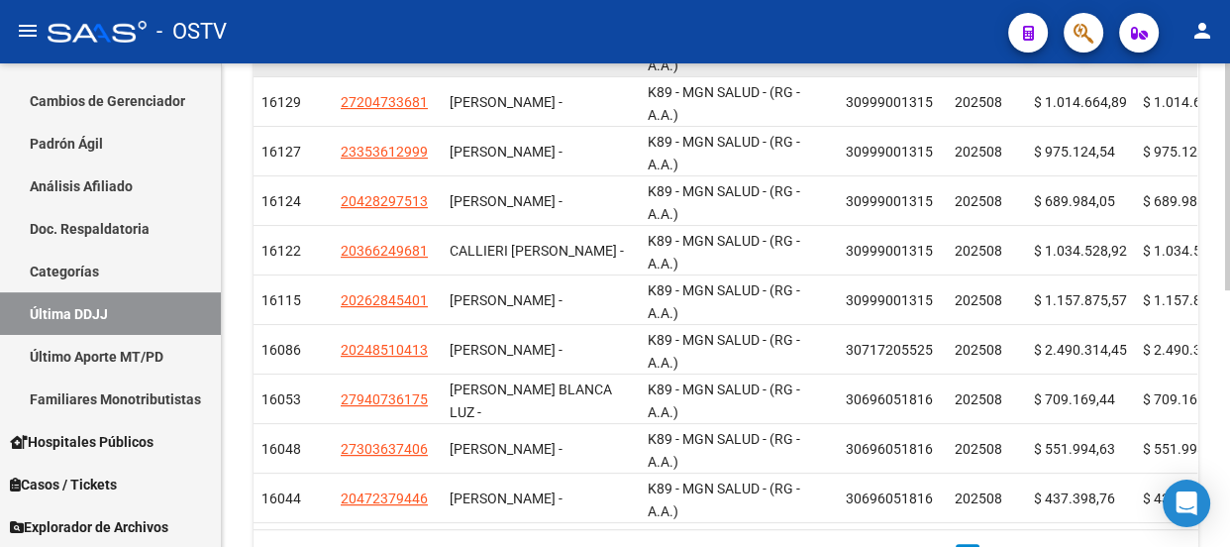
scroll to position [546, 0]
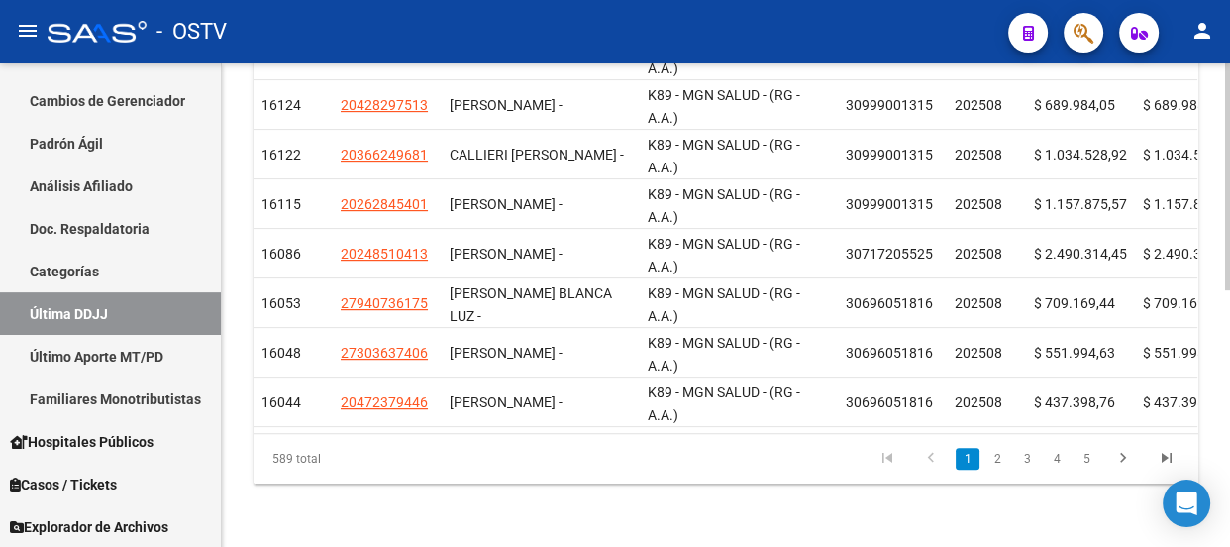
drag, startPoint x: 876, startPoint y: 417, endPoint x: 1042, endPoint y: 418, distance: 165.4
click at [1042, 418] on datatable-body "16136 27359448452 [PERSON_NAME] - K89 - MGN SALUD - (RG - A.A.) 30999001315 202…" at bounding box center [725, 182] width 944 height 501
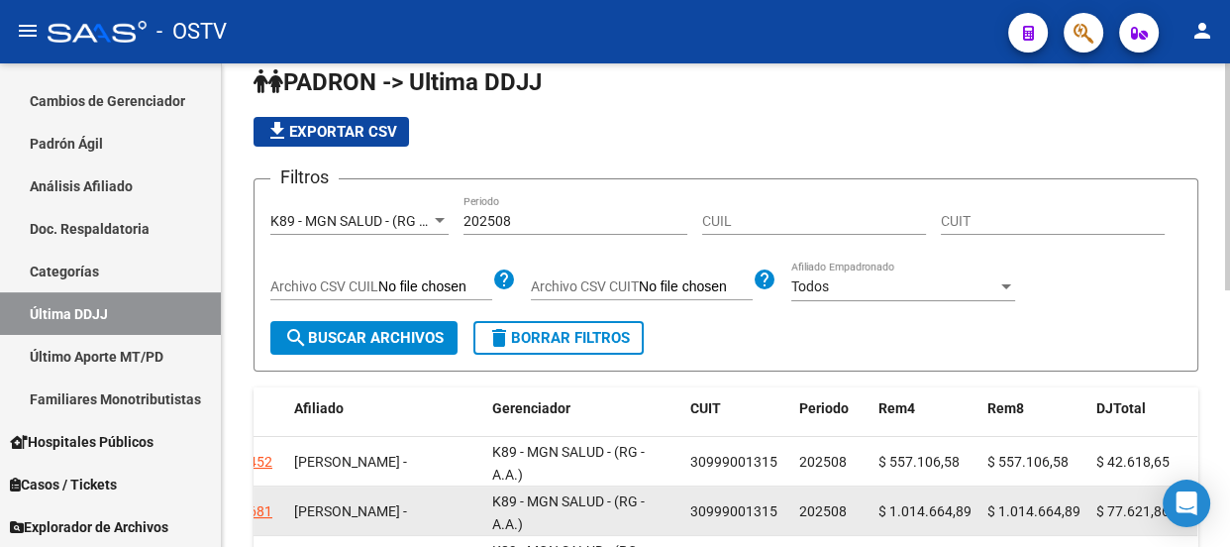
scroll to position [0, 0]
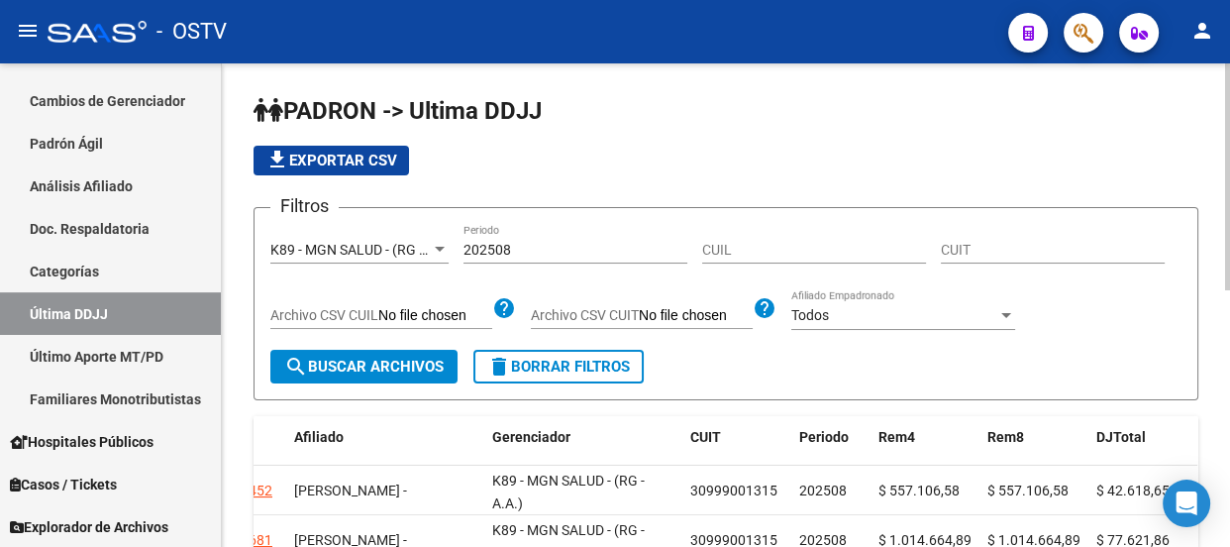
click at [870, 315] on div "Todos" at bounding box center [894, 315] width 206 height 17
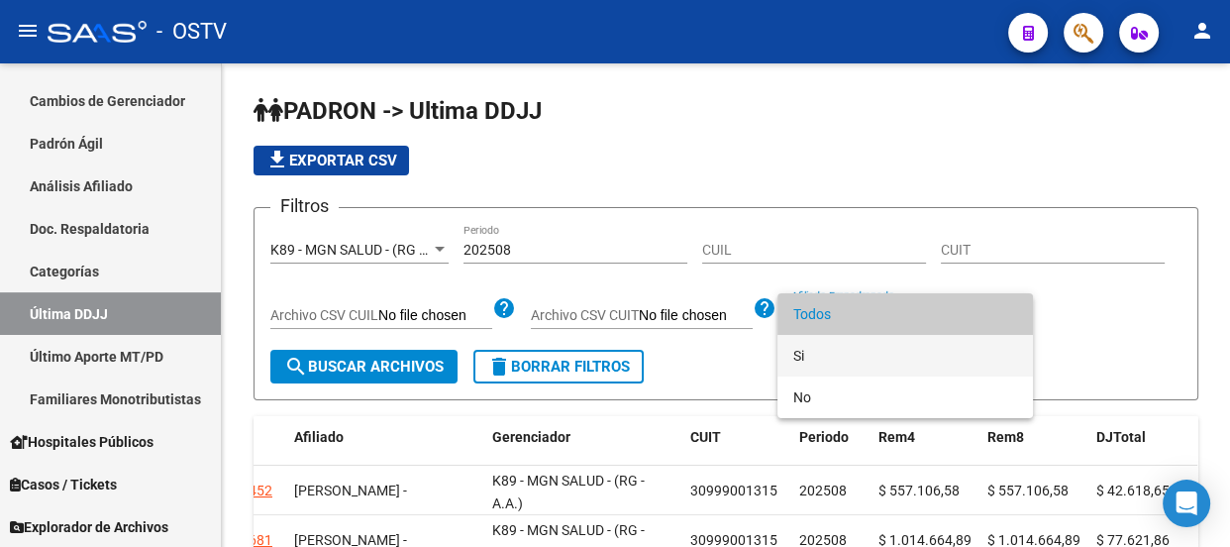
click at [858, 354] on span "Si" at bounding box center [905, 356] width 224 height 42
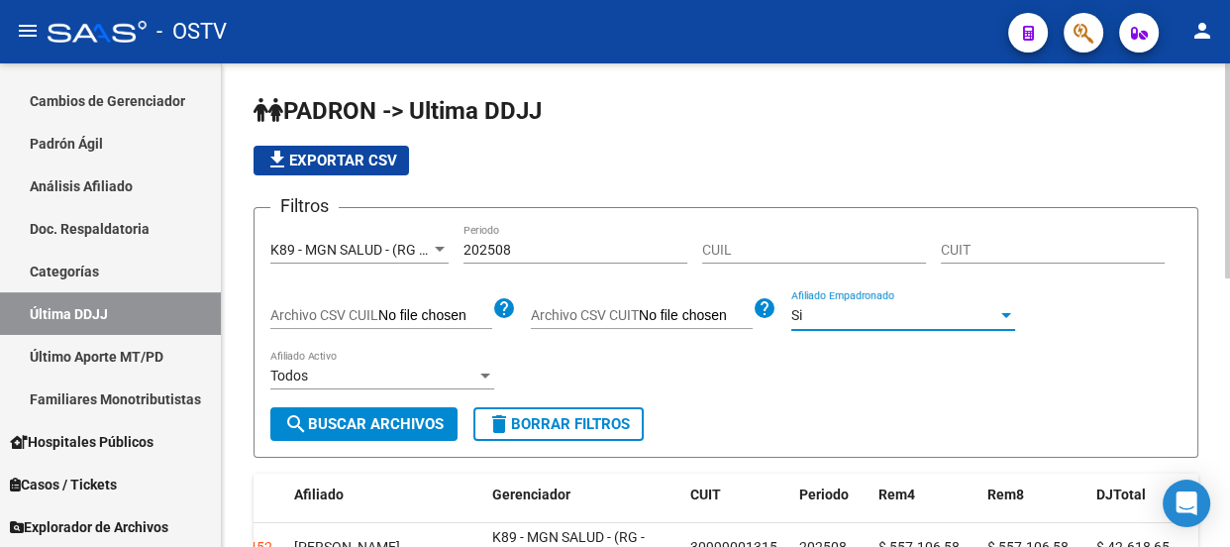
click at [369, 423] on span "search Buscar Archivos" at bounding box center [363, 424] width 159 height 18
click at [366, 375] on div "Todos" at bounding box center [373, 375] width 206 height 17
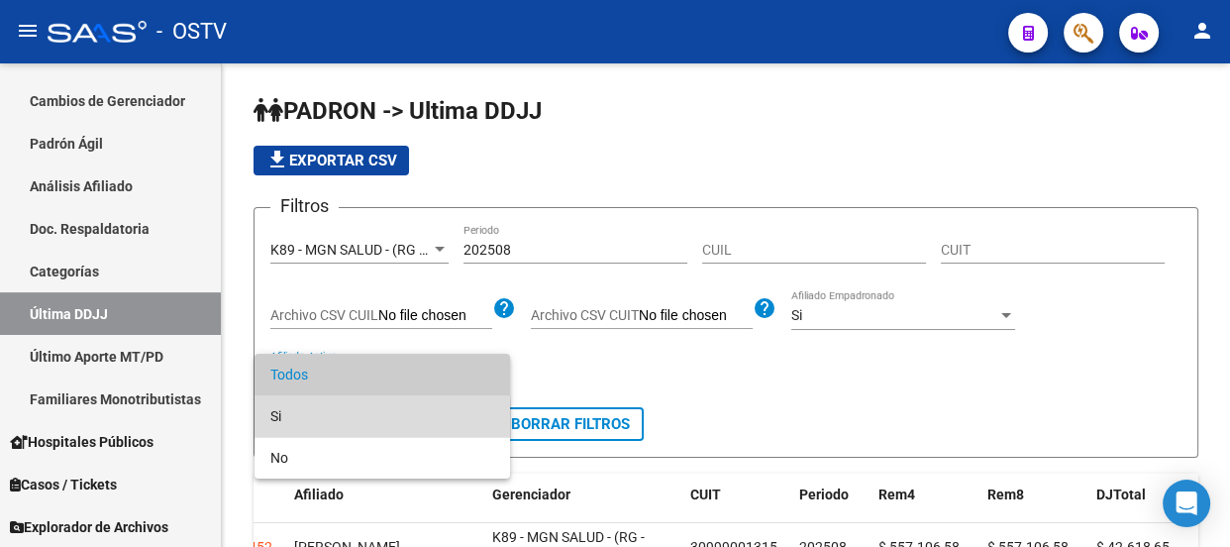
click at [348, 419] on span "Si" at bounding box center [382, 416] width 224 height 42
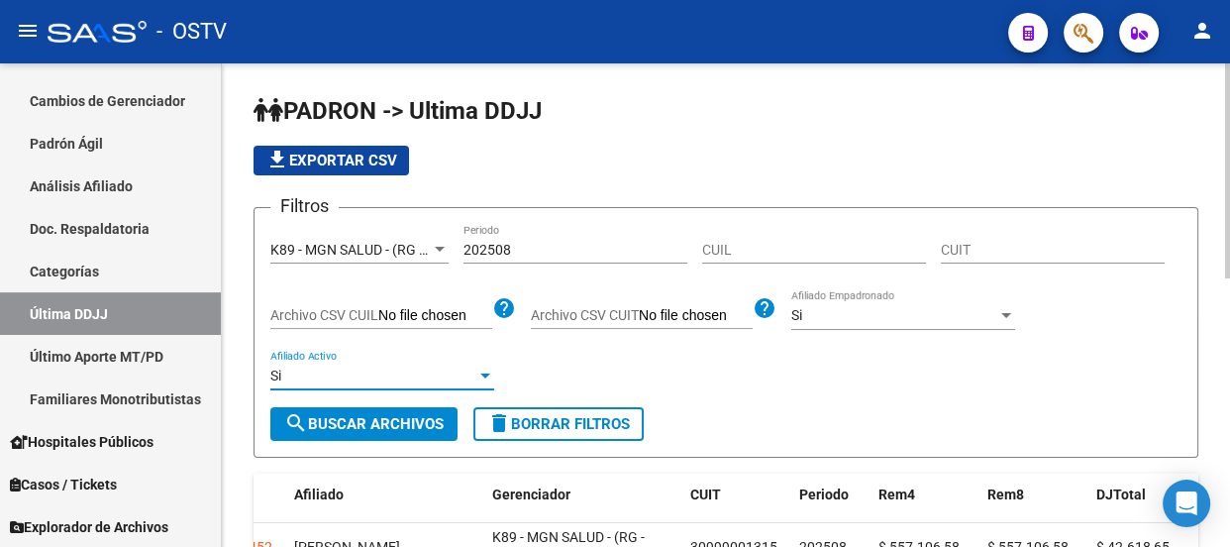
click at [406, 417] on span "search Buscar Archivos" at bounding box center [363, 424] width 159 height 18
click at [333, 163] on span "file_download Exportar CSV" at bounding box center [331, 160] width 132 height 18
click at [531, 247] on input "202508" at bounding box center [575, 250] width 224 height 17
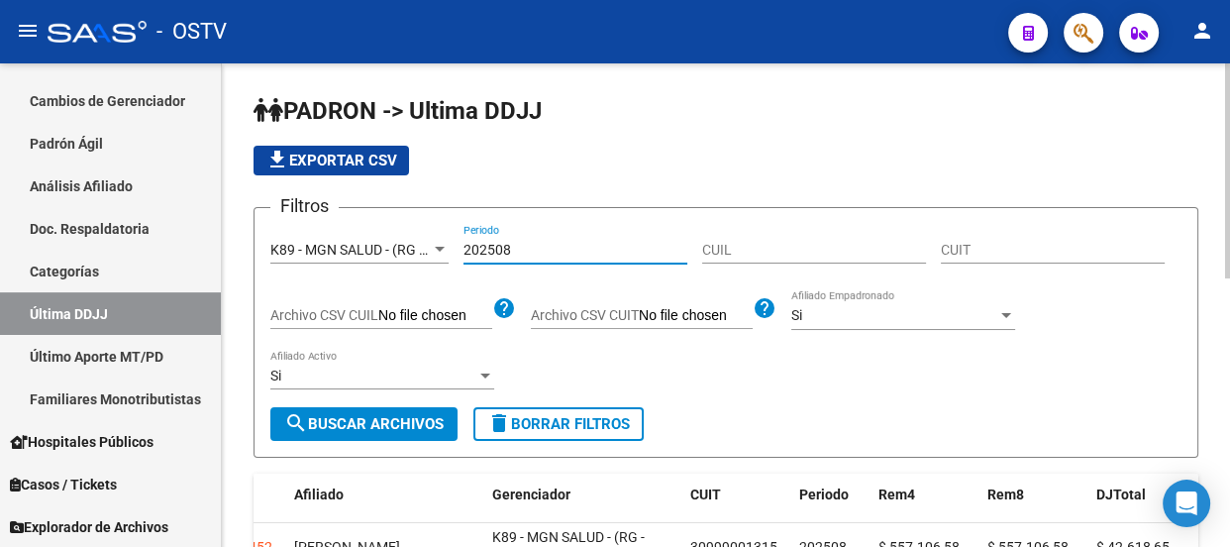
drag, startPoint x: 531, startPoint y: 247, endPoint x: 445, endPoint y: 247, distance: 86.1
click at [445, 247] on div "Filtros K89 - MGN SALUD - (RG - A.A.) Seleccionar Gerenciador 202508 Periodo CU…" at bounding box center [725, 315] width 911 height 183
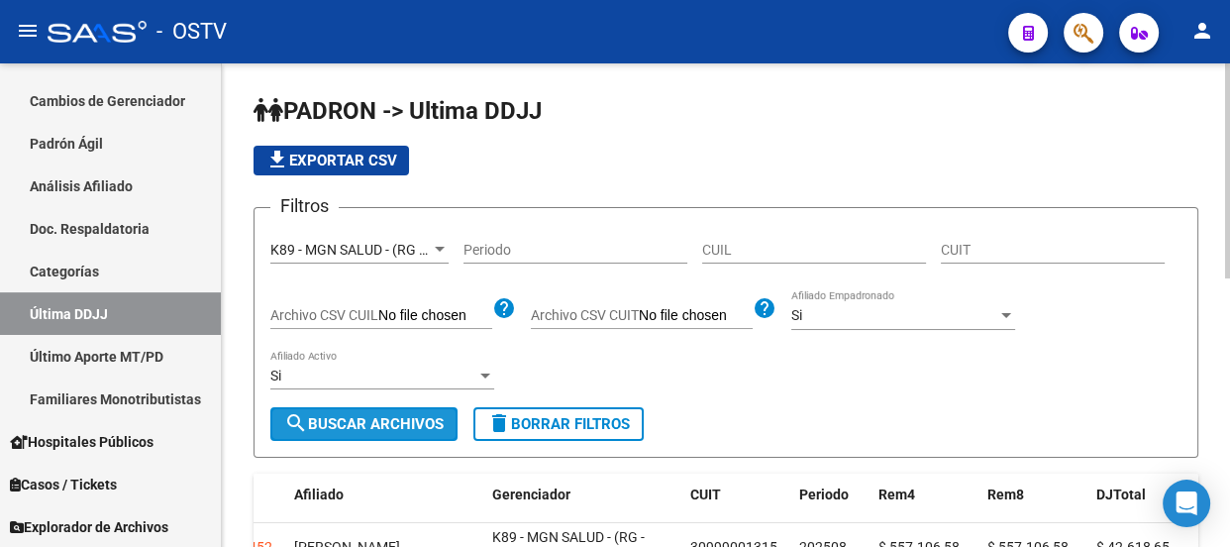
click at [383, 416] on span "search Buscar Archivos" at bounding box center [363, 424] width 159 height 18
click at [384, 423] on span "search Buscar Archivos" at bounding box center [363, 424] width 159 height 18
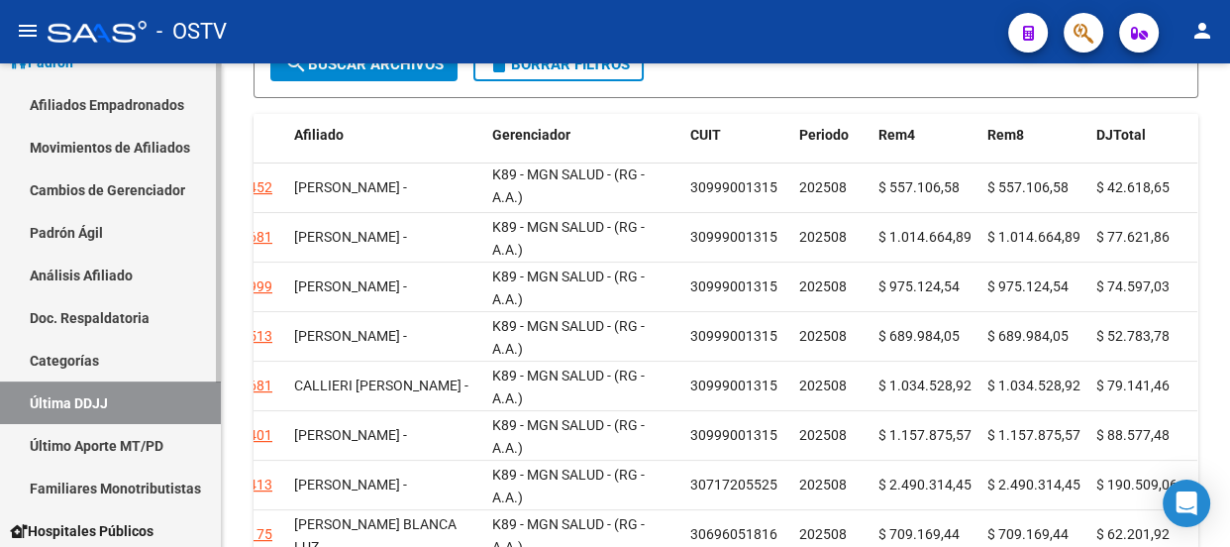
scroll to position [68, 0]
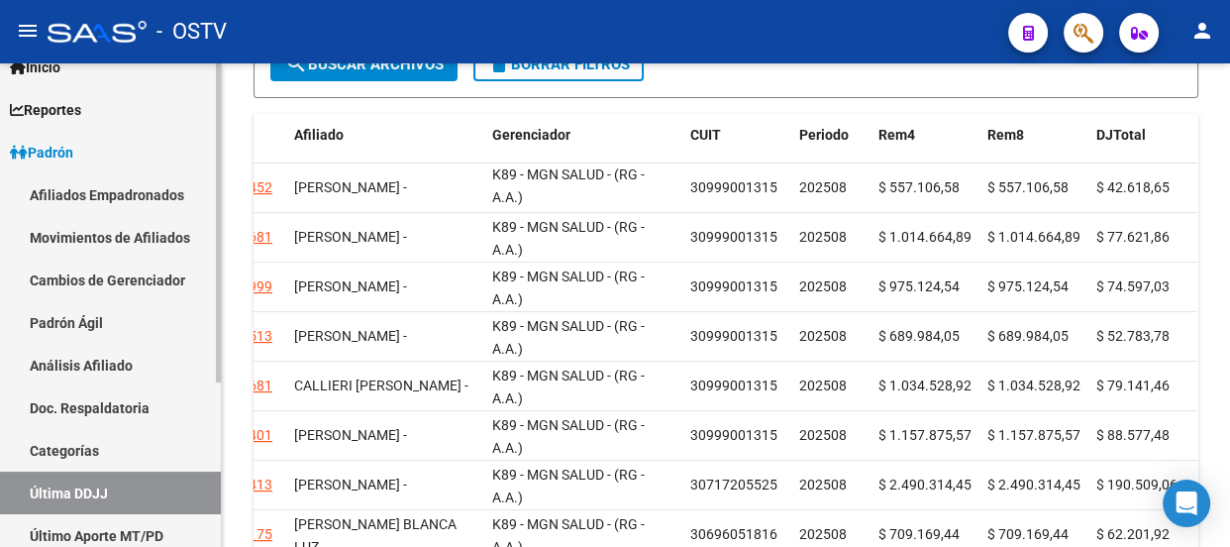
click at [139, 364] on link "Análisis Afiliado" at bounding box center [110, 365] width 221 height 43
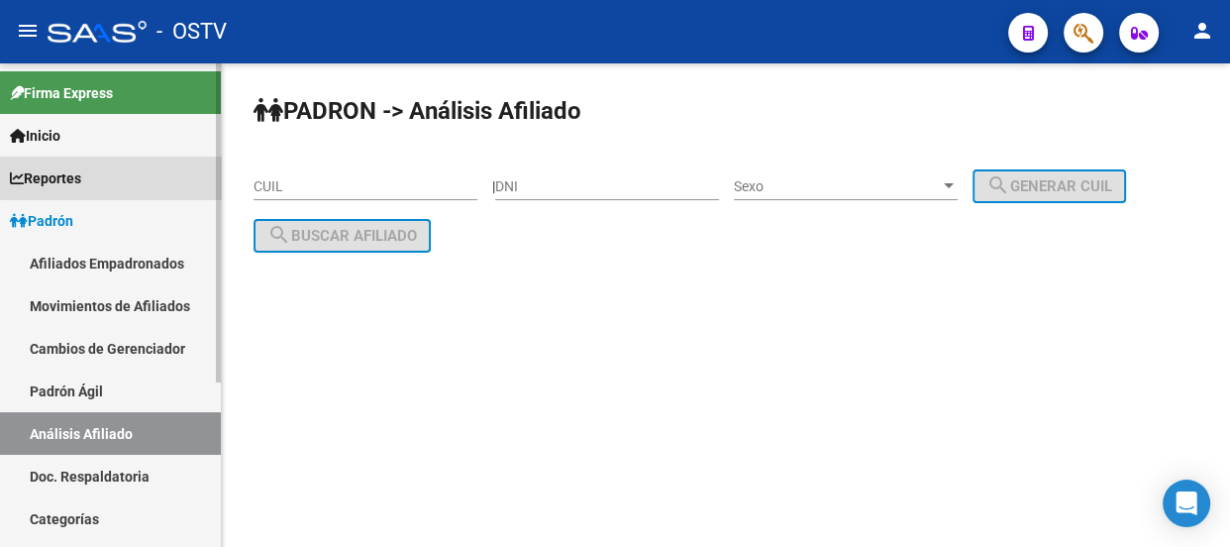
click at [136, 165] on link "Reportes" at bounding box center [110, 177] width 221 height 43
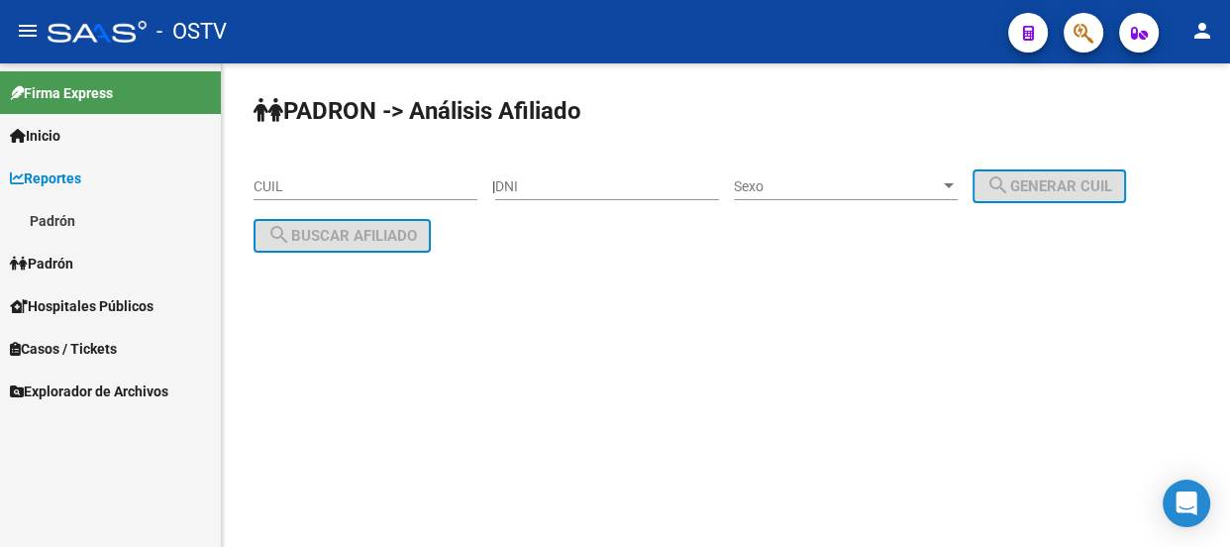
click at [136, 165] on link "Reportes" at bounding box center [110, 177] width 221 height 43
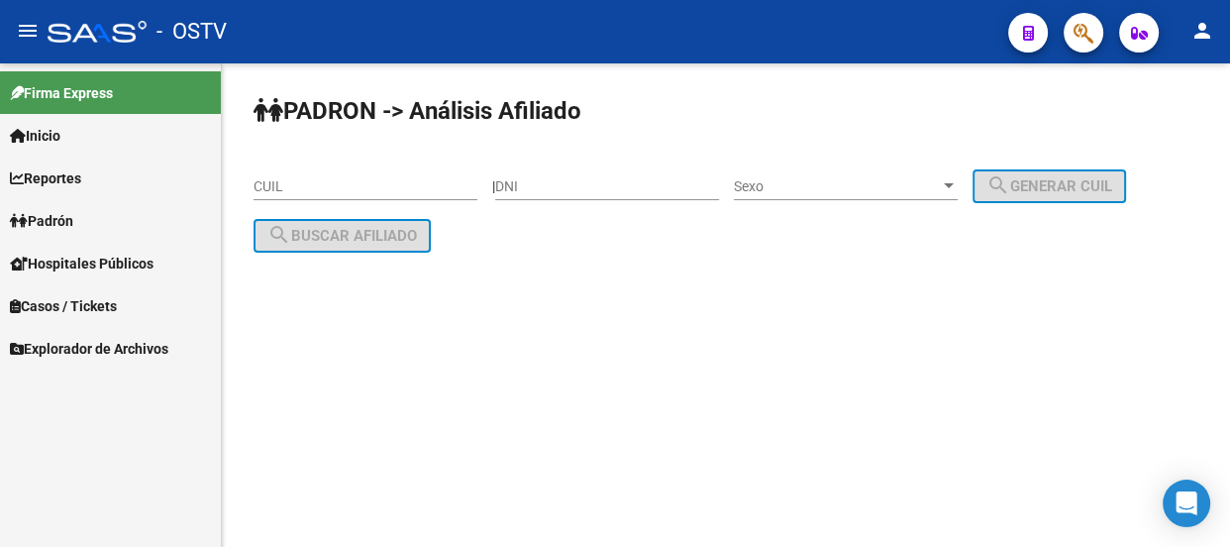
click at [107, 342] on span "Explorador de Archivos" at bounding box center [89, 349] width 158 height 22
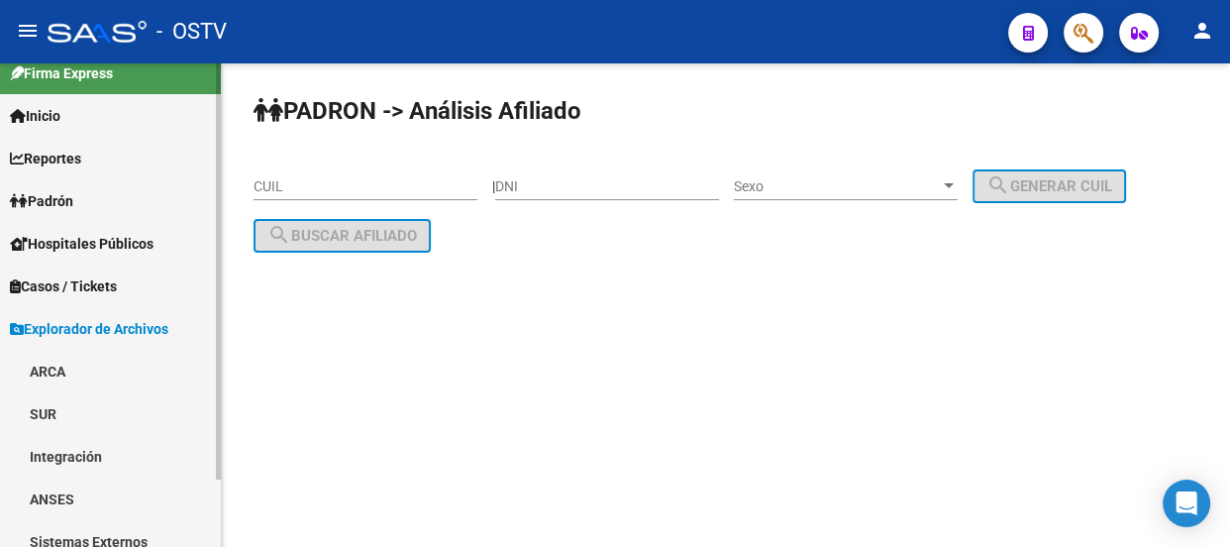
scroll to position [78, 0]
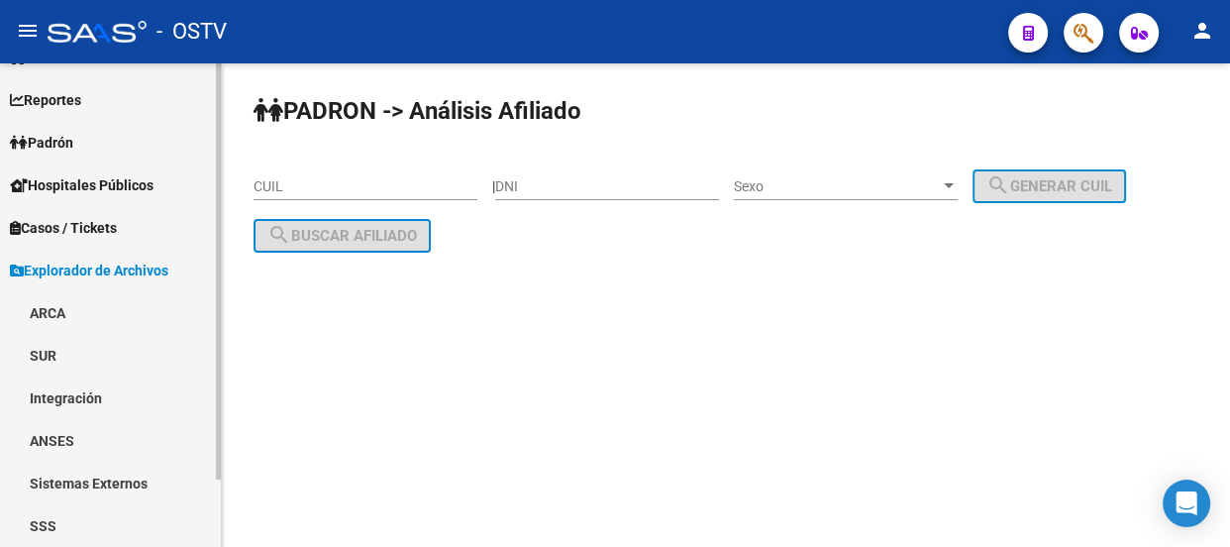
click at [74, 435] on link "ANSES" at bounding box center [110, 440] width 221 height 43
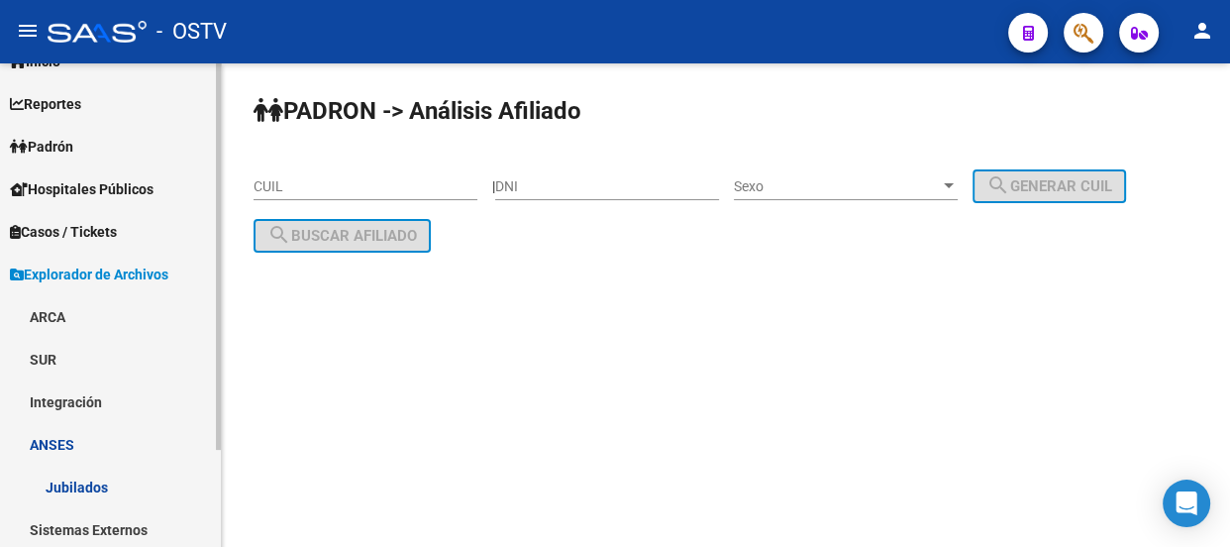
scroll to position [0, 0]
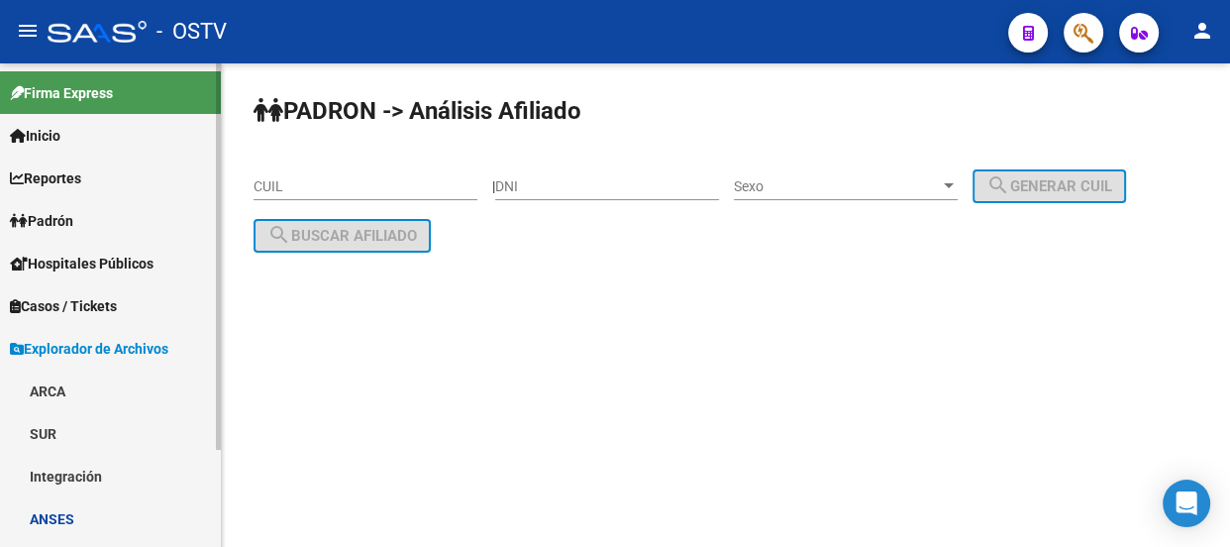
click at [51, 386] on link "ARCA" at bounding box center [110, 390] width 221 height 43
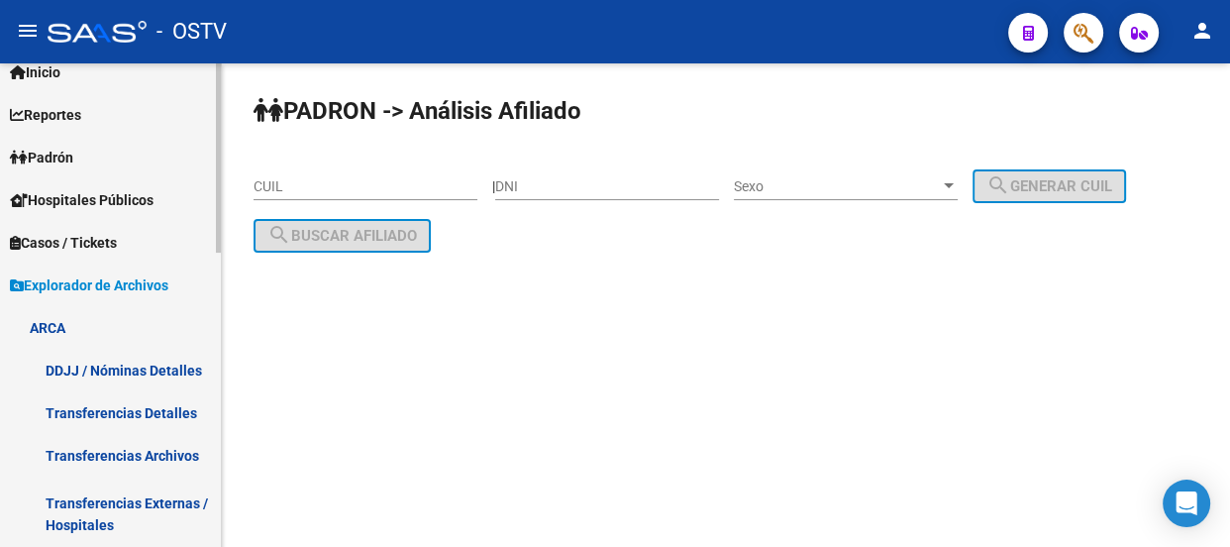
scroll to position [89, 0]
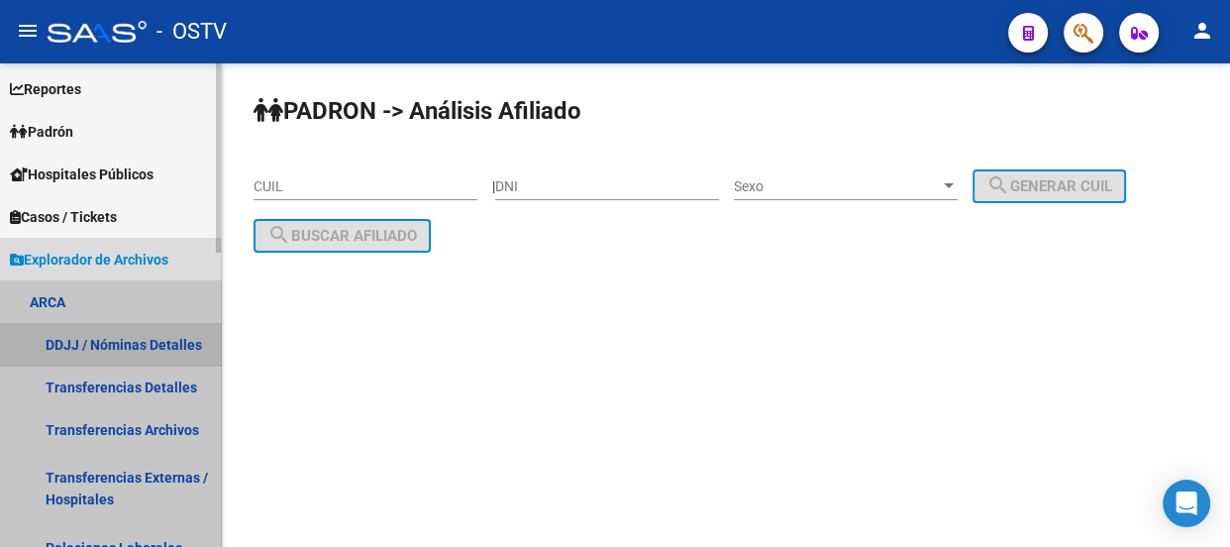
click at [150, 336] on link "DDJJ / Nóminas Detalles" at bounding box center [110, 344] width 221 height 43
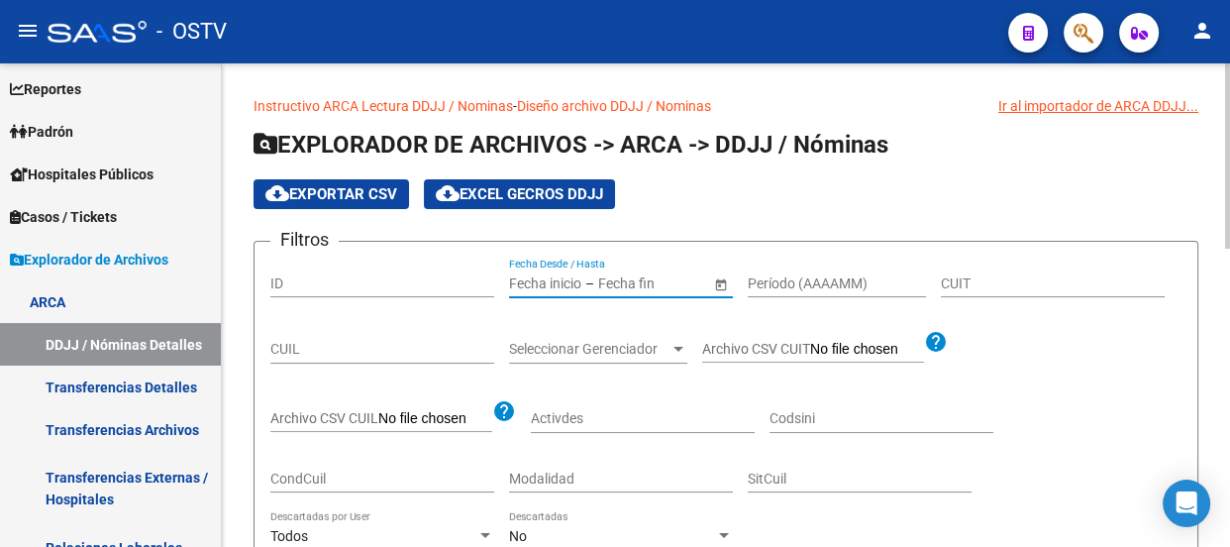
click at [634, 275] on input "text" at bounding box center [646, 283] width 97 height 17
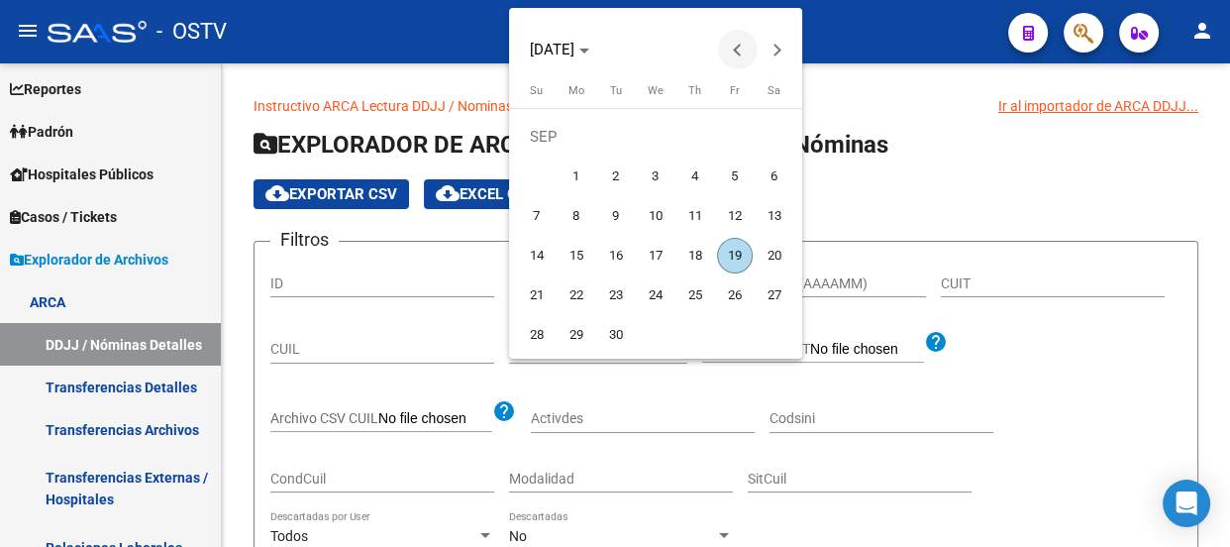
click at [734, 47] on button "Previous month" at bounding box center [738, 50] width 40 height 40
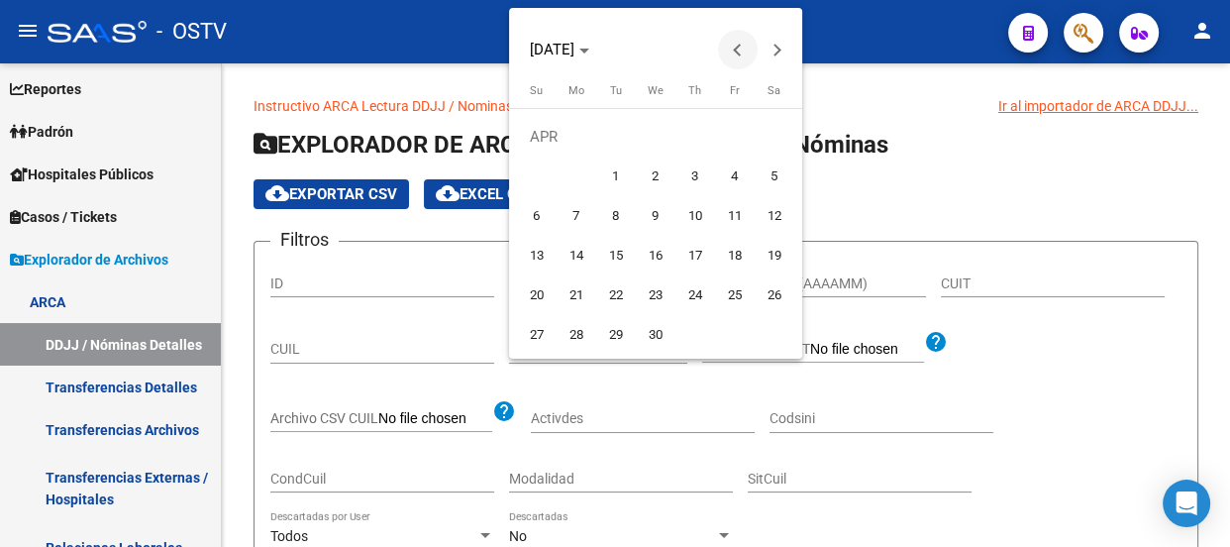
click at [734, 47] on button "Previous month" at bounding box center [738, 50] width 40 height 40
click at [769, 138] on span "1" at bounding box center [774, 137] width 36 height 36
type input "[DATE]"
click at [780, 48] on button "Next month" at bounding box center [777, 50] width 40 height 40
click at [780, 48] on span "Next month" at bounding box center [777, 50] width 40 height 40
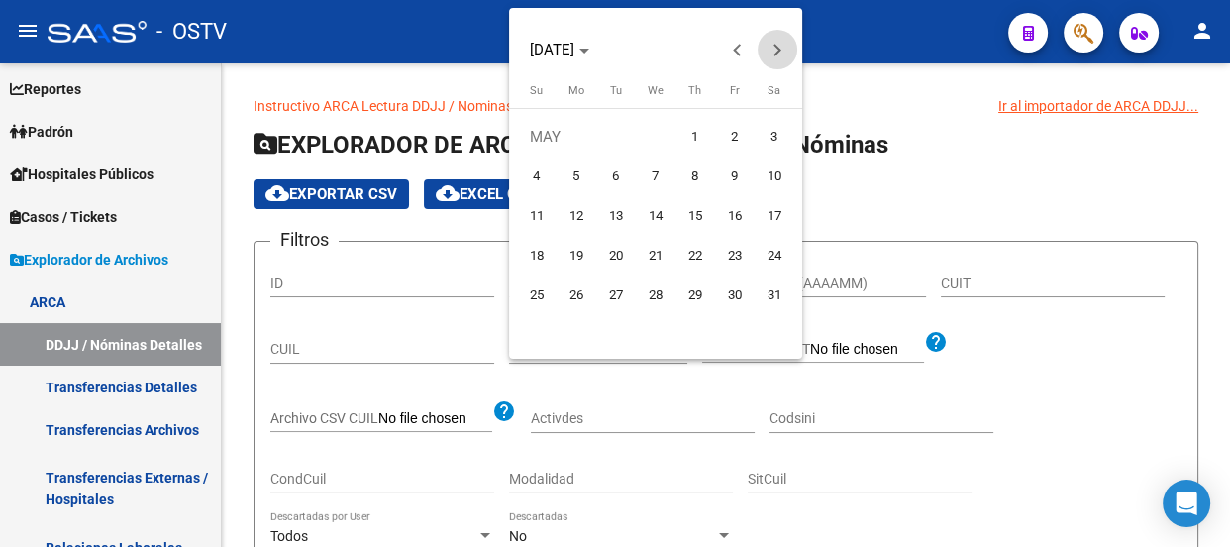
click at [780, 48] on span "Next month" at bounding box center [777, 50] width 40 height 40
click at [781, 50] on span "Next month" at bounding box center [777, 50] width 40 height 40
click at [782, 50] on span "Next month" at bounding box center [777, 50] width 40 height 40
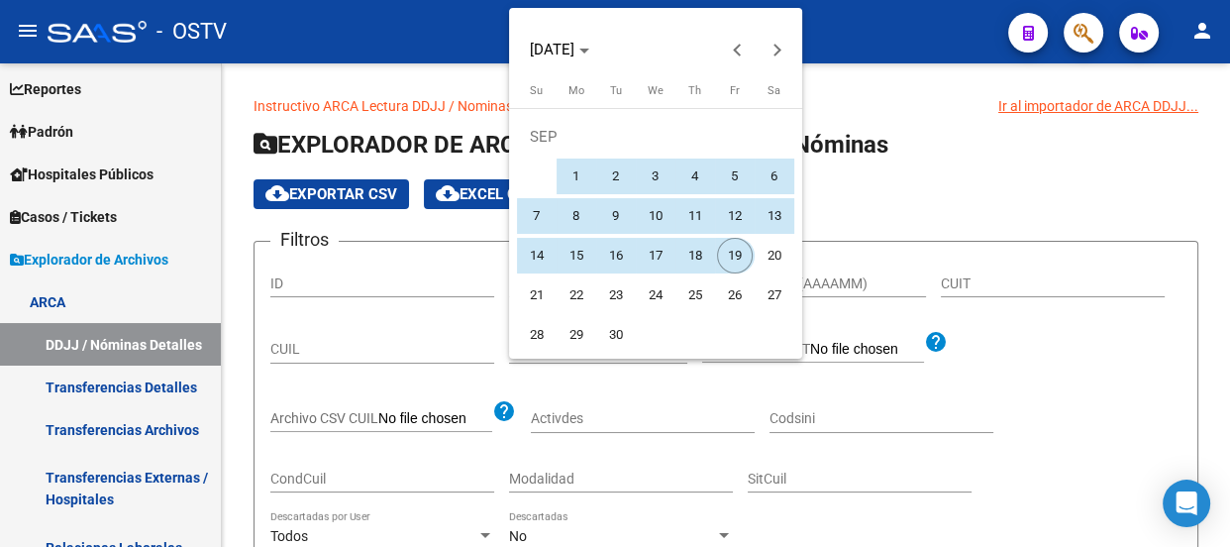
click at [733, 246] on span "19" at bounding box center [735, 256] width 36 height 36
type input "[DATE]"
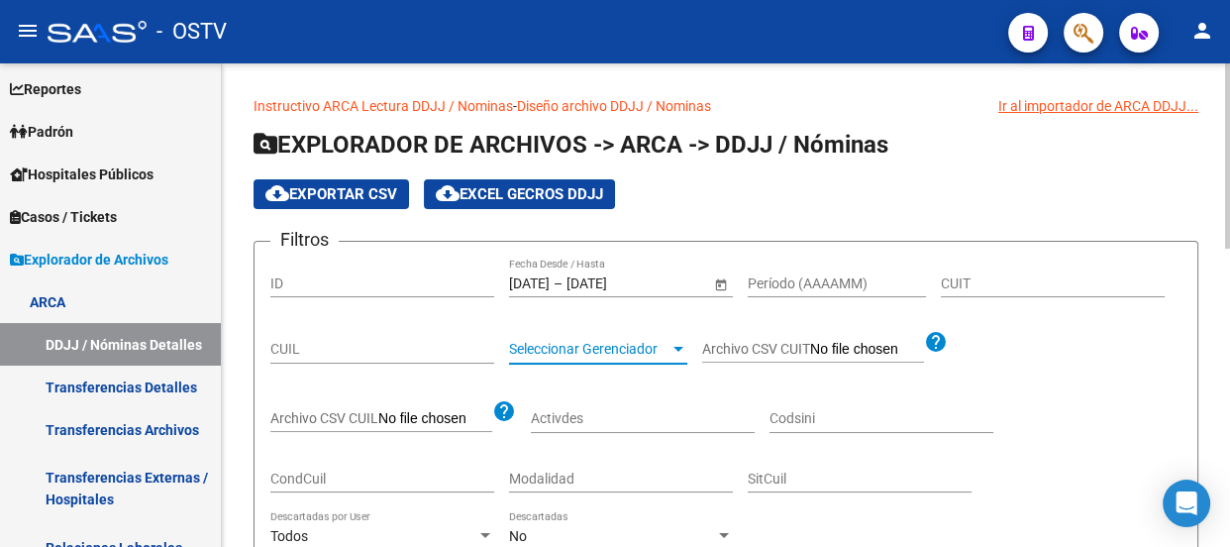
click at [591, 341] on span "Seleccionar Gerenciador" at bounding box center [589, 349] width 160 height 17
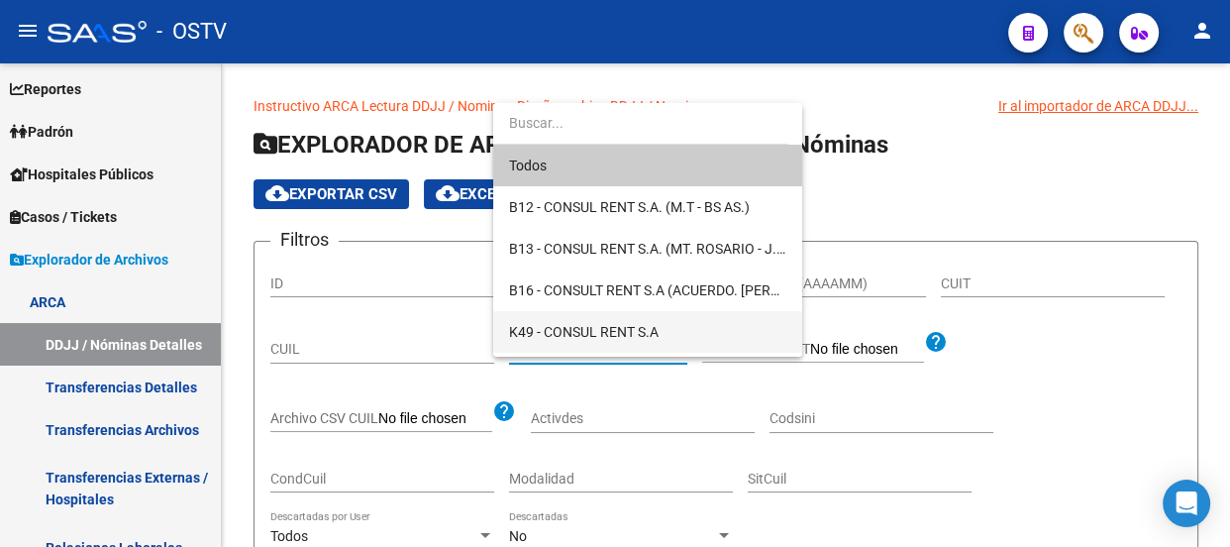
scroll to position [37, 0]
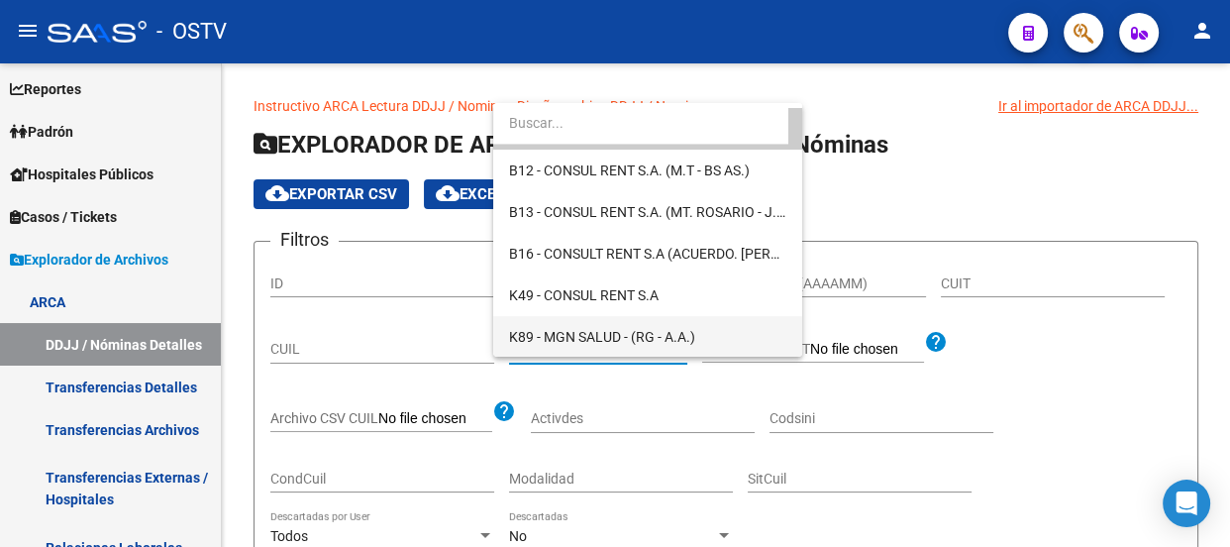
click at [599, 352] on span "K89 - MGN SALUD - (RG - A.A.)" at bounding box center [647, 337] width 277 height 42
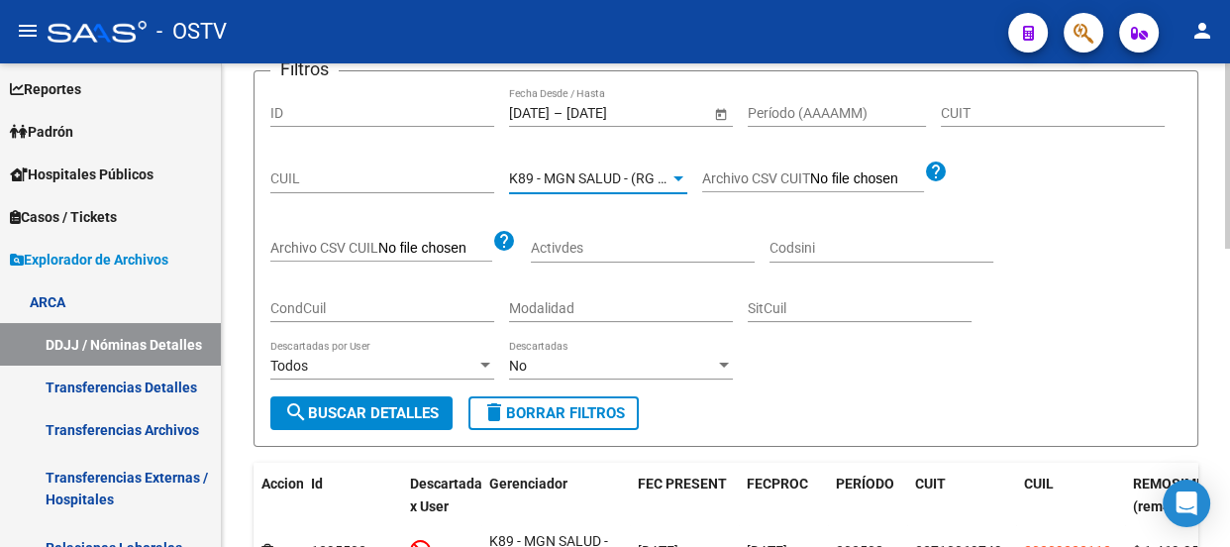
scroll to position [179, 0]
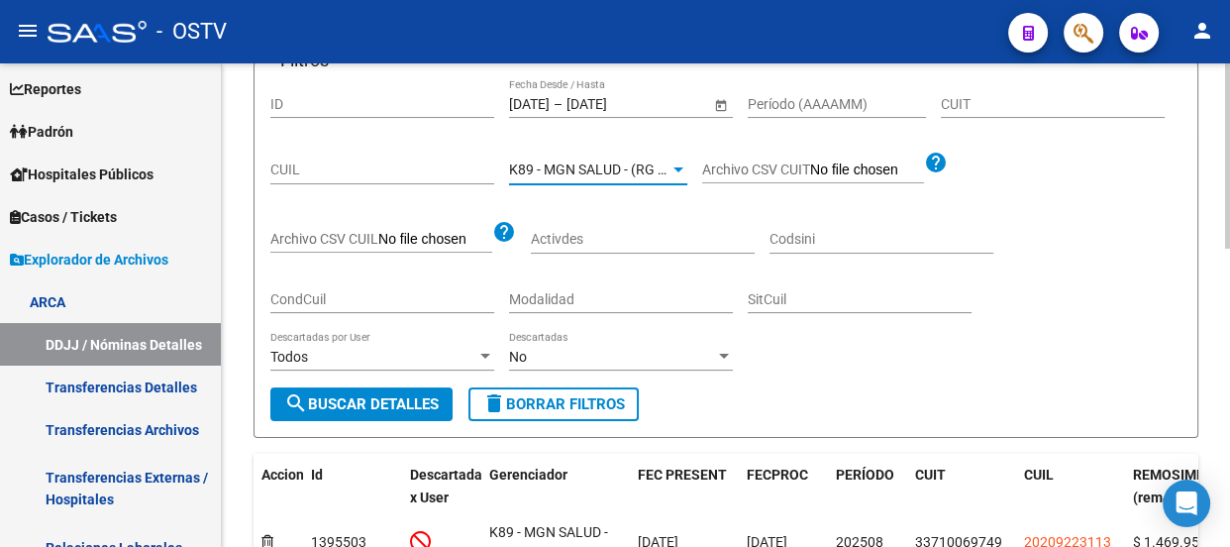
click at [331, 390] on button "search Buscar Detalles" at bounding box center [361, 404] width 182 height 34
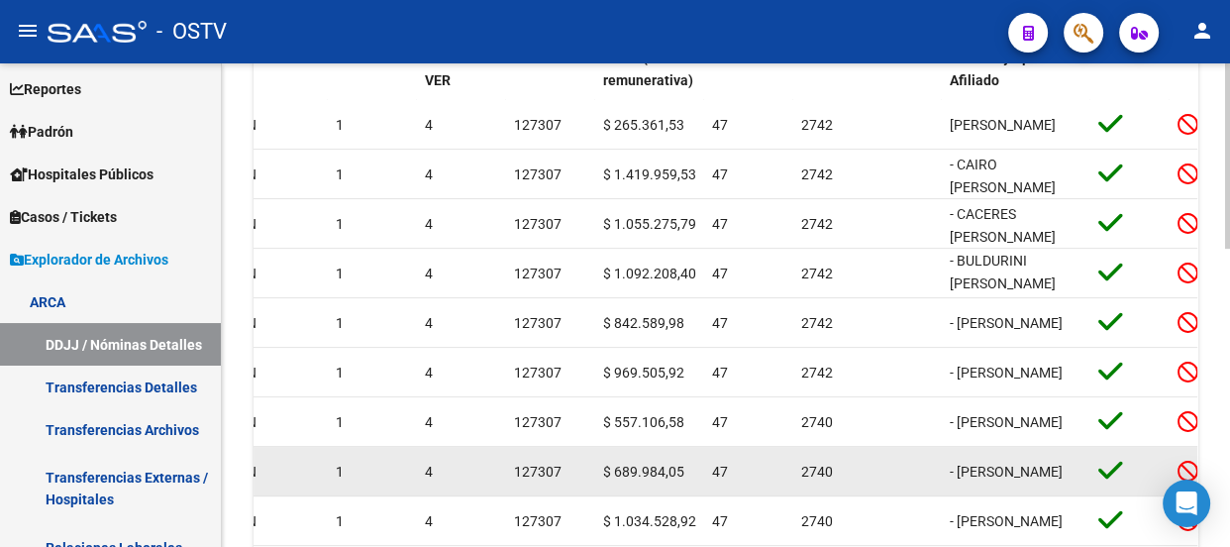
scroll to position [3, 0]
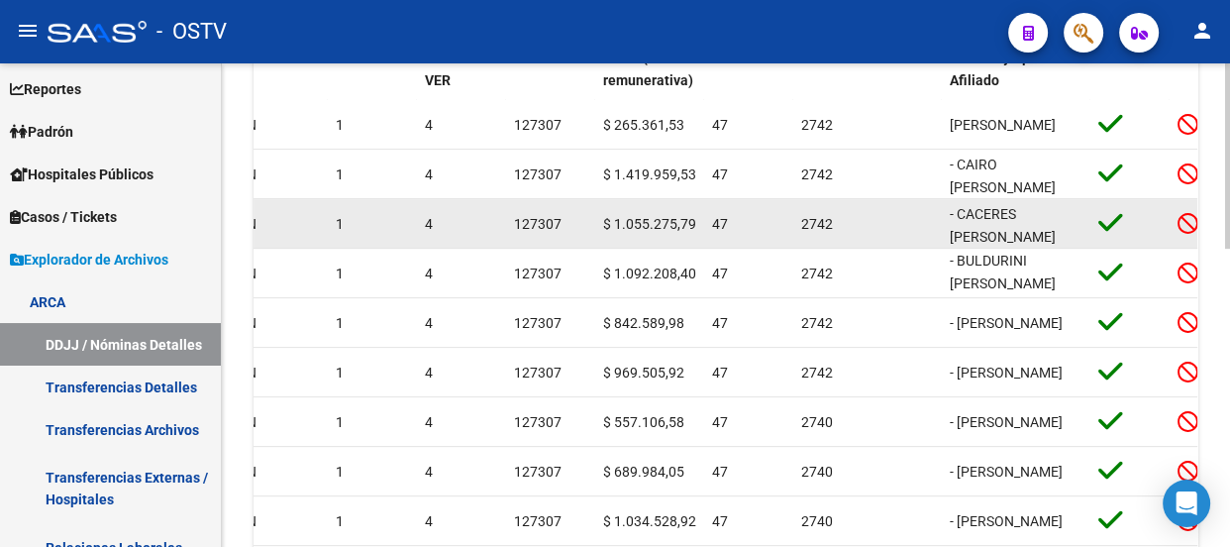
click at [560, 217] on div "127307" at bounding box center [550, 224] width 73 height 23
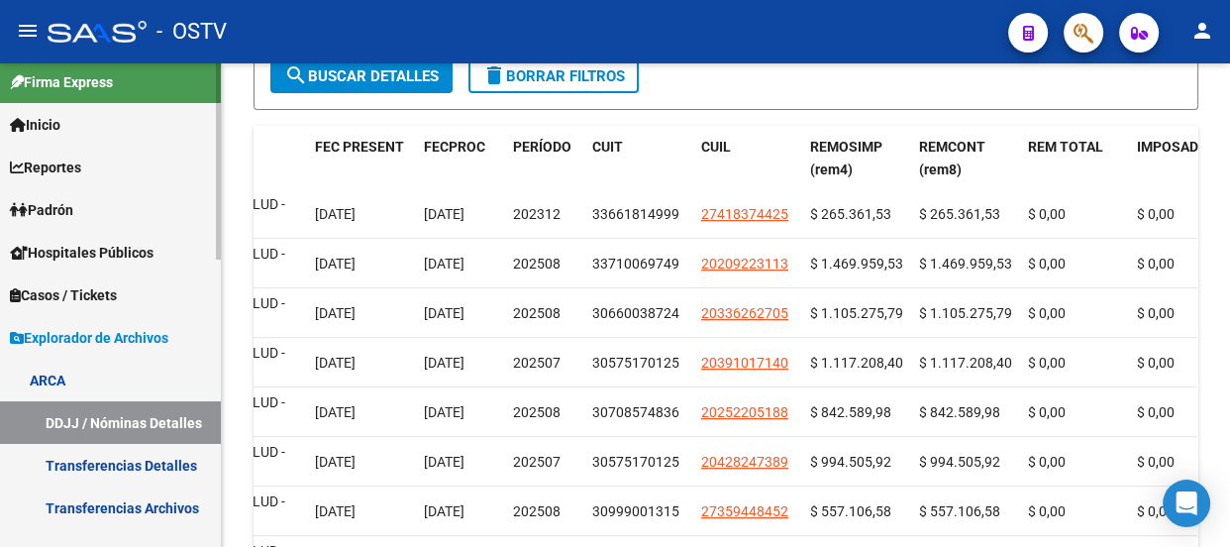
scroll to position [0, 0]
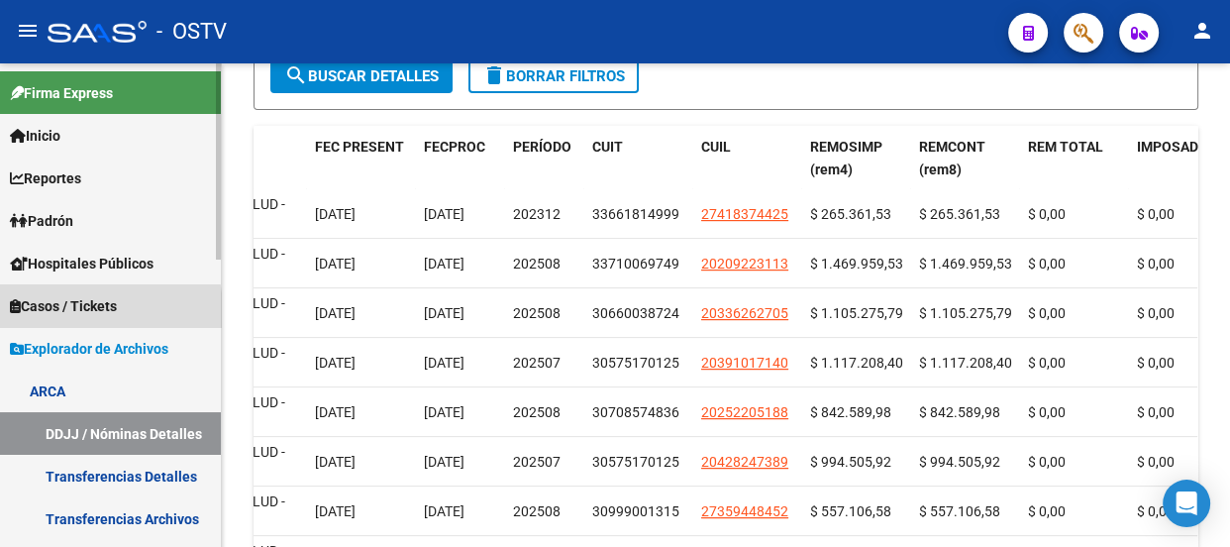
click at [62, 310] on span "Casos / Tickets" at bounding box center [63, 306] width 107 height 22
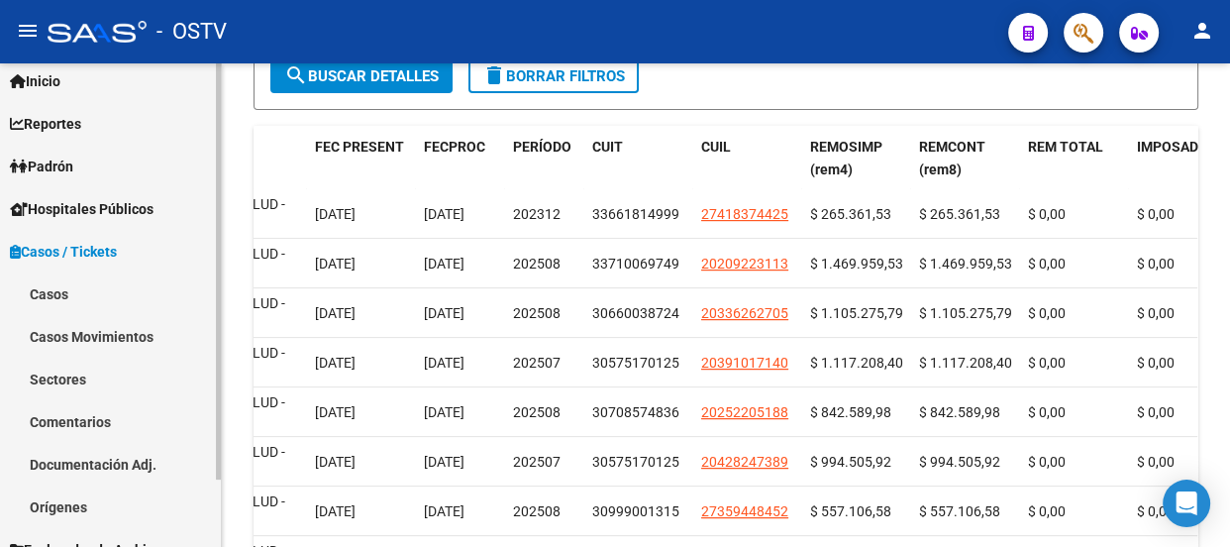
scroll to position [78, 0]
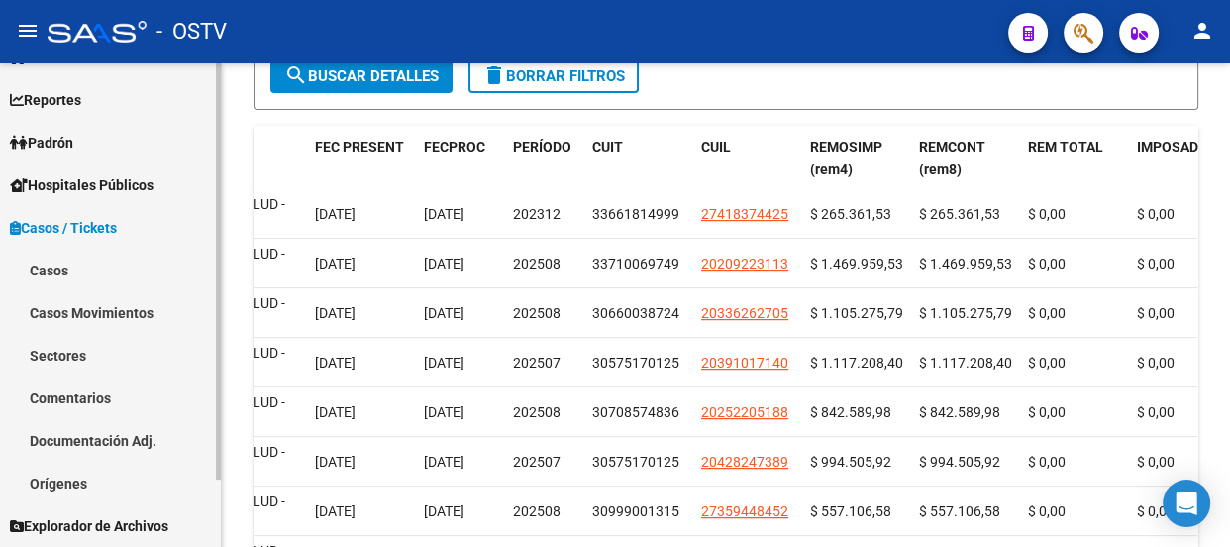
click at [76, 217] on span "Casos / Tickets" at bounding box center [63, 228] width 107 height 22
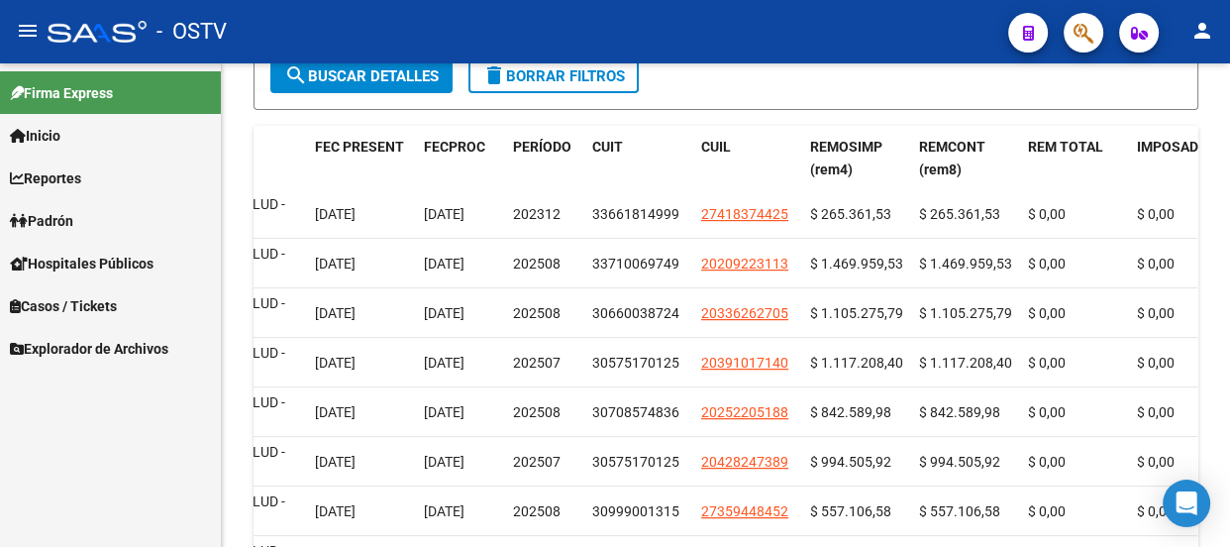
scroll to position [0, 0]
click at [119, 253] on span "Hospitales Públicos" at bounding box center [82, 263] width 144 height 22
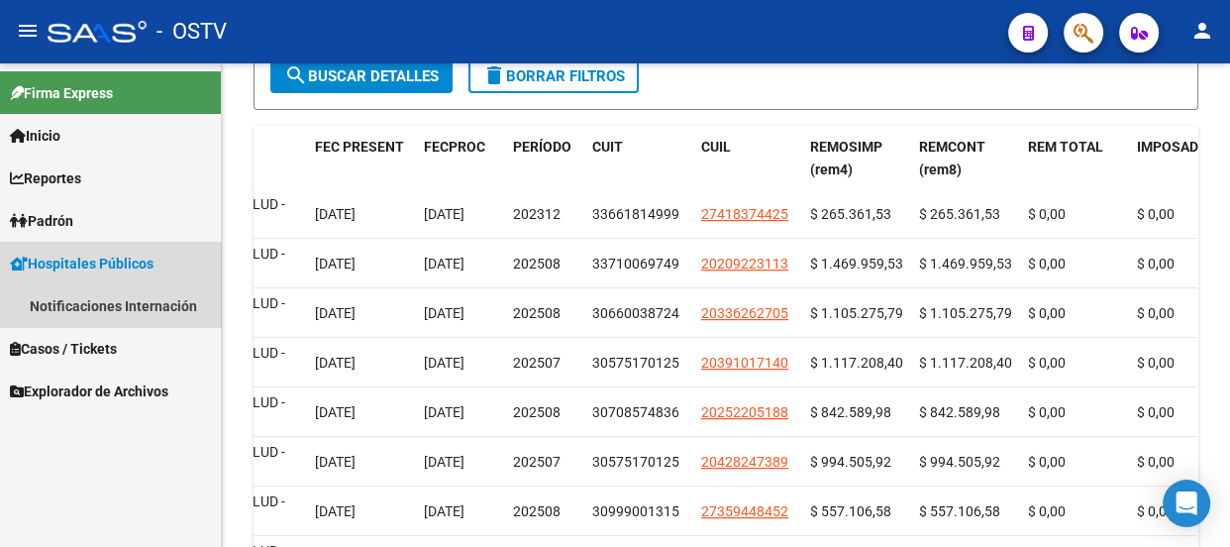
click at [119, 253] on span "Hospitales Públicos" at bounding box center [82, 263] width 144 height 22
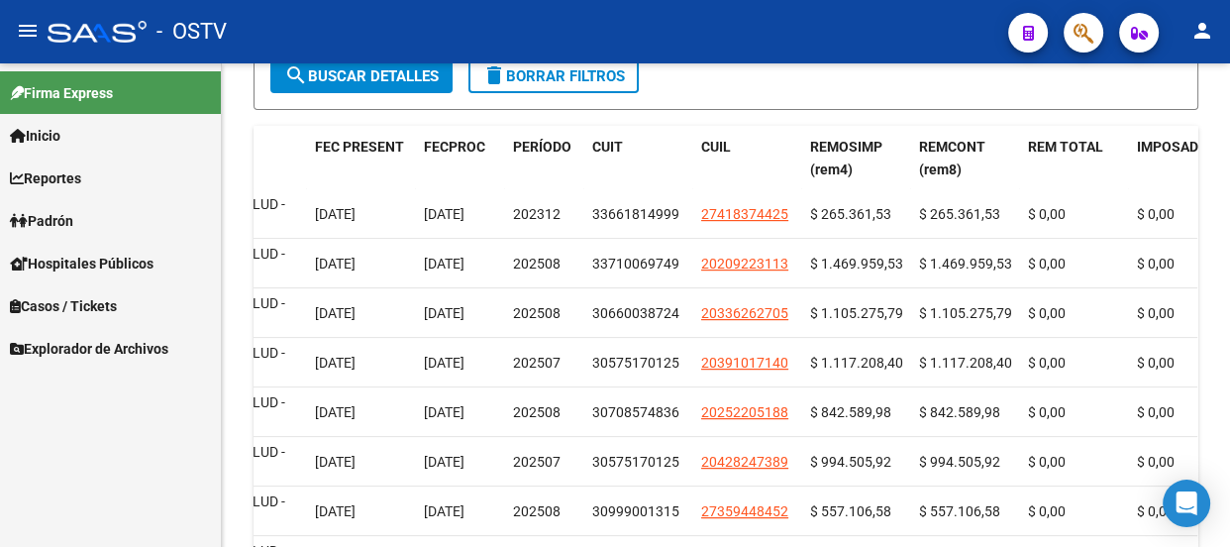
click at [73, 212] on span "Padrón" at bounding box center [41, 221] width 63 height 22
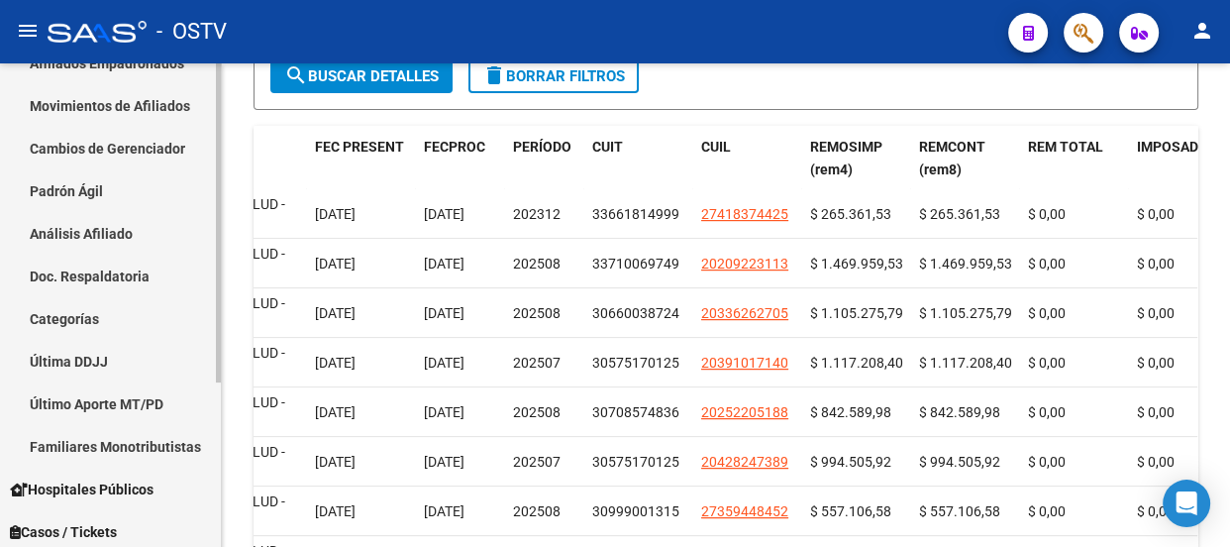
scroll to position [248, 0]
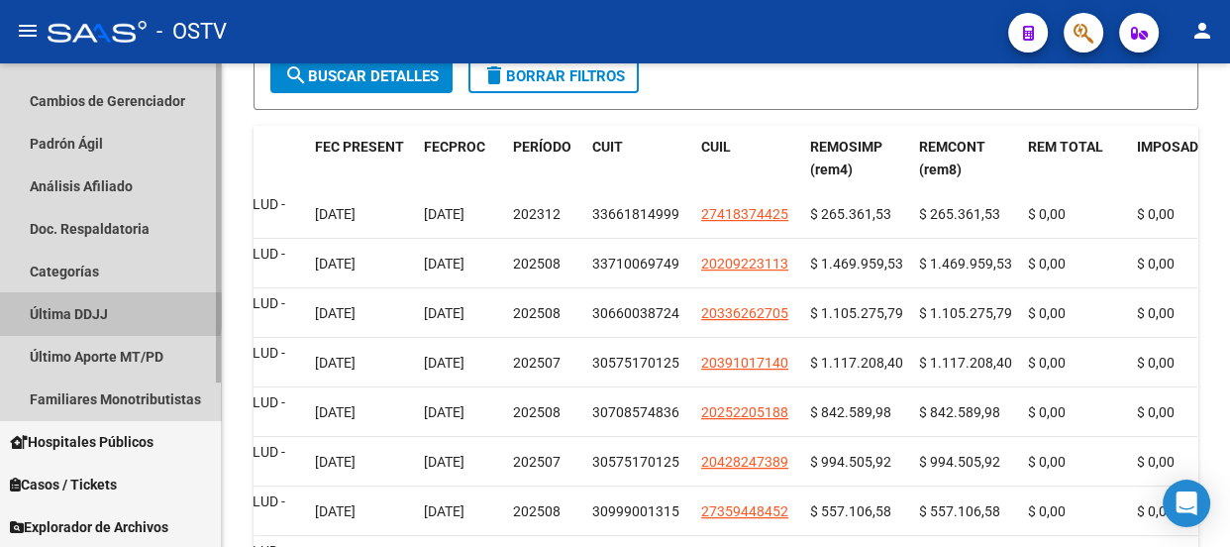
click at [86, 310] on link "Última DDJJ" at bounding box center [110, 313] width 221 height 43
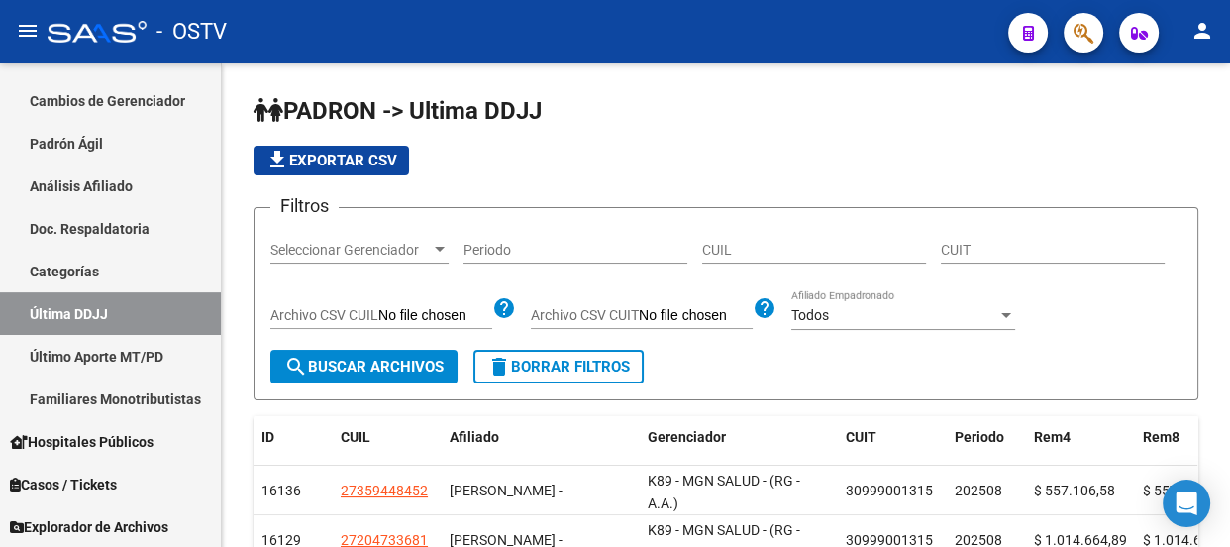
click at [1085, 7] on mat-toolbar "menu - OSTV person" at bounding box center [615, 31] width 1230 height 63
click at [1084, 20] on span "button" at bounding box center [1083, 33] width 20 height 41
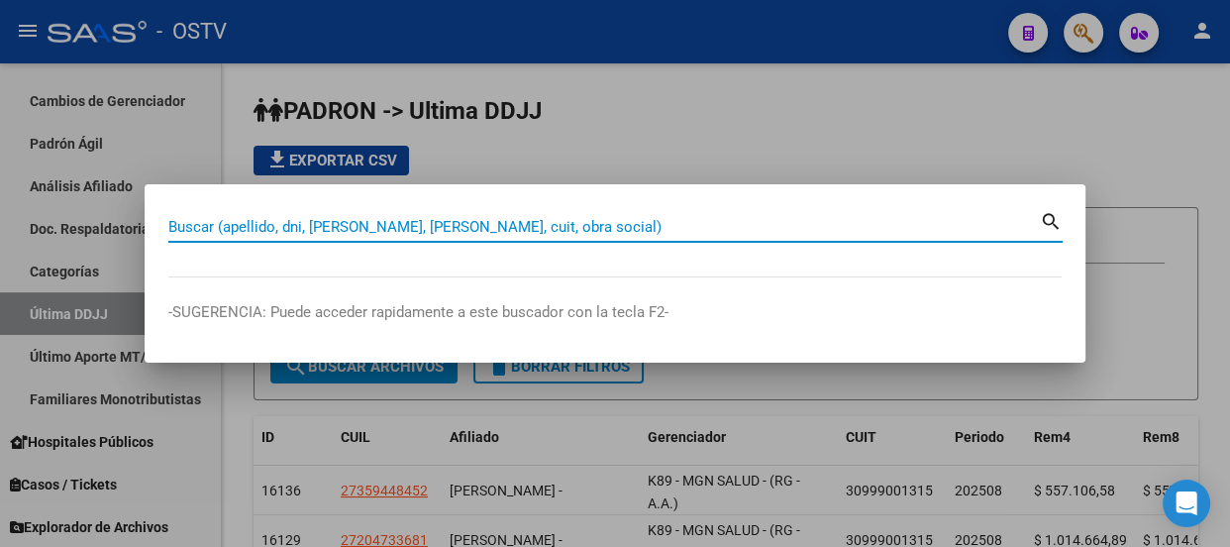
paste input "32864233"
type input "32864233"
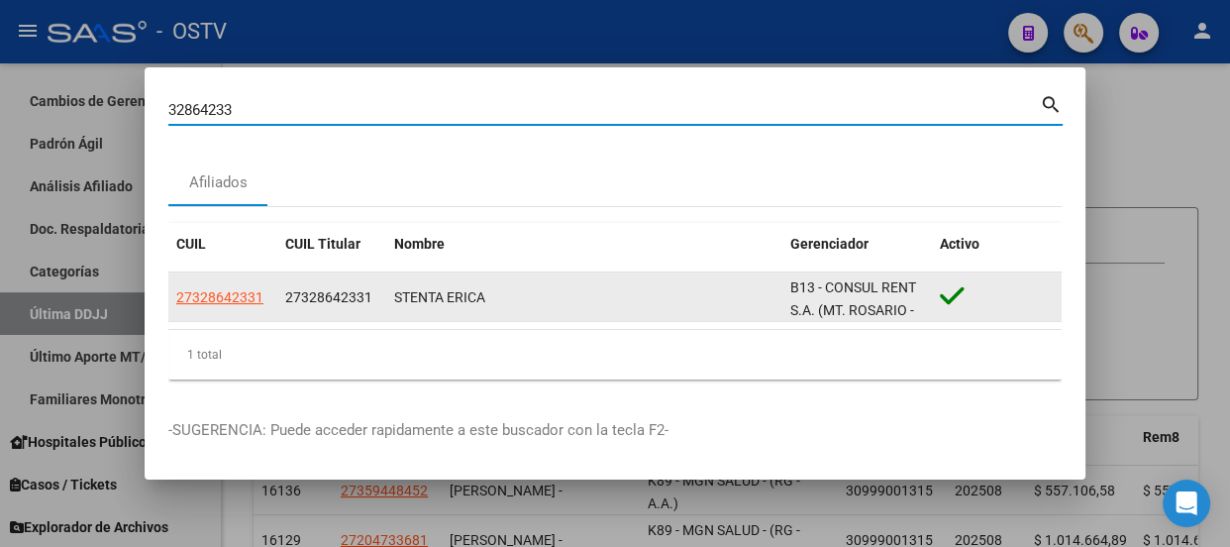
click at [201, 287] on app-link-go-to "27328642331" at bounding box center [219, 297] width 87 height 23
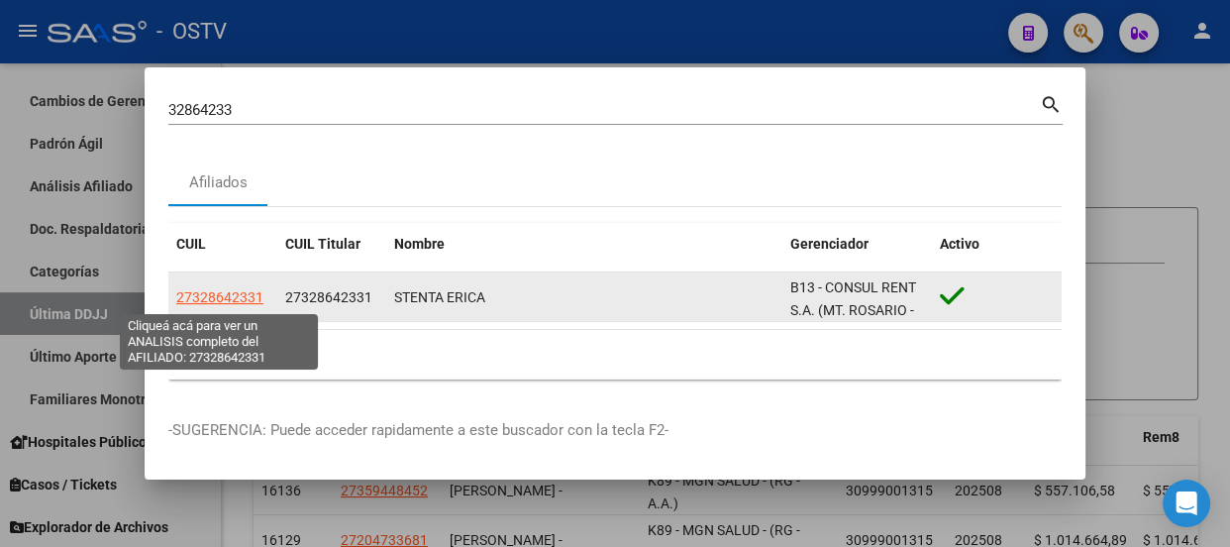
click at [208, 296] on span "27328642331" at bounding box center [219, 297] width 87 height 16
type textarea "27328642331"
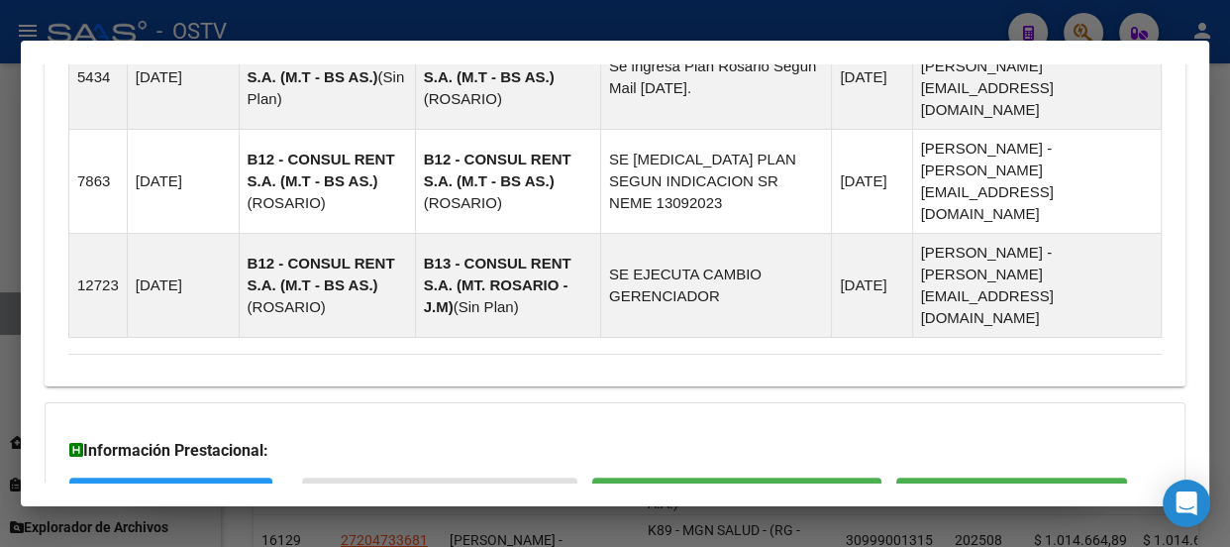
scroll to position [1737, 0]
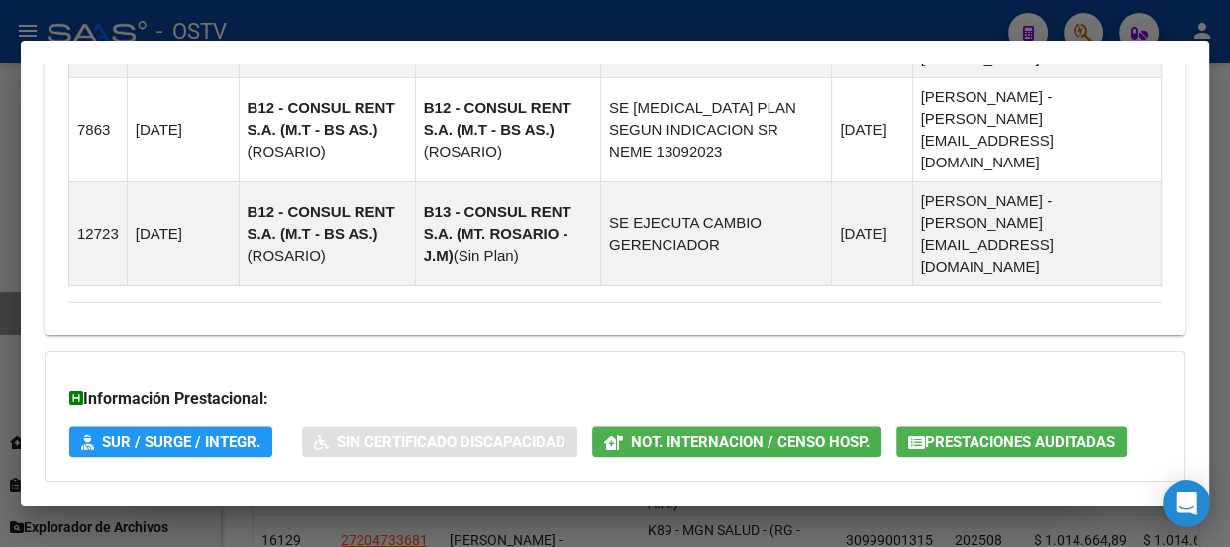
click at [521, 497] on mat-expansion-panel-header "Aportes y Contribuciones del Afiliado: 27328642331" at bounding box center [615, 521] width 1141 height 48
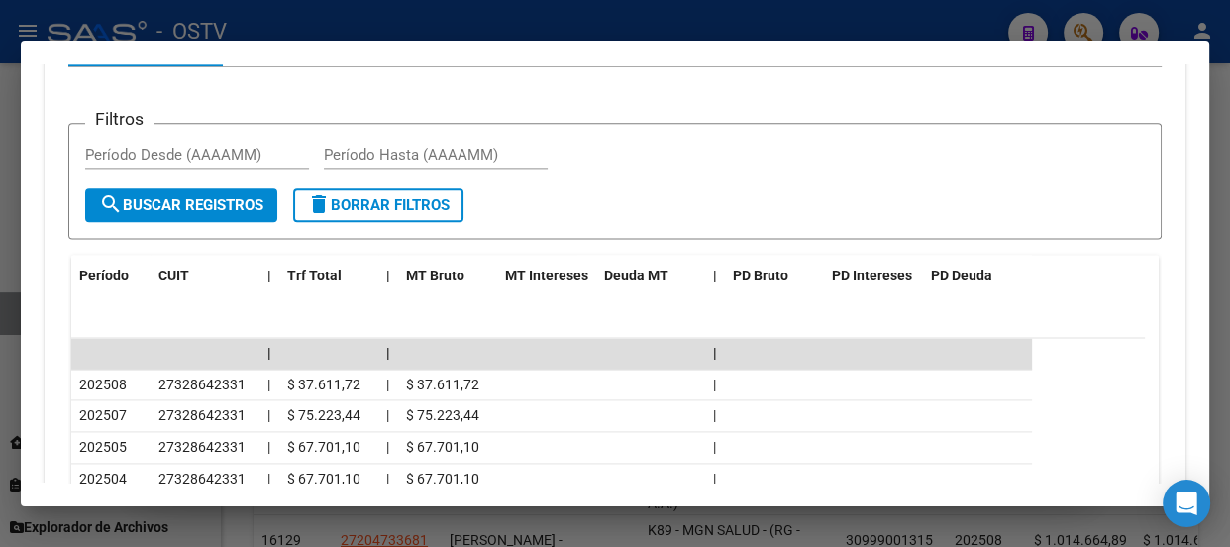
scroll to position [2342, 0]
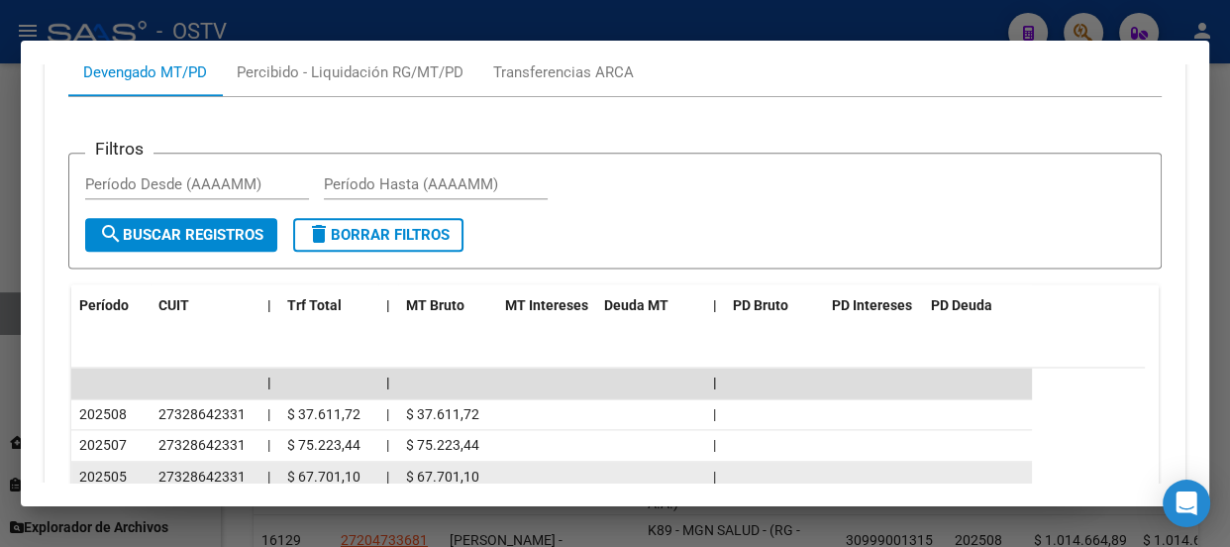
click at [370, 461] on datatable-body-cell "$ 67.701,10" at bounding box center [328, 476] width 99 height 31
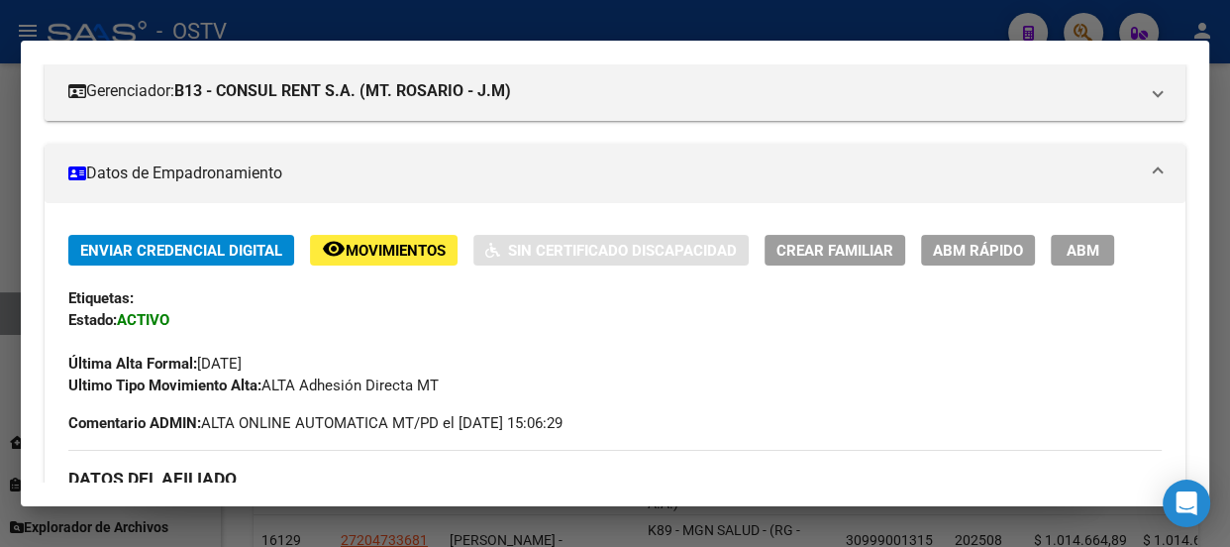
scroll to position [0, 0]
